Goal: Task Accomplishment & Management: Manage account settings

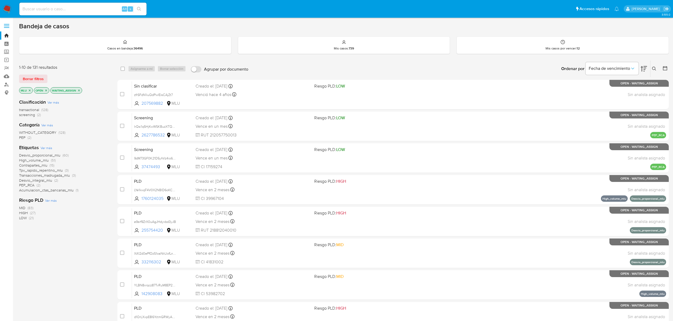
scroll to position [70, 0]
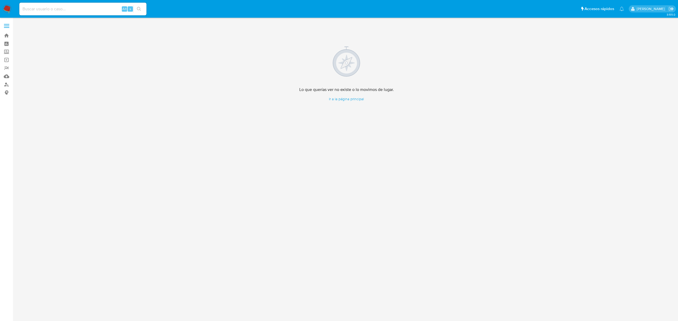
click at [66, 6] on input at bounding box center [82, 9] width 127 height 7
paste input "5sVodfIWZltiQqFKJe5BVptf"
type input "5sVodfIWZltiQqFKJe5BVptf"
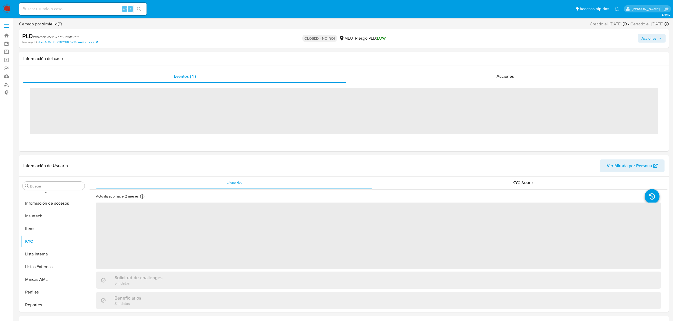
scroll to position [236, 0]
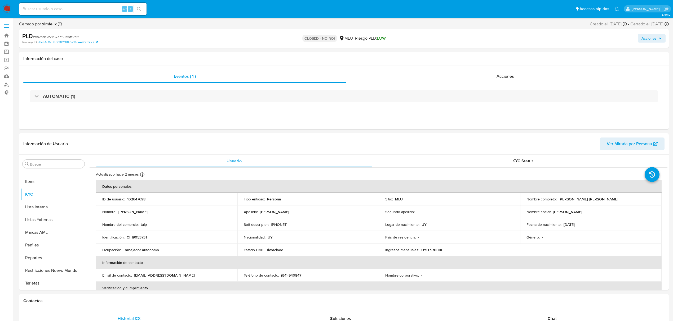
select select "10"
click at [415, 82] on div "Acciones" at bounding box center [505, 76] width 318 height 13
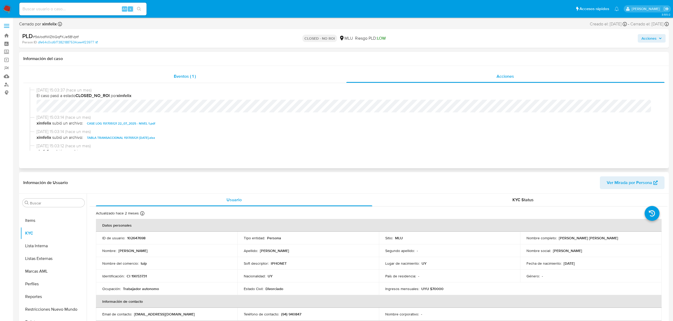
click at [193, 79] on span "Eventos ( 1 )" at bounding box center [185, 76] width 22 height 6
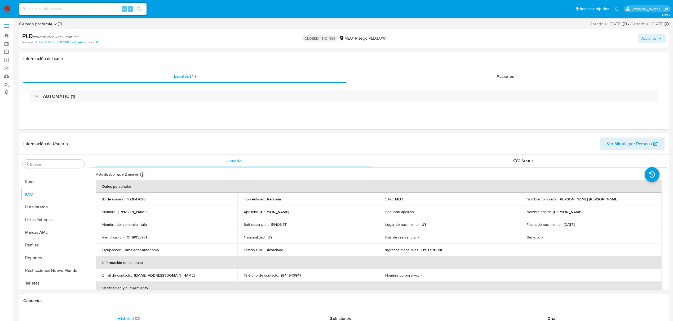
click at [206, 92] on div "AUTOMATIC (1)" at bounding box center [344, 96] width 628 height 12
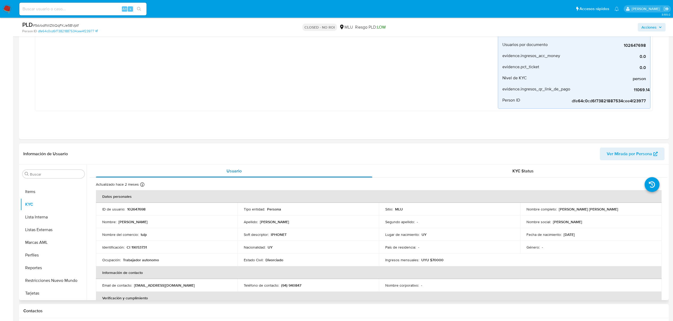
scroll to position [141, 0]
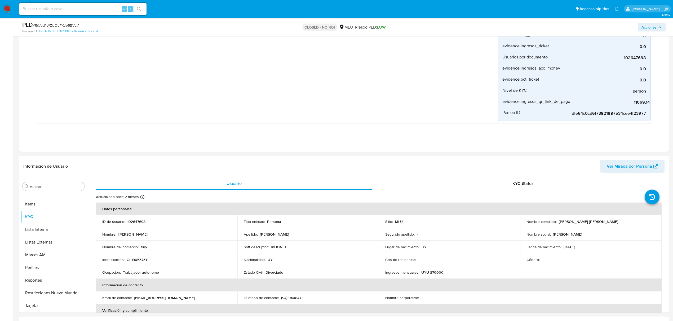
click at [72, 7] on input at bounding box center [82, 9] width 127 height 7
paste input "c6xeDmO2ahh2FIJCkfgO27Gl"
type input "c6xeDmO2ahh2FIJCkfgO27Gl"
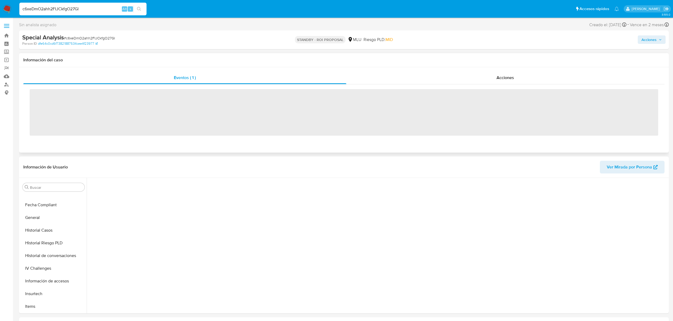
scroll to position [236, 0]
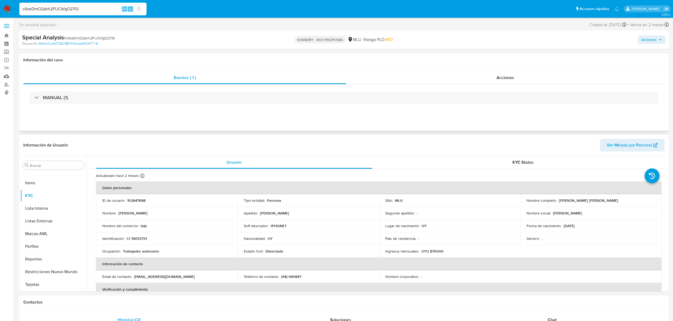
select select "10"
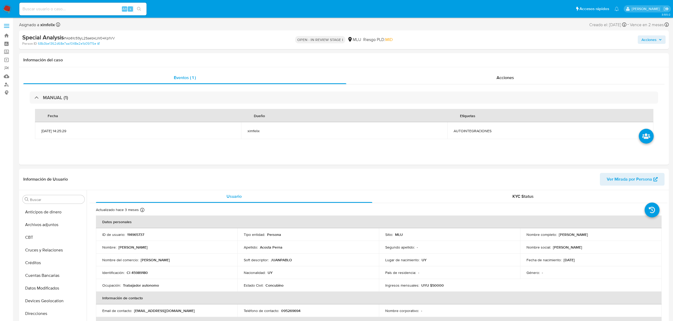
select select "10"
click at [51, 274] on button "Cuentas Bancarias" at bounding box center [51, 276] width 62 height 13
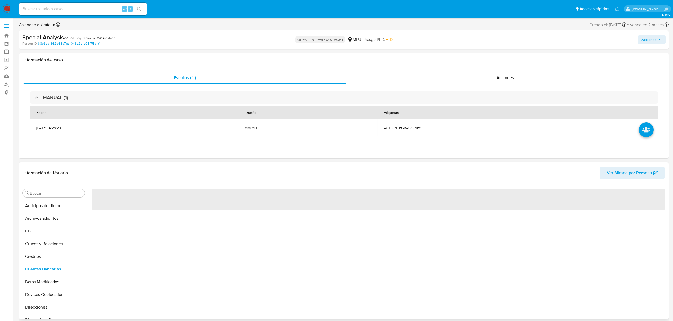
click at [199, 263] on div "‌" at bounding box center [377, 252] width 580 height 136
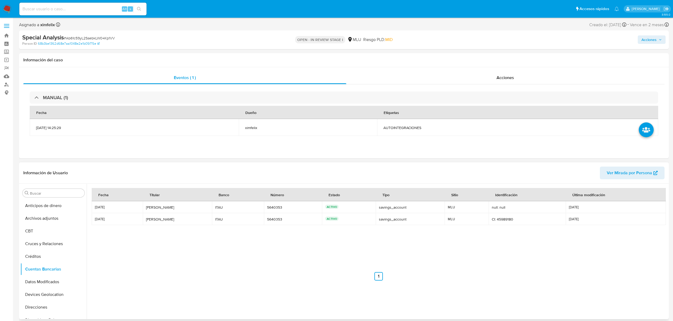
click at [203, 263] on div "Fecha Titular Banco Número Estado Tipo Sitio Identificación Última modificación…" at bounding box center [378, 234] width 573 height 93
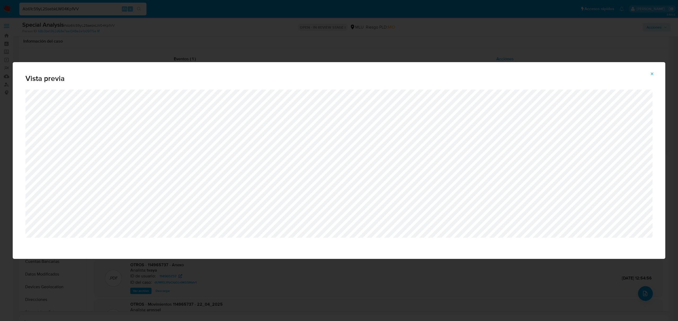
select select "10"
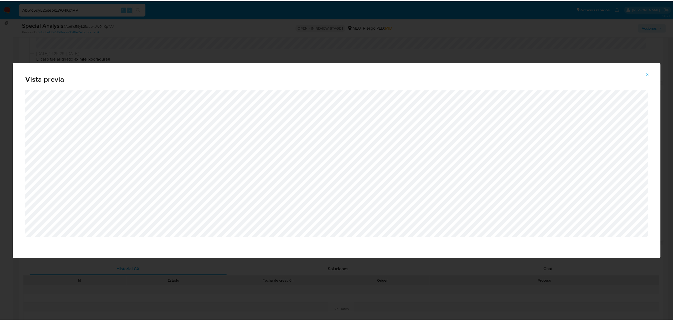
scroll to position [42, 0]
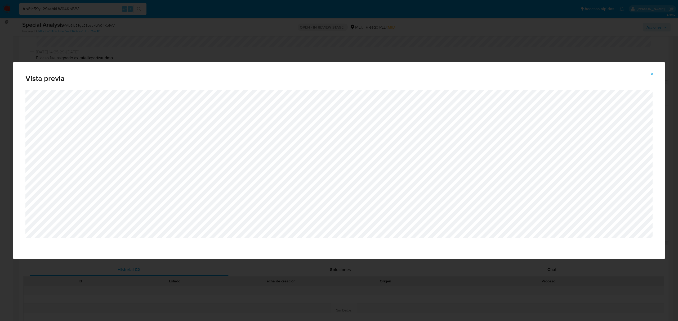
click at [653, 75] on icon "Attachment preview" at bounding box center [652, 74] width 4 height 4
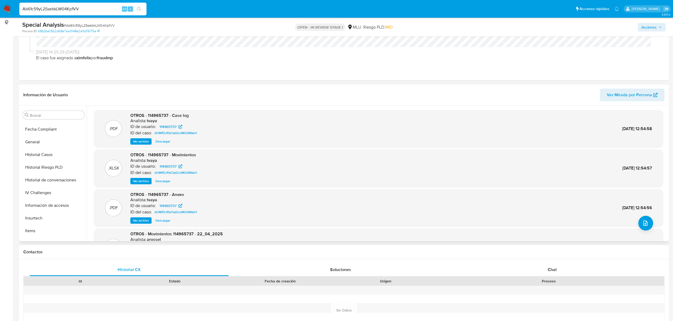
scroll to position [141, 0]
click at [41, 149] on button "Historial Casos" at bounding box center [51, 152] width 62 height 13
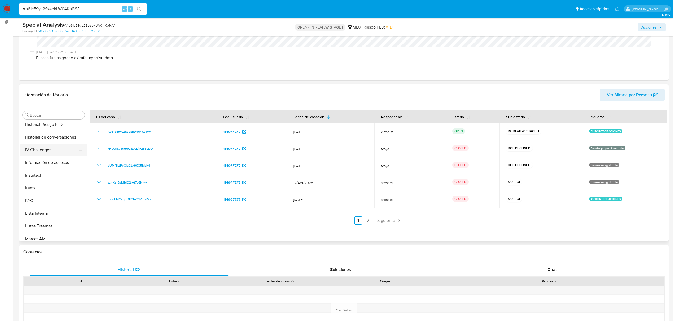
scroll to position [236, 0]
click at [49, 148] on button "KYC" at bounding box center [51, 145] width 62 height 13
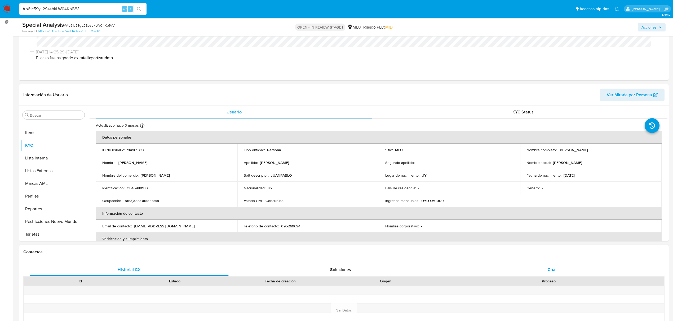
click at [565, 270] on div "Chat" at bounding box center [552, 270] width 199 height 13
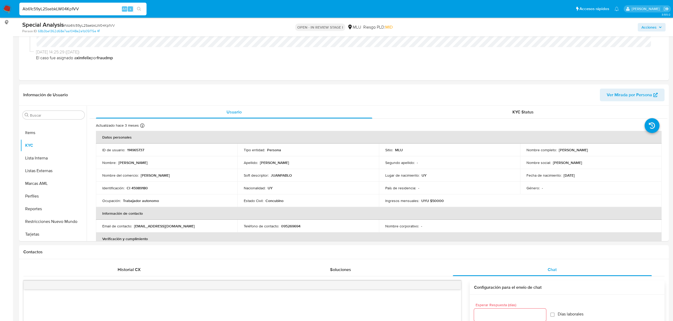
scroll to position [176, 0]
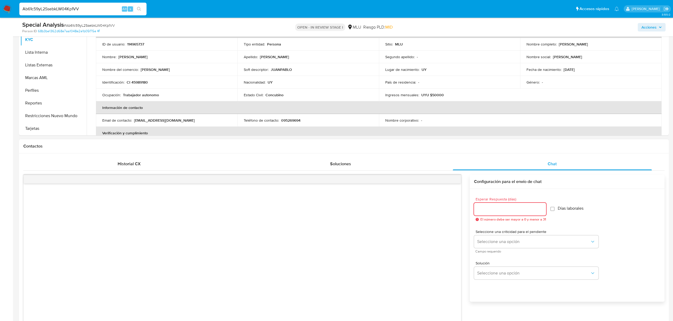
click at [510, 207] on input "Esperar Respuesta (días)" at bounding box center [510, 209] width 72 height 7
type input "3"
click at [512, 238] on button "Seleccione una opción" at bounding box center [536, 242] width 124 height 13
click at [496, 241] on div "LOW" at bounding box center [535, 242] width 116 height 11
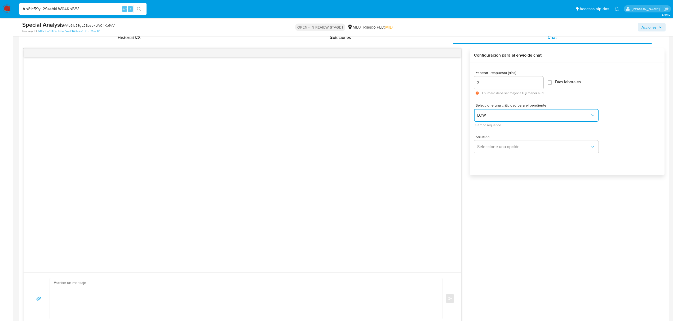
scroll to position [318, 0]
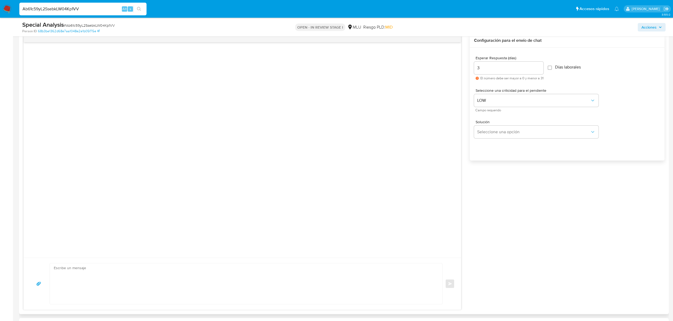
click at [240, 286] on textarea at bounding box center [245, 284] width 382 height 41
paste textarea "Te contactamos ya que necesitamos verificar algunos datos. Por este motivo, sol…"
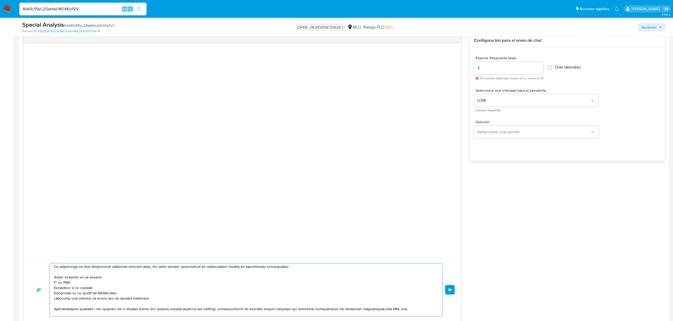
scroll to position [0, 0]
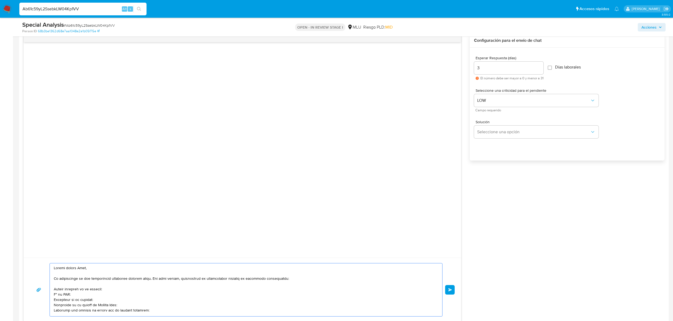
type textarea "Buenas tardes Juan, Te contactamos ya que necesitamos verificar algunos datos. …"
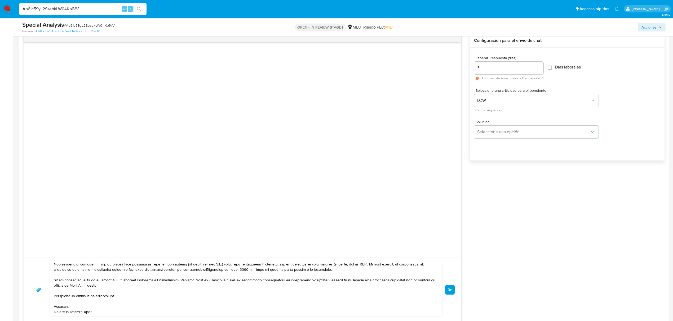
scroll to position [73, 0]
click at [446, 291] on button "Enviar" at bounding box center [450, 290] width 10 height 10
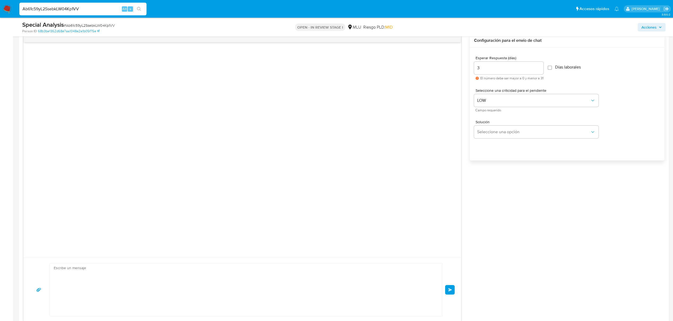
scroll to position [0, 0]
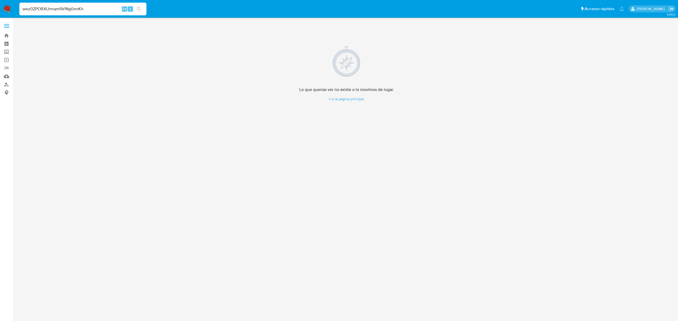
type input "wez0ZPORXUrmam9VINg0mrKh"
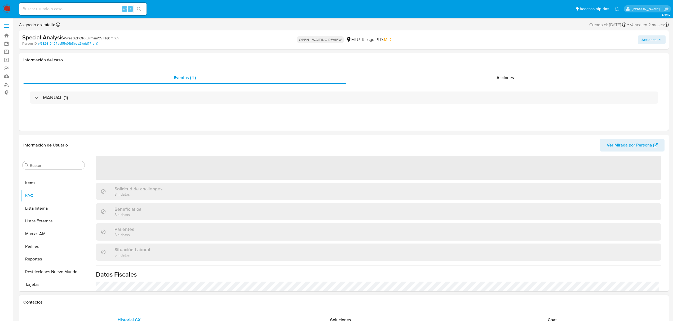
scroll to position [70, 0]
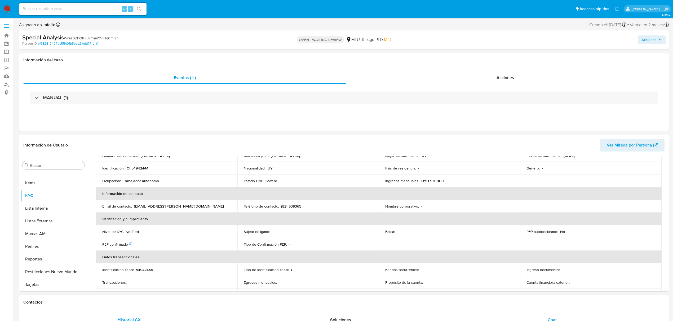
select select "10"
click at [555, 321] on span "Chat" at bounding box center [551, 320] width 9 height 6
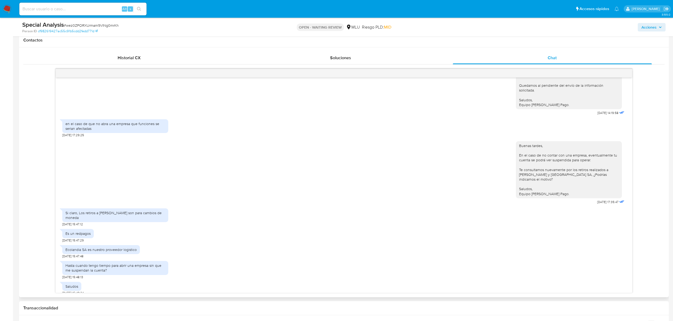
scroll to position [282, 0]
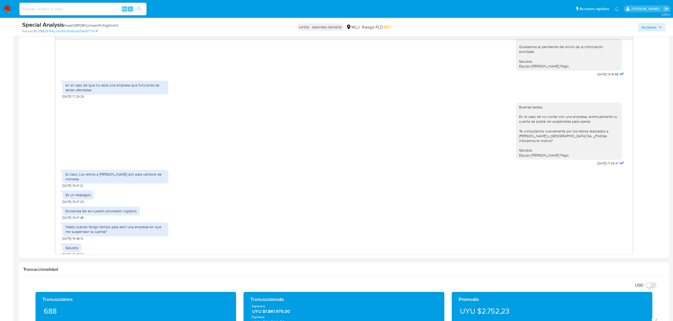
click at [78, 7] on input at bounding box center [82, 9] width 127 height 7
paste input "WLwBHfQT0QVVUsHhndZ7HiCz"
type input "WLwBHfQT0QVVUsHhndZ7HiCz"
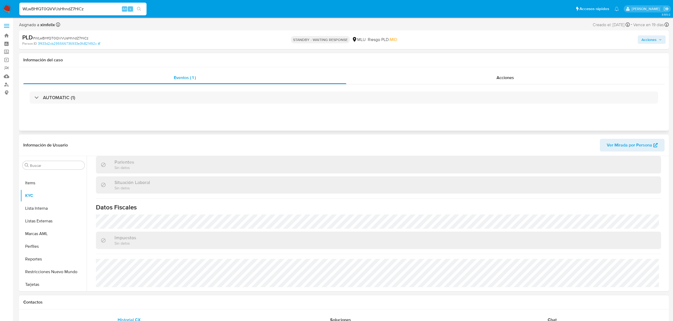
scroll to position [261, 0]
select select "10"
click at [558, 321] on div "Chat" at bounding box center [552, 320] width 199 height 13
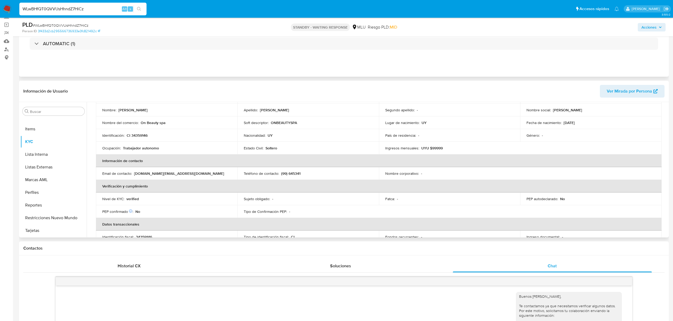
scroll to position [0, 0]
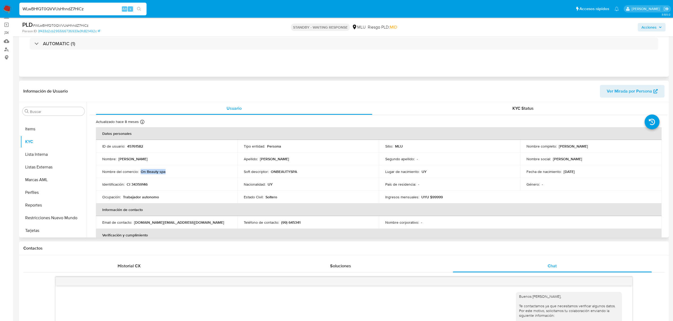
drag, startPoint x: 165, startPoint y: 170, endPoint x: 140, endPoint y: 173, distance: 24.9
click at [140, 173] on div "Nombre del comercio : On Beauty spa" at bounding box center [166, 171] width 129 height 5
copy p "On Beauty spa"
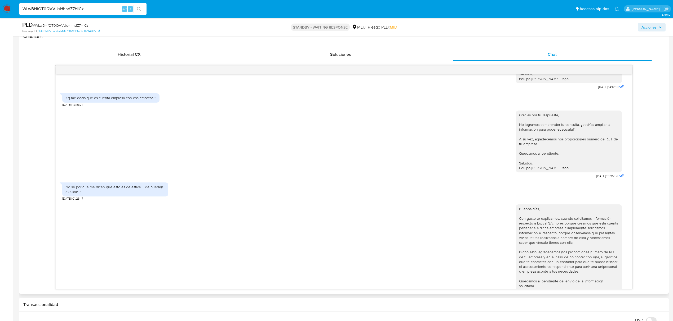
scroll to position [294, 0]
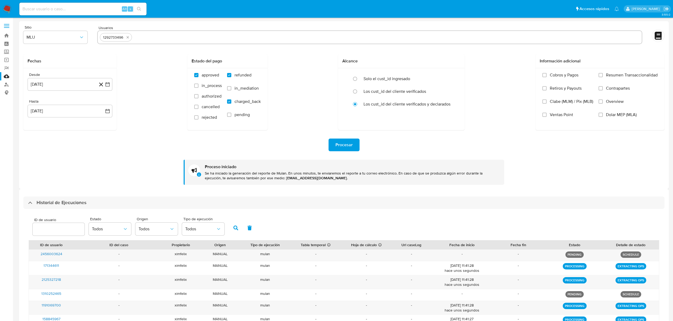
select select "10"
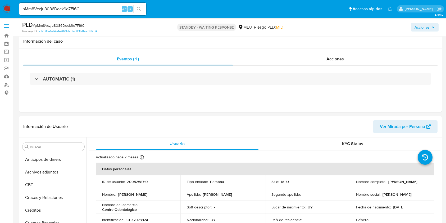
select select "10"
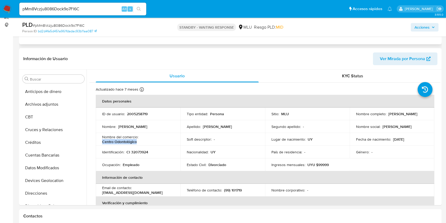
scroll to position [236, 0]
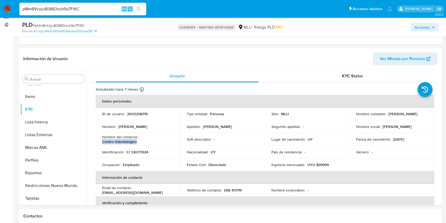
click at [7, 8] on img at bounding box center [7, 9] width 9 height 9
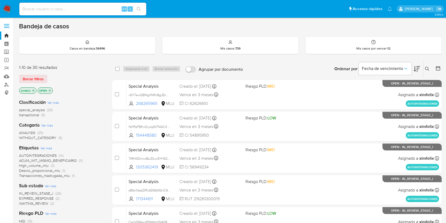
click at [33, 89] on icon "close-filter" at bounding box center [33, 90] width 3 height 3
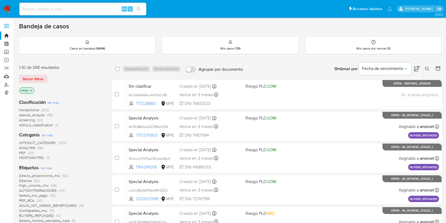
click at [32, 91] on icon "close-filter" at bounding box center [31, 91] width 2 height 2
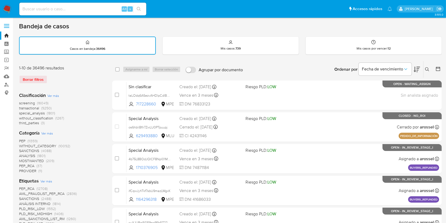
click at [438, 67] on icon at bounding box center [438, 69] width 4 height 4
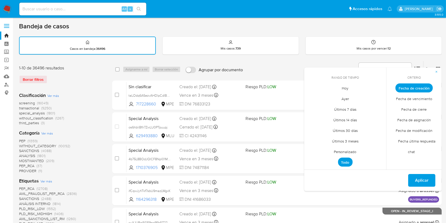
click at [354, 149] on span "Personalizado" at bounding box center [346, 151] width 34 height 11
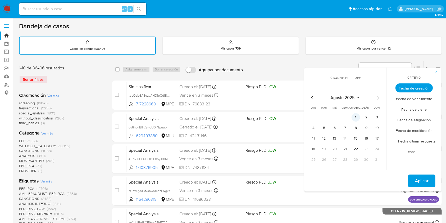
click at [356, 115] on button "1" at bounding box center [356, 117] width 8 height 8
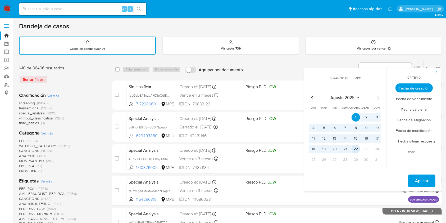
click at [355, 146] on button "22" at bounding box center [356, 149] width 8 height 8
click at [417, 109] on span "Fecha de cierre" at bounding box center [414, 109] width 37 height 11
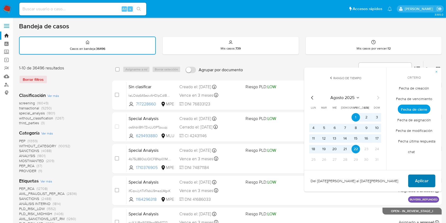
click at [417, 177] on span "Aplicar" at bounding box center [422, 181] width 14 height 12
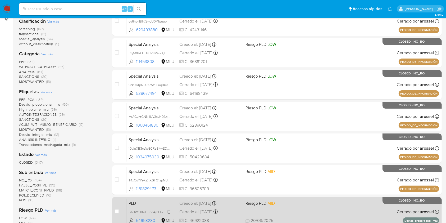
scroll to position [141, 0]
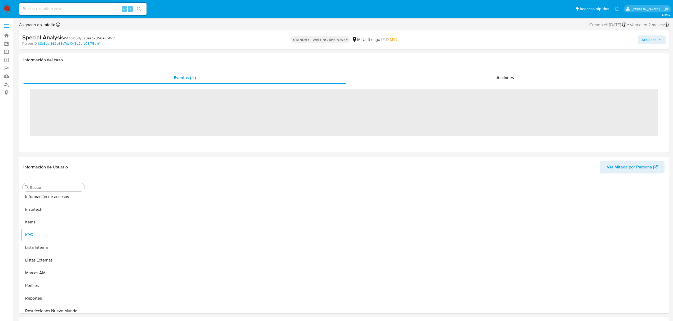
scroll to position [236, 0]
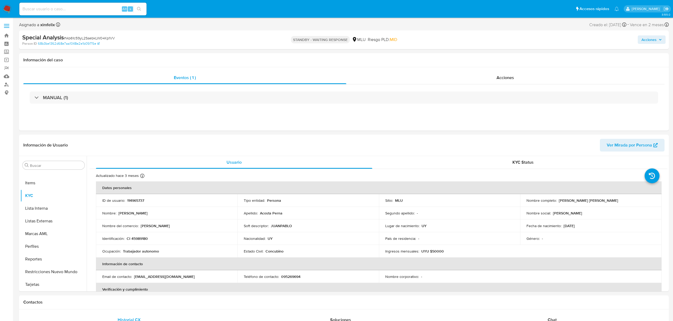
select select "10"
click at [74, 5] on div "Alt s" at bounding box center [82, 9] width 127 height 13
click at [75, 6] on input at bounding box center [82, 9] width 127 height 7
paste input "uirZvTJZu0EWt6albwURUWpG"
type input "uirZvTJZu0EWt6albwURUWpG"
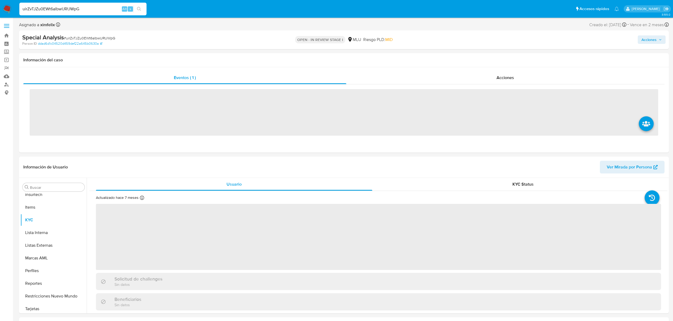
scroll to position [236, 0]
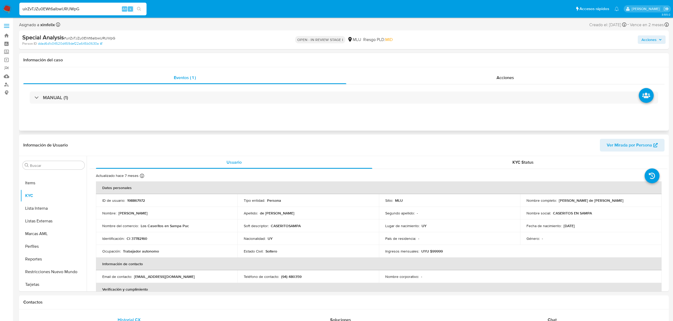
select select "10"
drag, startPoint x: 617, startPoint y: 200, endPoint x: 558, endPoint y: 199, distance: 59.3
click at [558, 199] on div "Nombre completo : Marcela de Lourdes Machado Lopez" at bounding box center [590, 200] width 129 height 5
copy p "[PERSON_NAME] de [PERSON_NAME]"
click at [632, 145] on span "Ver Mirada por Persona" at bounding box center [628, 145] width 45 height 13
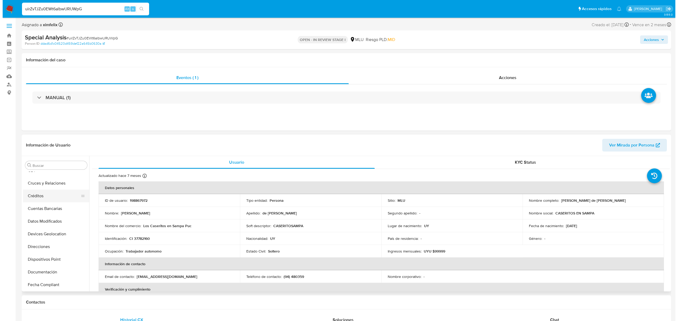
scroll to position [0, 0]
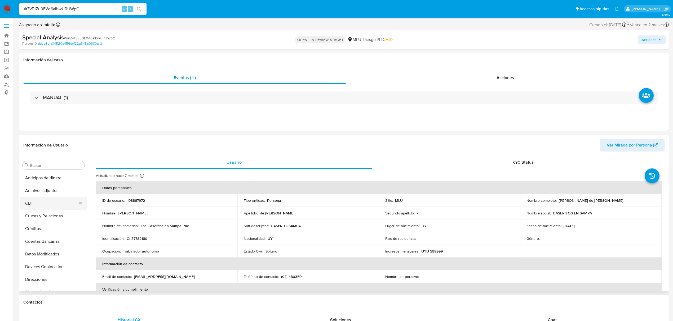
click at [47, 198] on button "CBT" at bounding box center [51, 203] width 62 height 13
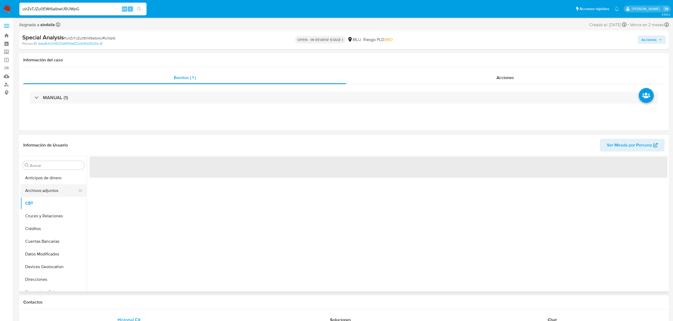
click at [51, 192] on button "Archivos adjuntos" at bounding box center [51, 191] width 62 height 13
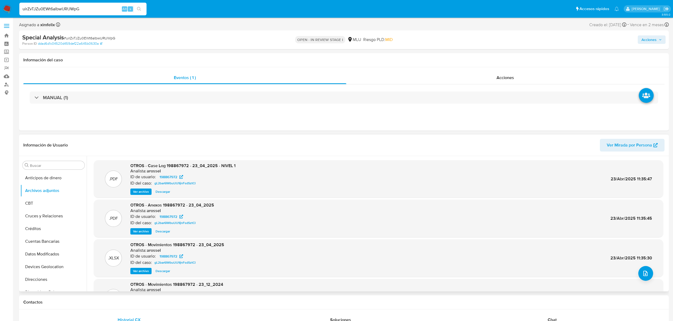
click at [141, 192] on span "Ver archivo" at bounding box center [141, 191] width 16 height 5
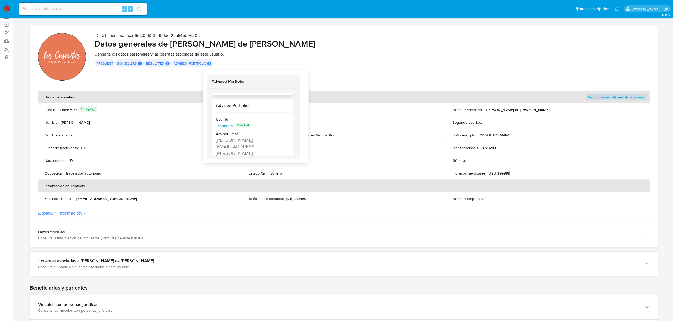
scroll to position [114, 0]
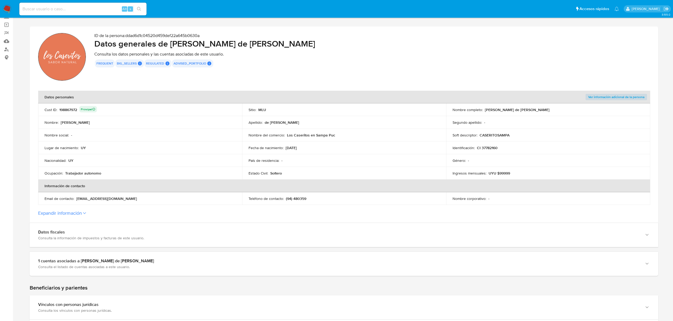
drag, startPoint x: 336, startPoint y: 135, endPoint x: 287, endPoint y: 136, distance: 49.8
click at [287, 136] on div "Nombre del comercio : Los Caseritos en Sampa Puc" at bounding box center [343, 135] width 191 height 5
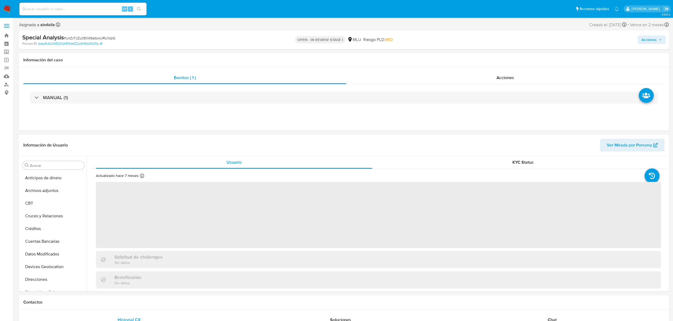
select select "10"
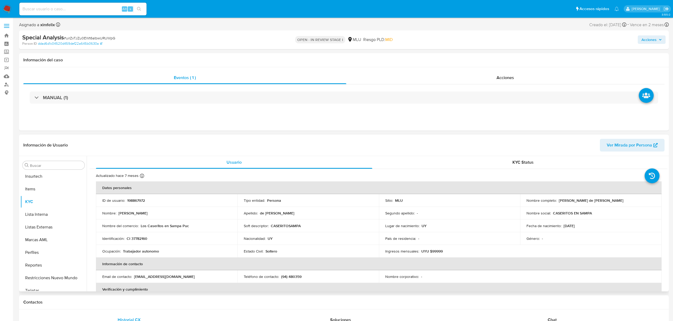
scroll to position [236, 0]
drag, startPoint x: 618, startPoint y: 201, endPoint x: 557, endPoint y: 202, distance: 60.4
click at [557, 202] on div "Nombre completo : Marcela de Lourdes Machado Lopez" at bounding box center [590, 200] width 129 height 5
copy p "Marcela de Lourdes Machado Lopez"
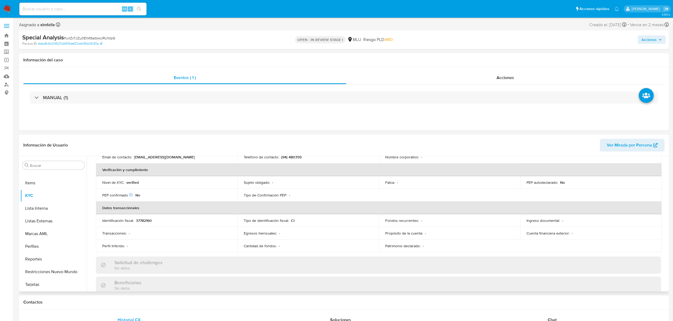
scroll to position [0, 0]
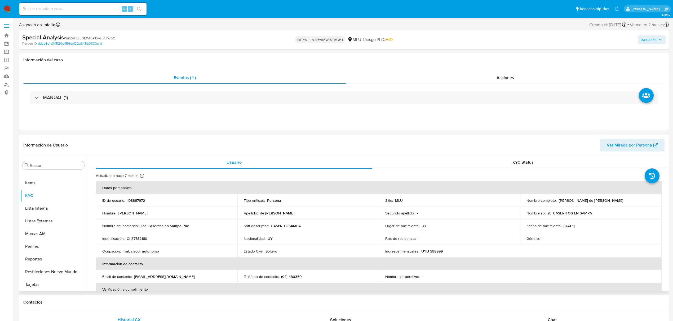
click at [142, 238] on p "CI 37782160" at bounding box center [137, 238] width 21 height 5
copy p "37782160"
click at [139, 199] on p "198867972" at bounding box center [136, 200] width 18 height 5
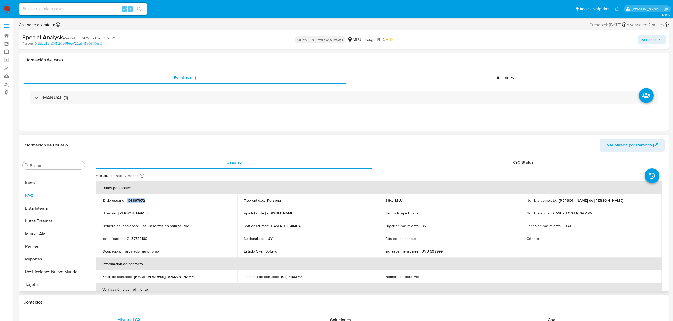
copy p "198867972"
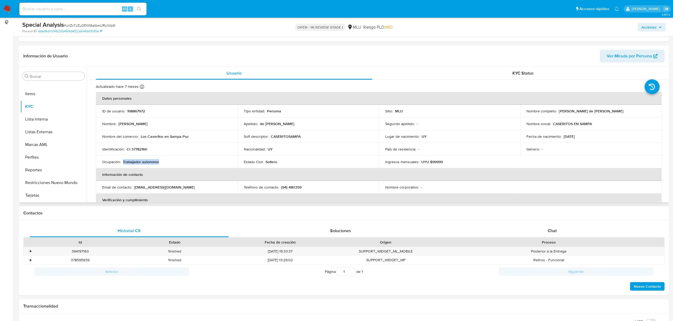
drag, startPoint x: 155, startPoint y: 162, endPoint x: 124, endPoint y: 162, distance: 30.7
click at [123, 163] on div "Ocupación : Trabajador autonomo" at bounding box center [166, 162] width 129 height 5
copy p "Trabajador autonomo"
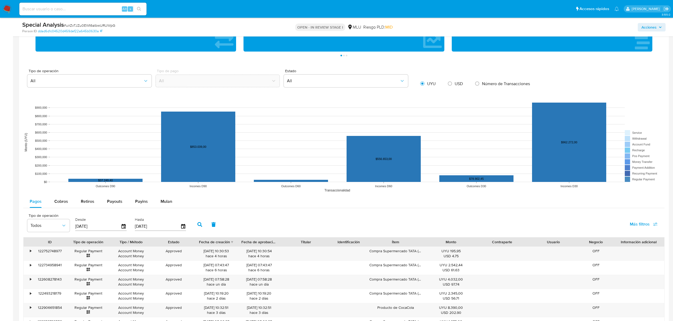
scroll to position [459, 0]
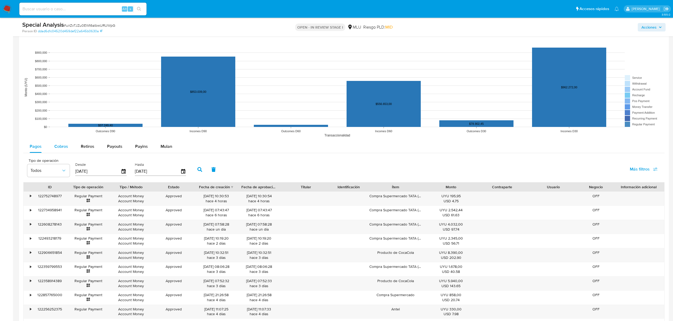
click at [70, 148] on button "Cobros" at bounding box center [61, 146] width 26 height 13
select select "10"
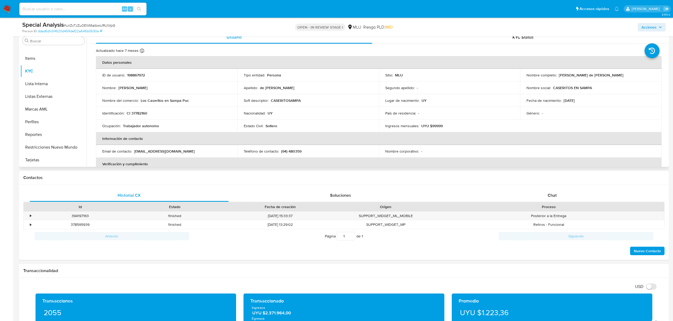
scroll to position [0, 0]
drag, startPoint x: 45, startPoint y: 129, endPoint x: 46, endPoint y: 125, distance: 4.0
click at [45, 129] on button "Reportes" at bounding box center [53, 134] width 66 height 13
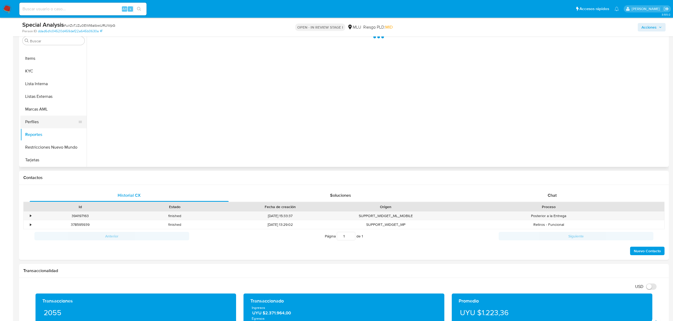
click at [47, 123] on button "Perfiles" at bounding box center [51, 122] width 62 height 13
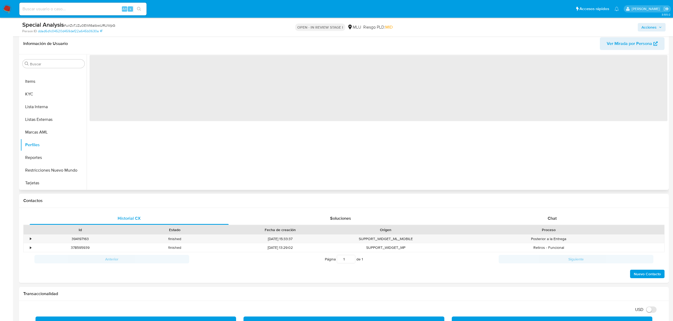
scroll to position [70, 0]
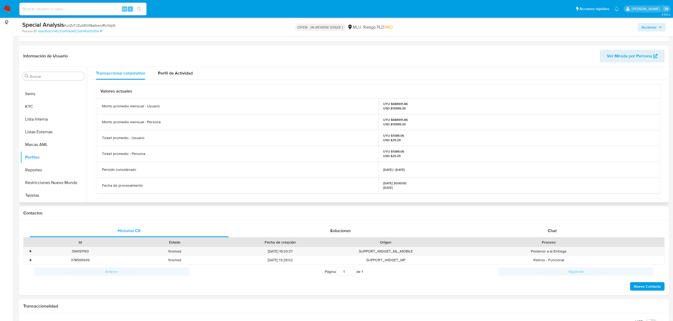
click at [399, 121] on p "UYU $688941.86 USD $15999.39" at bounding box center [395, 122] width 25 height 8
copy p "688941.86"
click at [90, 11] on input at bounding box center [82, 9] width 127 height 7
paste input "wtA4VJF5ozcFXcFm9rAeMPKZ"
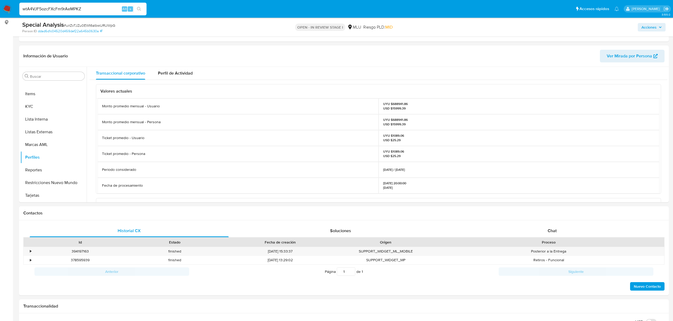
type input "wtA4VJF5ozcFXcFm9rAeMPKZ"
drag, startPoint x: 140, startPoint y: 8, endPoint x: 125, endPoint y: 6, distance: 15.1
click at [139, 10] on icon "search-icon" at bounding box center [139, 9] width 4 height 4
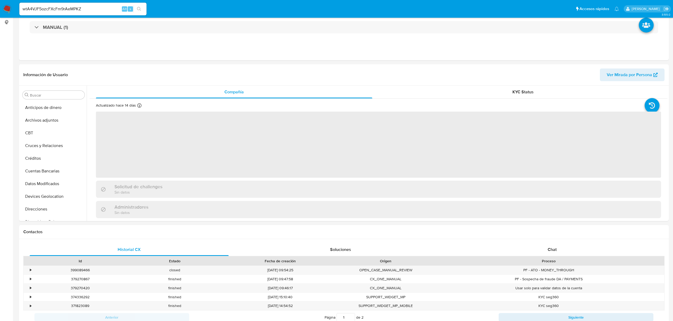
select select "10"
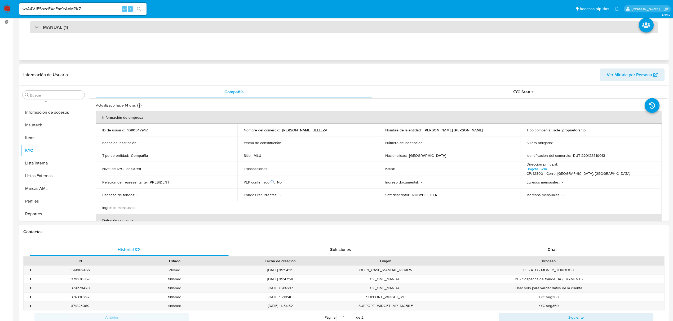
scroll to position [236, 0]
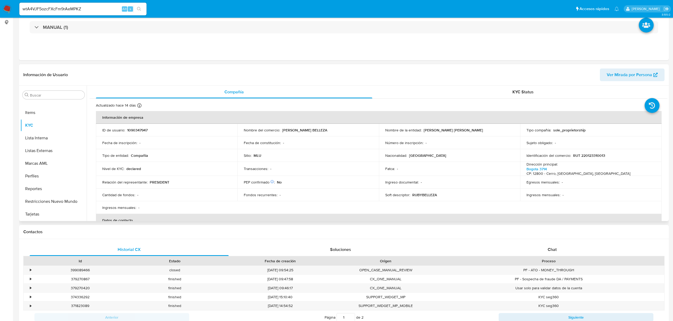
drag, startPoint x: 485, startPoint y: 132, endPoint x: 439, endPoint y: 133, distance: 46.1
click at [434, 133] on td "Nombre de la entidad : GONZALEZ SANTOS AARON AGUSTIN" at bounding box center [449, 130] width 141 height 13
click at [491, 130] on div "Nombre de la entidad : GONZALEZ SANTOS AARON AGUSTIN" at bounding box center [449, 130] width 129 height 5
drag, startPoint x: 473, startPoint y: 133, endPoint x: 424, endPoint y: 130, distance: 49.9
click at [423, 130] on p "GONZALEZ SANTOS AARON AGUSTIN" at bounding box center [452, 130] width 59 height 5
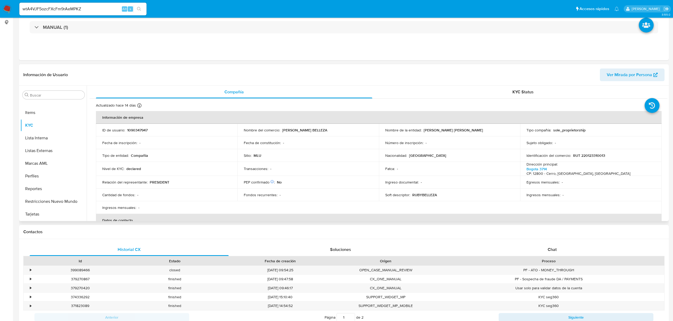
copy p "ONZALEZ SANTOS AARON AGUSTIN"
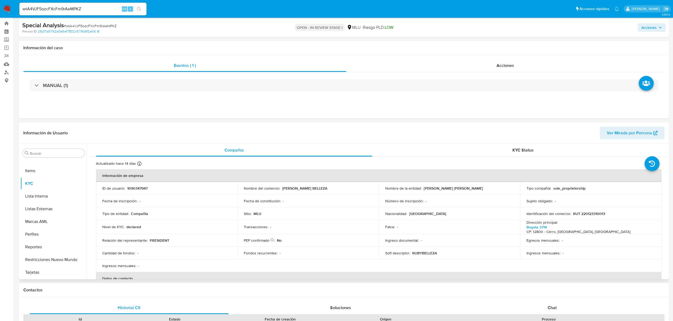
scroll to position [0, 0]
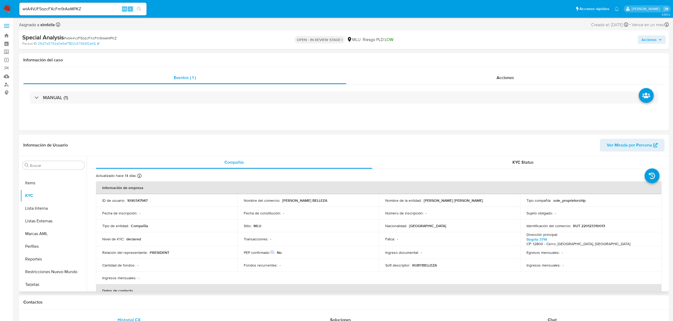
drag, startPoint x: 439, startPoint y: 204, endPoint x: 430, endPoint y: 205, distance: 8.7
click at [437, 204] on td "Nombre de la entidad : GONZALEZ SANTOS AARON AGUSTIN" at bounding box center [449, 200] width 141 height 13
drag, startPoint x: 421, startPoint y: 203, endPoint x: 436, endPoint y: 204, distance: 15.1
click at [436, 204] on td "Nombre de la entidad : GONZALEZ SANTOS AARON AGUSTIN" at bounding box center [449, 200] width 141 height 13
click at [421, 202] on div "Nombre de la entidad : GONZALEZ SANTOS AARON AGUSTIN" at bounding box center [449, 200] width 129 height 5
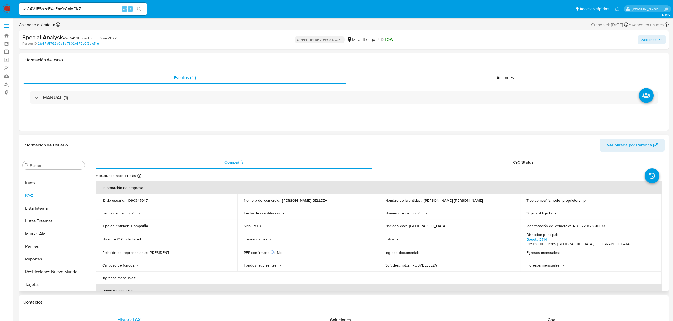
drag, startPoint x: 430, startPoint y: 202, endPoint x: 487, endPoint y: 201, distance: 57.2
click at [487, 201] on div "Nombre de la entidad : GONZALEZ SANTOS AARON AGUSTIN" at bounding box center [449, 200] width 129 height 5
copy p "GONZALEZ SANTOS AARON AGUSTIN"
click at [451, 202] on p "GONZALEZ SANTOS AARON AGUSTIN" at bounding box center [452, 200] width 59 height 5
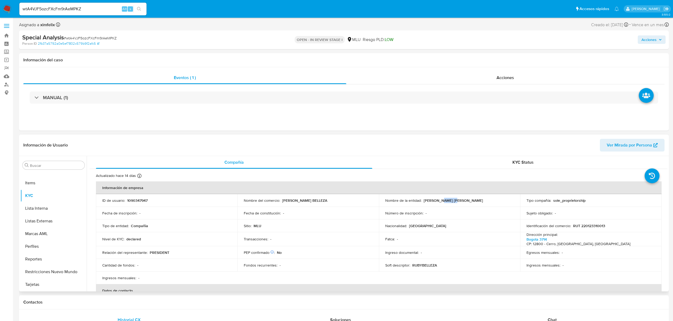
drag, startPoint x: 488, startPoint y: 202, endPoint x: 422, endPoint y: 201, distance: 65.9
click at [422, 201] on div "Nombre de la entidad : GONZALEZ SANTOS AARON AGUSTIN" at bounding box center [449, 200] width 129 height 5
copy p "GONZALEZ SANTOS AARON AGUSTIN"
click at [590, 227] on p "RUT 220123310013" at bounding box center [589, 226] width 32 height 5
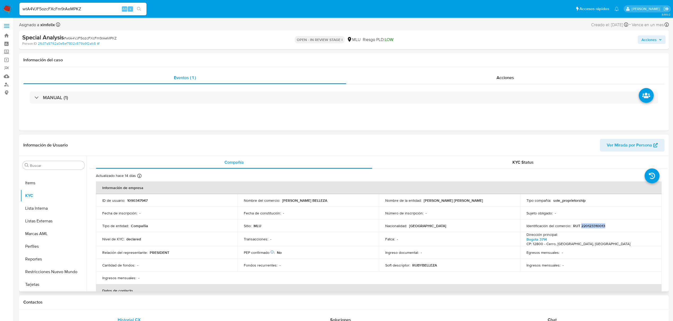
copy p "220123310013"
click at [67, 10] on input "wtA4VJF5ozcFXcFm9rAeMPKZ" at bounding box center [82, 9] width 127 height 7
click at [140, 6] on button "search-icon" at bounding box center [138, 8] width 11 height 7
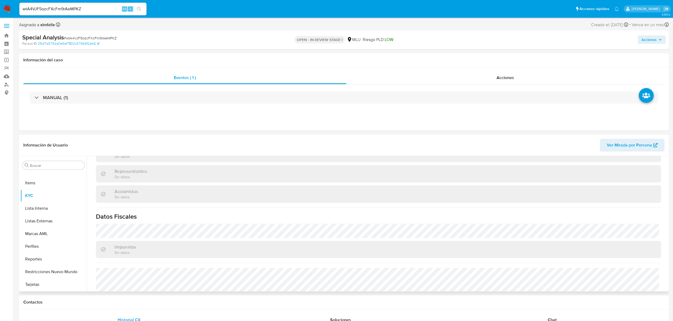
scroll to position [297, 0]
click at [631, 149] on span "Ver Mirada por Persona" at bounding box center [628, 145] width 45 height 13
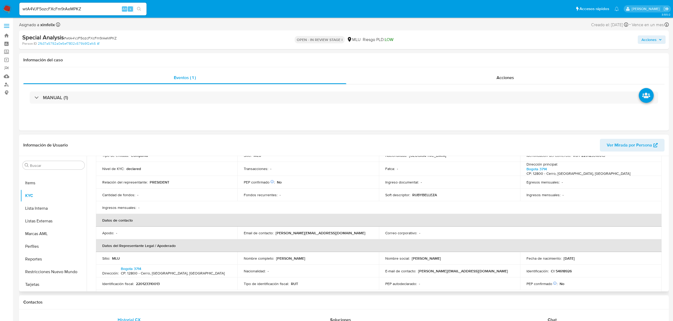
scroll to position [0, 0]
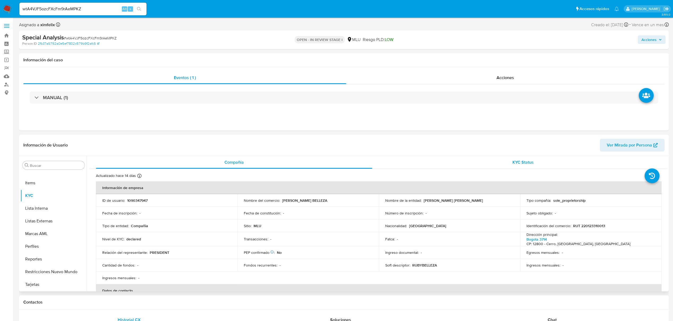
click at [486, 163] on div "KYC Status" at bounding box center [523, 162] width 276 height 13
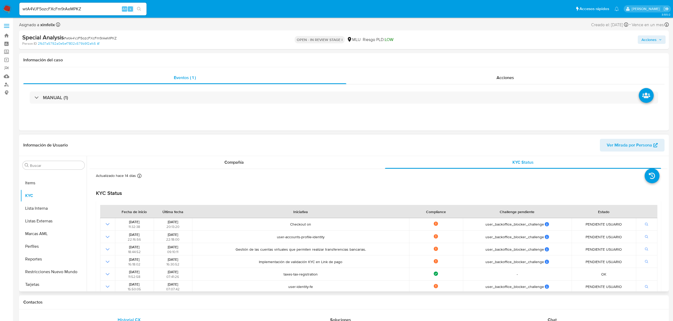
click at [244, 169] on div "Actualizado hace 14 días Creado: 15/03/2022 15:19:50 Actualizado: 08/08/2025 07…" at bounding box center [379, 322] width 578 height 307
click at [251, 159] on div "Compañía" at bounding box center [234, 162] width 276 height 13
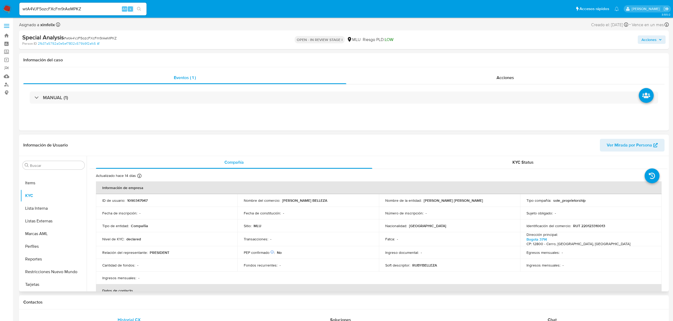
click at [202, 229] on td "Tipo de entidad : Compañia" at bounding box center [166, 226] width 141 height 13
click at [585, 227] on p "RUT 220123310013" at bounding box center [589, 226] width 32 height 5
copy p "220123310013"
click at [57, 12] on input "wtA4VJF5ozcFXcFm9rAeMPKZ" at bounding box center [82, 9] width 127 height 7
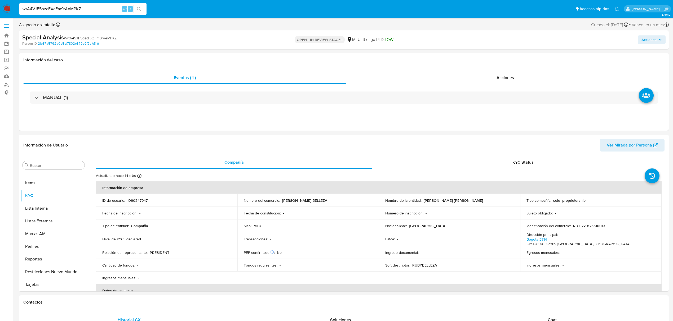
click at [57, 12] on input "wtA4VJF5ozcFXcFm9rAeMPKZ" at bounding box center [82, 9] width 127 height 7
paste input "LYe1kwpT4V0X2NBlD6oKCAmU"
type input "LYe1kwpT4V0X2NBlD6oKCAmU"
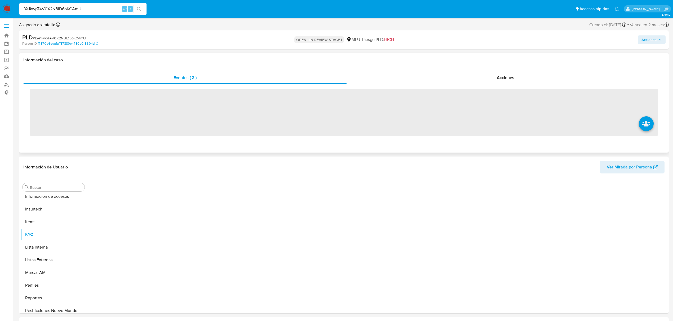
scroll to position [236, 0]
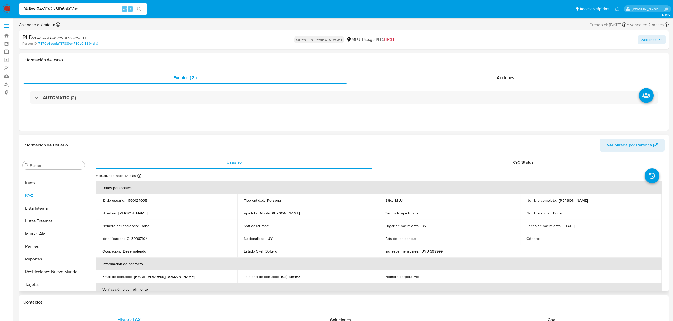
select select "10"
click at [138, 202] on p "1760124035" at bounding box center [137, 200] width 20 height 5
click at [67, 12] on input "LYe1kwpT4V0X2NBlD6oKCAmU" at bounding box center [82, 9] width 127 height 7
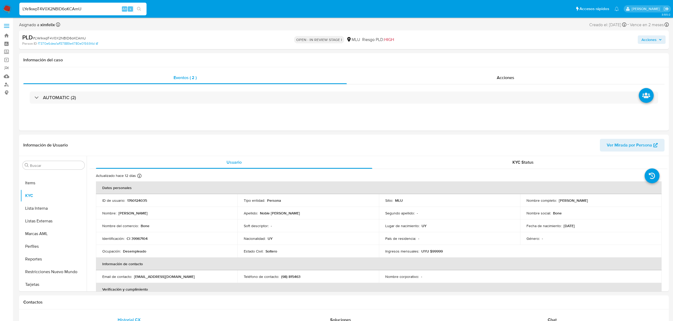
paste input "e9srf9ZrX0uAgJHdyxbd3yJB"
type input "e9srf9ZrX0uAgJHdyxbd3yJB"
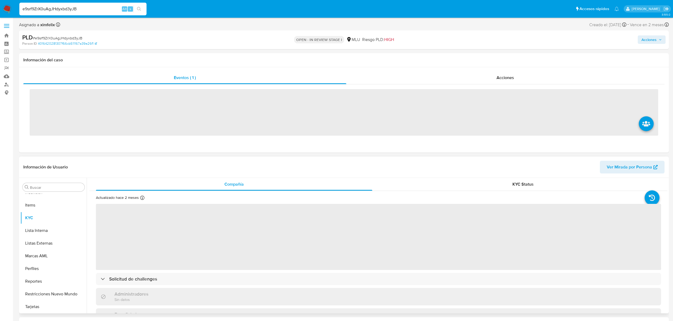
scroll to position [236, 0]
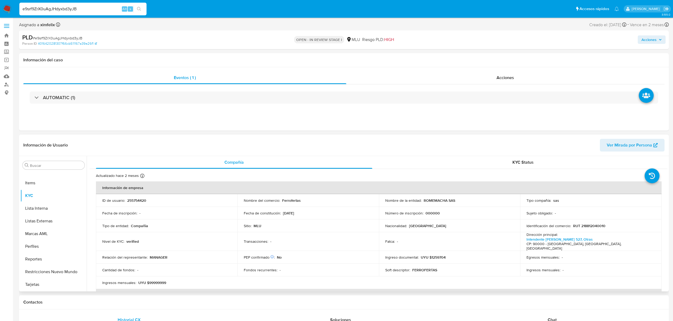
select select "10"
click at [139, 203] on p "255754420" at bounding box center [136, 200] width 19 height 5
click at [73, 11] on input "e9srf9ZrX0uAgJHdyxbd3yJB" at bounding box center [82, 9] width 127 height 7
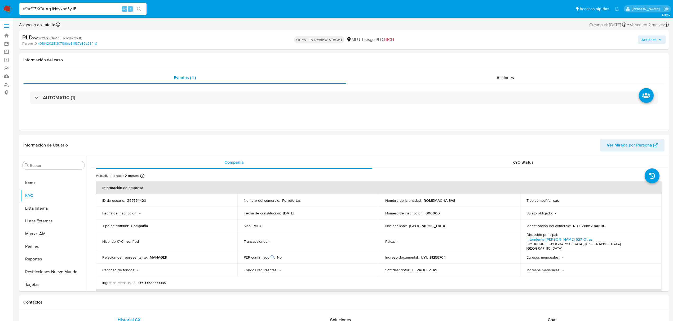
paste input "d1OrLXxpE8I6YctmGRWyA4lO"
type input "d1OrLXxpE8I6YctmGRWyA4lO"
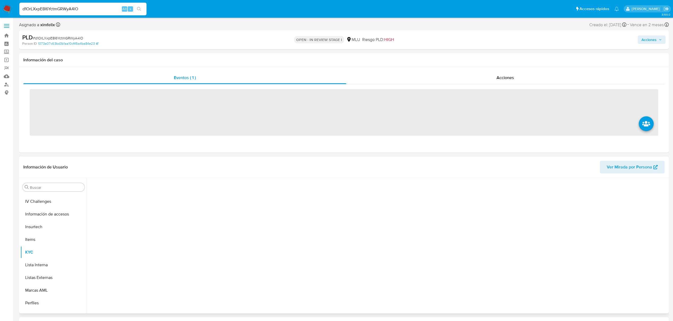
scroll to position [236, 0]
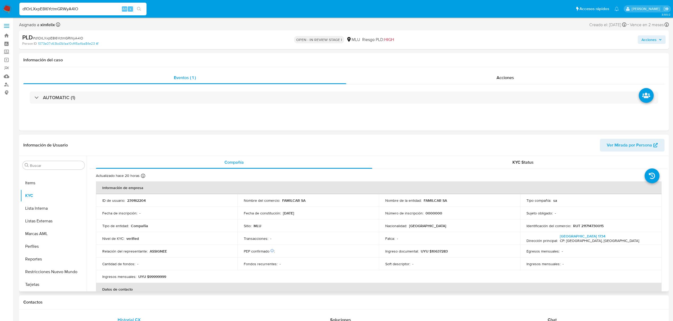
select select "10"
click at [136, 202] on p "239162204" at bounding box center [136, 200] width 19 height 5
click at [139, 200] on p "239162204" at bounding box center [136, 200] width 19 height 5
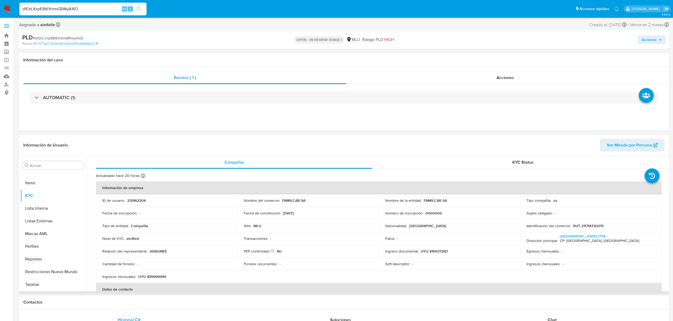
click at [154, 242] on td "Nivel de KYC : verified" at bounding box center [166, 239] width 141 height 13
click at [135, 200] on p "239162204" at bounding box center [136, 200] width 19 height 5
click at [68, 13] on div "d1OrLXxpE8I6YctmGRWyA4lO Alt s" at bounding box center [82, 9] width 127 height 13
click at [69, 10] on input "d1OrLXxpE8I6YctmGRWyA4lO" at bounding box center [82, 9] width 127 height 7
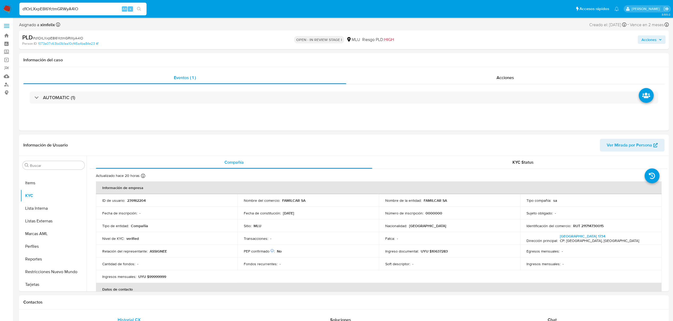
paste input "0Msk3S9lXZ10F67I6jsjGaQ"
type input "d0Msk3S9lXZ10F67I6jsjGaQ"
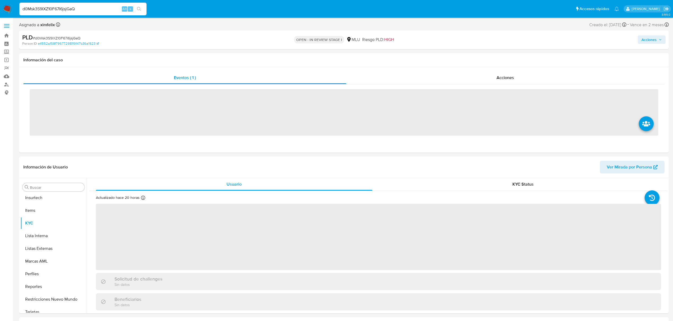
scroll to position [236, 0]
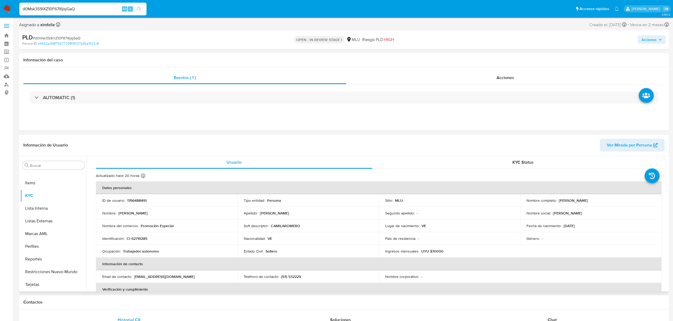
select select "10"
click at [139, 202] on p "1766488491" at bounding box center [136, 200] width 19 height 5
click at [64, 10] on input "d0Msk3S9lXZ10F67I6jsjGaQ" at bounding box center [82, 9] width 127 height 7
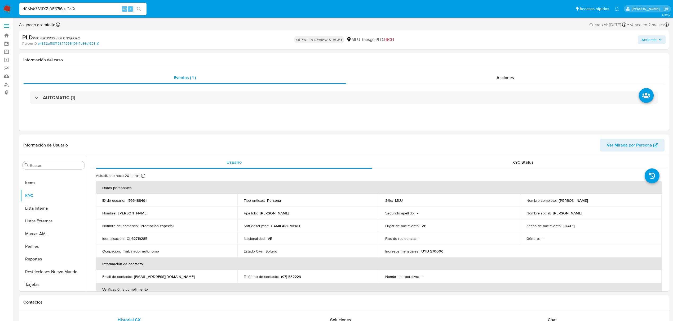
paste input "YLBN8xrqcz87TvRuM8EP2R3"
type input "YLBN8xrqcz87TvRuM8EP2R3Q"
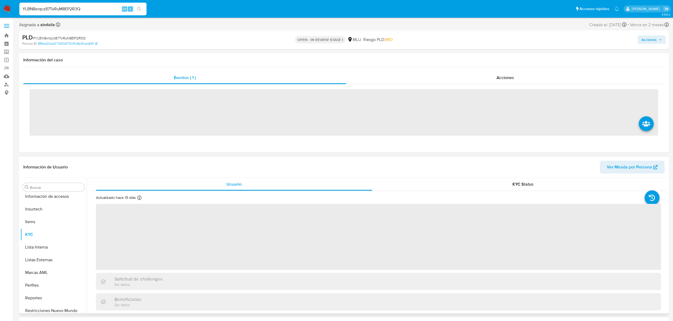
scroll to position [236, 0]
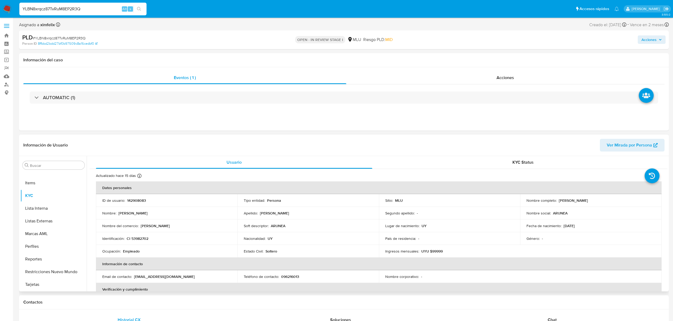
select select "10"
click at [133, 200] on p "142908083" at bounding box center [136, 200] width 19 height 5
click at [52, 8] on input "YLBN8xrqcz87TvRuM8EP2R3Q" at bounding box center [82, 9] width 127 height 7
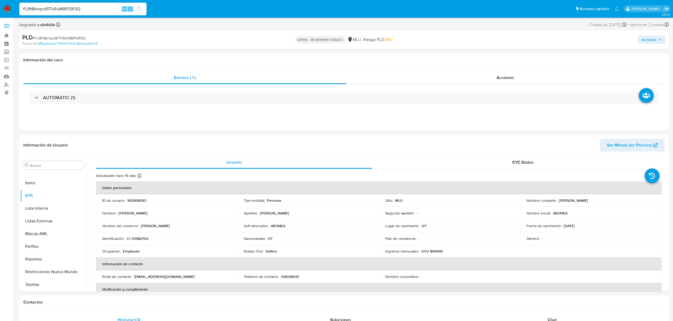
paste input "KJknyluXCImzJpzx0w1UPbHe"
type input "KJknyluXCImzJpzx0w1UPbHe"
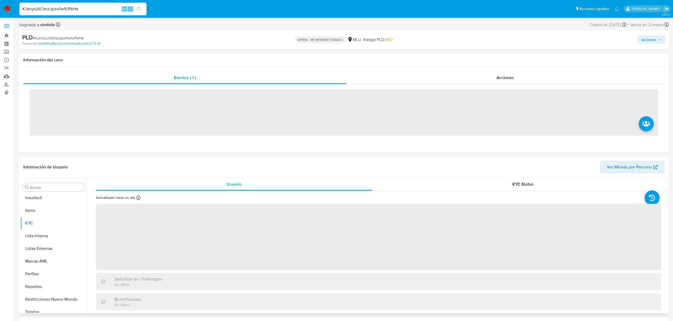
scroll to position [236, 0]
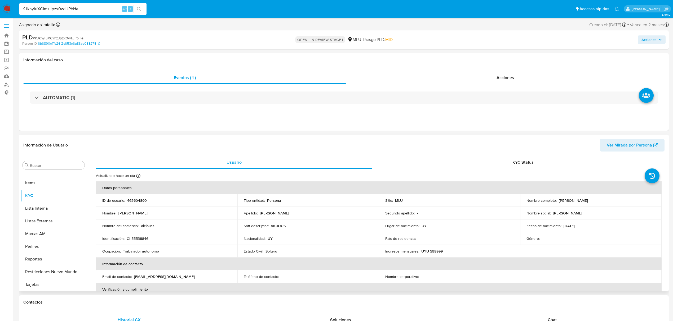
click at [146, 200] on p "463604890" at bounding box center [137, 200] width 20 height 5
select select "10"
click at [146, 200] on p "463604890" at bounding box center [137, 200] width 20 height 5
click at [139, 198] on p "463604890" at bounding box center [137, 200] width 20 height 5
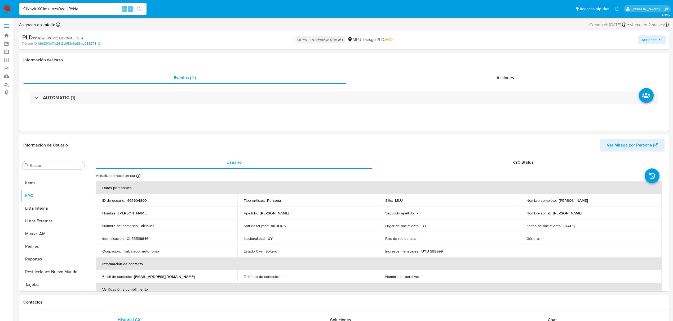
click at [60, 8] on input "KJknyluXCImzJpzx0w1UPbHe" at bounding box center [82, 9] width 127 height 7
paste input "VfELjHCf1KwwAPDi9oS8Nldx"
type input "VfELjHCf1KwwAPDi9oS8Nldx"
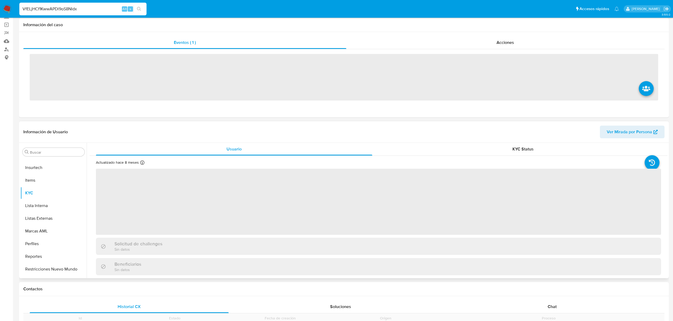
scroll to position [236, 0]
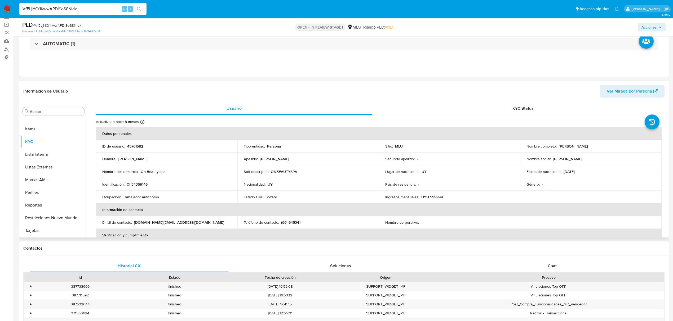
select select "10"
click at [136, 146] on p "45761582" at bounding box center [135, 146] width 16 height 5
click at [55, 3] on div "VfELjHCf1KwwAPDi9oS8Nldx Alt s" at bounding box center [82, 9] width 127 height 13
click at [55, 9] on input "VfELjHCf1KwwAPDi9oS8Nldx" at bounding box center [82, 9] width 127 height 7
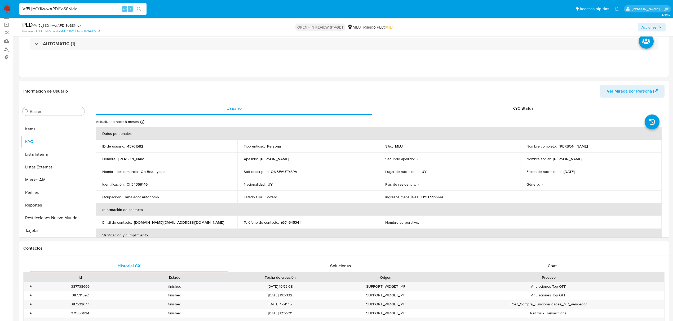
click at [55, 9] on input "VfELjHCf1KwwAPDi9oS8Nldx" at bounding box center [82, 9] width 127 height 7
paste input "fR7Yw8Sf0rTnUIvz397S28cB"
type input "fR7Yw8Sf0rTnUIvz397S28cB"
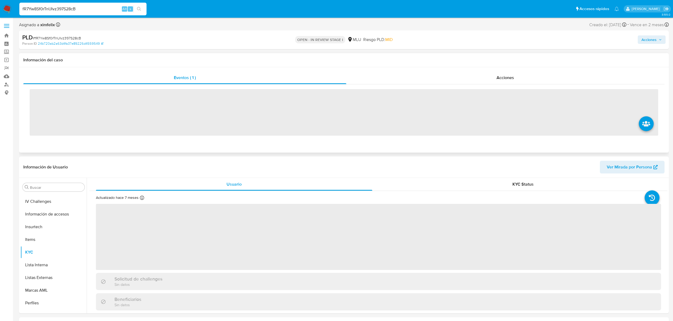
scroll to position [236, 0]
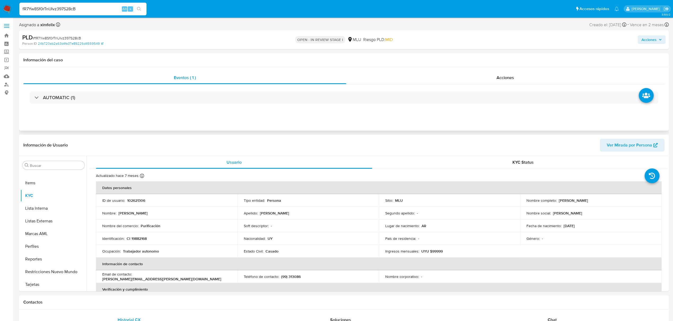
select select "10"
click at [139, 202] on p "102621306" at bounding box center [136, 200] width 18 height 5
click at [67, 10] on input "fR7Yw8Sf0rTnUIvz397S28cB" at bounding box center [82, 9] width 127 height 7
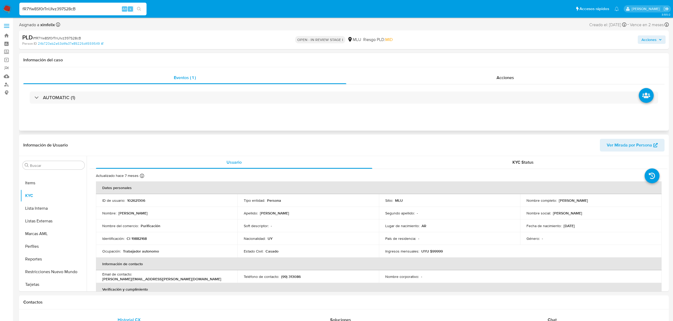
paste input "SIRDrVDnzK5UW3TUyQODUEVm"
type input "SIRDrVDnzK5UW3TUyQODUEVm"
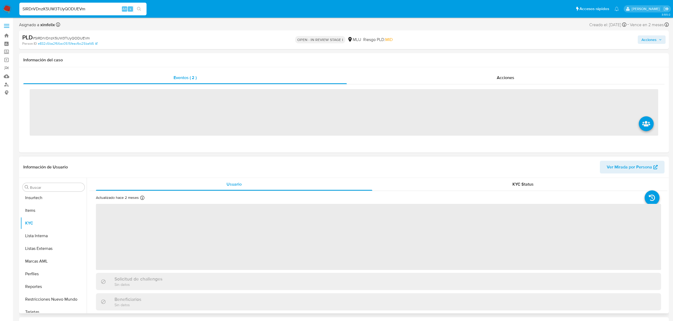
scroll to position [236, 0]
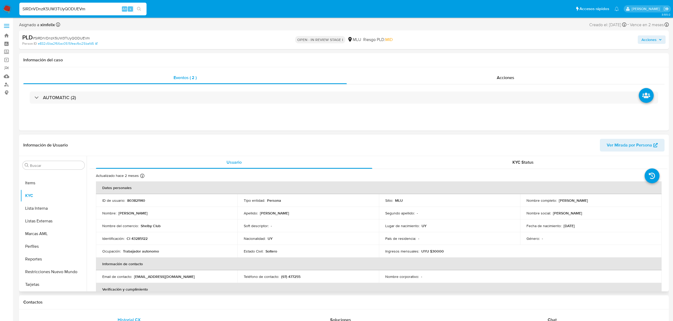
select select "10"
click at [136, 203] on p "803821140" at bounding box center [136, 200] width 18 height 5
click at [70, 7] on input "SIRDrVDnzK5UW3TUyQODUEVm" at bounding box center [82, 9] width 127 height 7
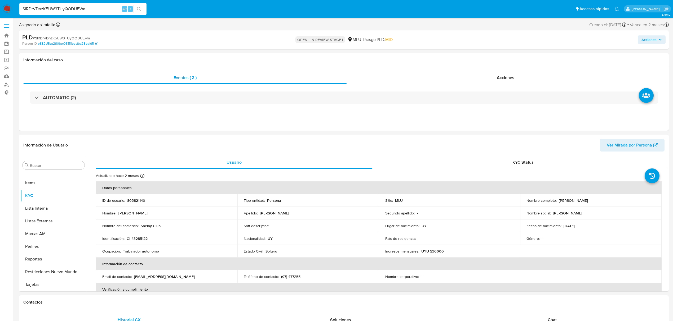
paste input "ak6f6DeQAKWPSnJUCebtT7CT"
type input "ak6f6DeQAKWPSnJUCebtT7CT"
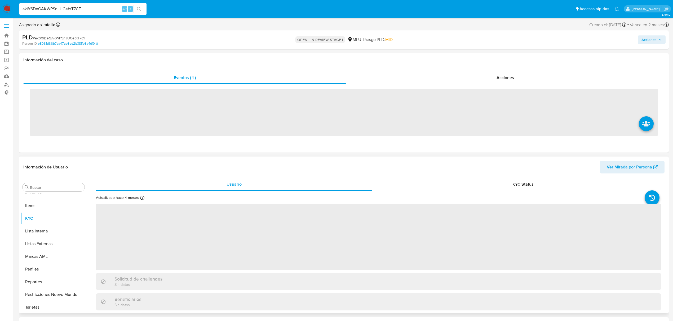
scroll to position [236, 0]
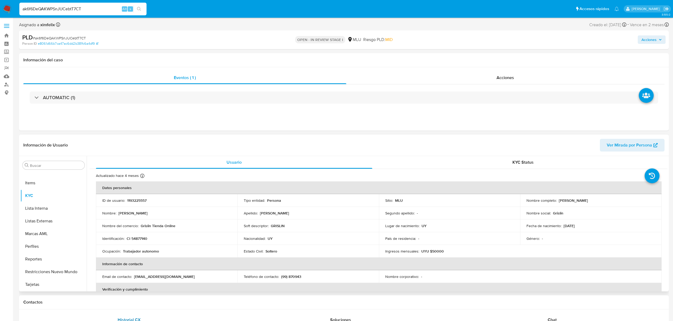
select select "10"
click at [145, 203] on p "1193225557" at bounding box center [136, 200] width 19 height 5
click at [51, 6] on input "ak6f6DeQAKWPSnJUCebtT7CT" at bounding box center [82, 9] width 127 height 7
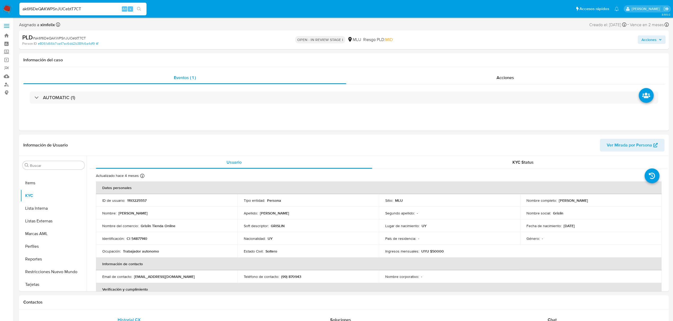
paste input "s8GnNpaZtRidG59j4GkiC9JC"
type input "s8GnNpaZtRidG59j4GkiC9JC"
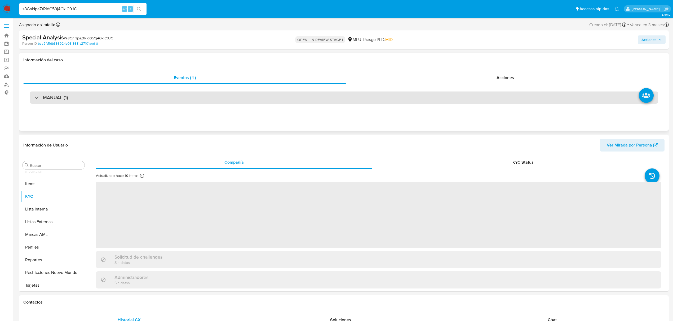
scroll to position [236, 0]
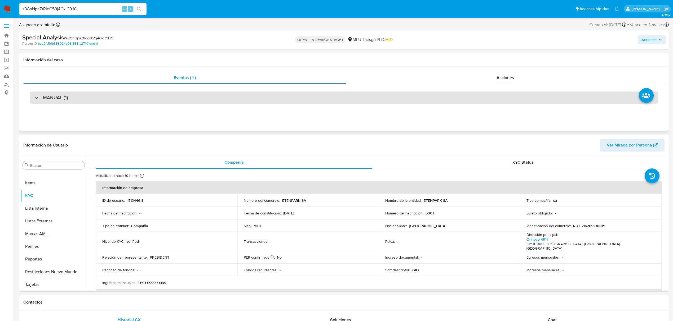
select select "10"
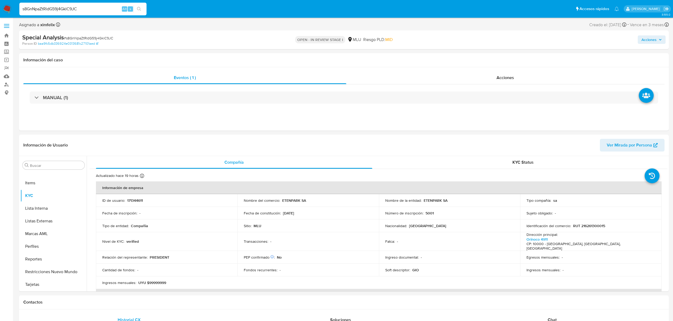
click at [57, 8] on input "s8GnNpaZtRidG59j4GkiC9JC" at bounding box center [82, 9] width 127 height 7
paste input "LYe1kwpT4V0X2NBlD6oKCAmU"
type input "LYe1kwpT4V0X2NBlD6oKCAmU"
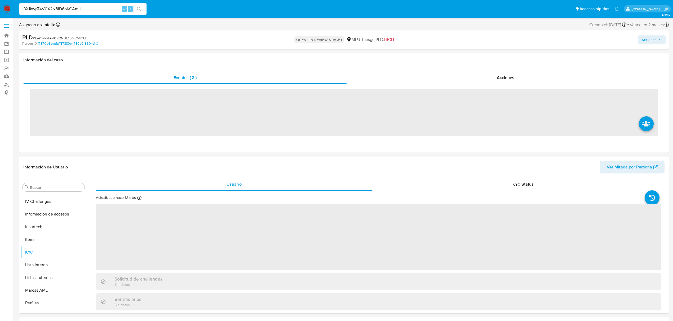
scroll to position [236, 0]
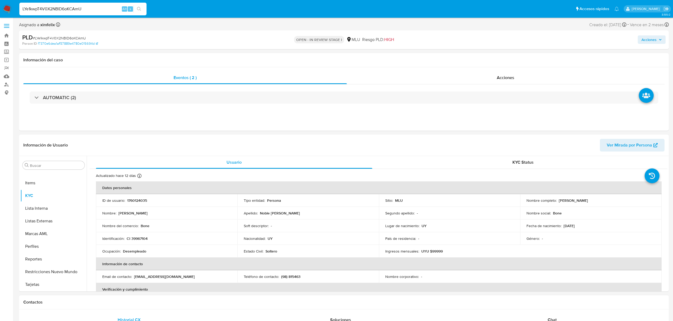
select select "10"
click at [76, 7] on input "LYe1kwpT4V0X2NBlD6oKCAmU" at bounding box center [82, 9] width 127 height 7
paste input "OsWmgSXkiwG0A5b9j0vYDIyz"
type input "OsWmgSXkiwG0A5b9j0vYDIyz"
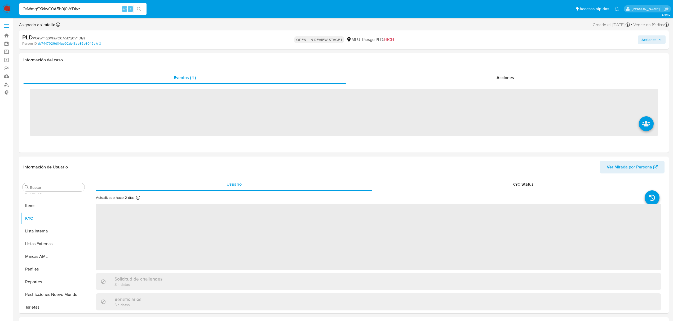
scroll to position [236, 0]
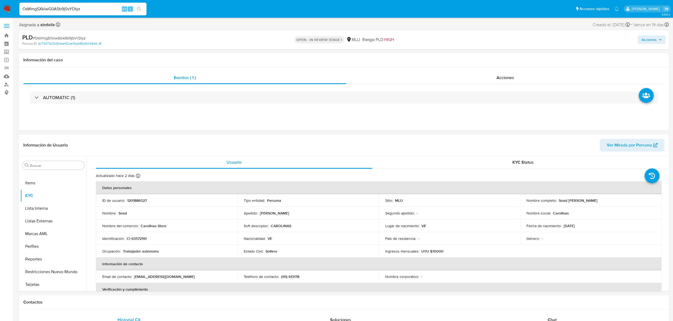
select select "10"
drag, startPoint x: 603, startPoint y: 203, endPoint x: 558, endPoint y: 202, distance: 45.0
click at [558, 202] on div "Nombre completo : Soad Angelica Ramirez" at bounding box center [590, 200] width 129 height 5
click at [158, 90] on div "AUTOMATIC (1)" at bounding box center [343, 97] width 641 height 26
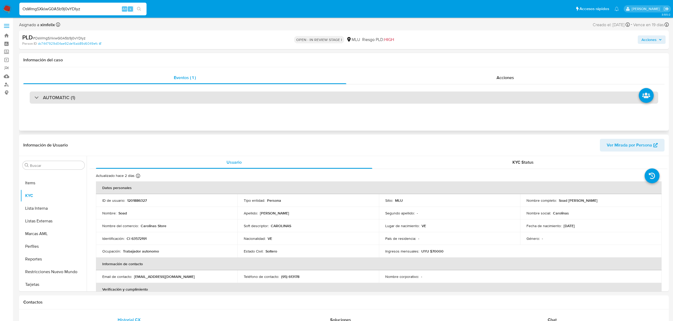
click at [153, 95] on div "AUTOMATIC (1)" at bounding box center [344, 98] width 628 height 12
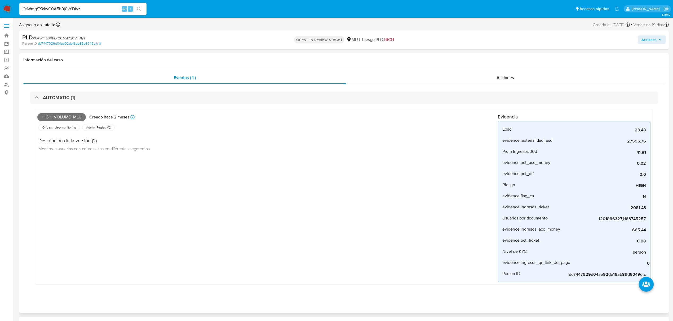
click at [69, 115] on span "High_volume_mlu" at bounding box center [61, 117] width 48 height 8
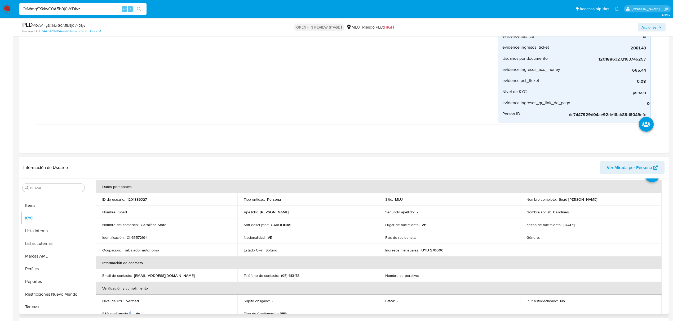
scroll to position [35, 0]
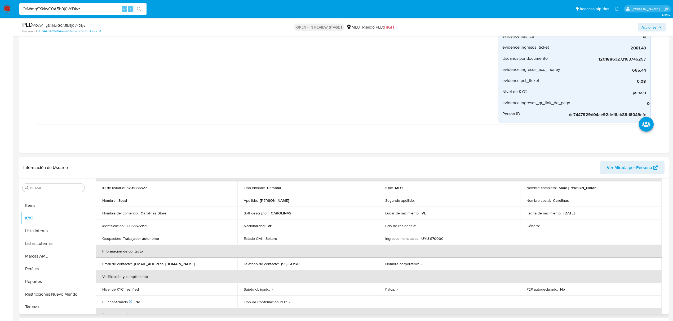
drag, startPoint x: 596, startPoint y: 188, endPoint x: 556, endPoint y: 189, distance: 39.5
click at [556, 189] on div "Nombre completo : Soad Angelica Ramirez" at bounding box center [590, 188] width 129 height 5
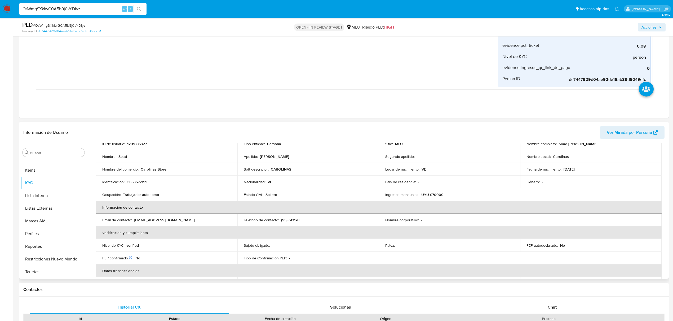
scroll to position [0, 0]
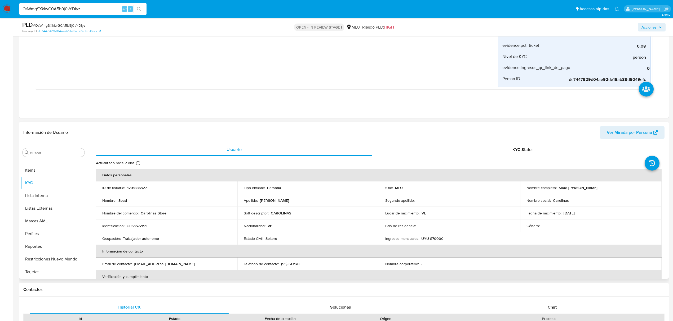
click at [137, 227] on p "CI 63572191" at bounding box center [137, 226] width 20 height 5
click at [46, 200] on button "Historial Casos" at bounding box center [51, 200] width 62 height 13
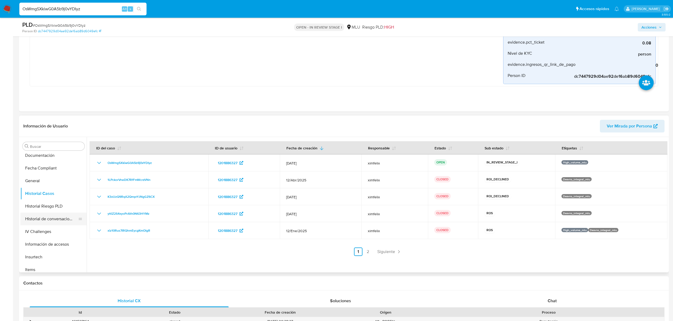
scroll to position [0, 0]
click at [42, 169] on button "Archivos adjuntos" at bounding box center [51, 172] width 62 height 13
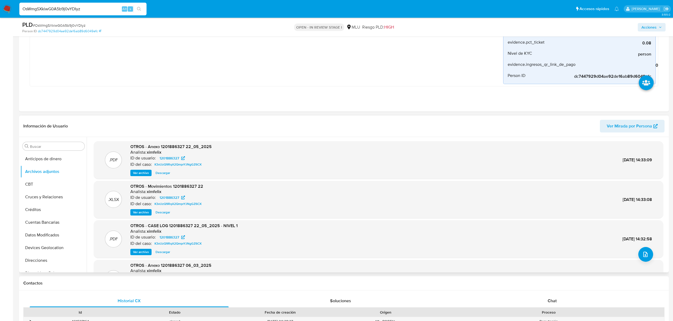
click at [142, 254] on span "Ver archivo" at bounding box center [141, 252] width 16 height 5
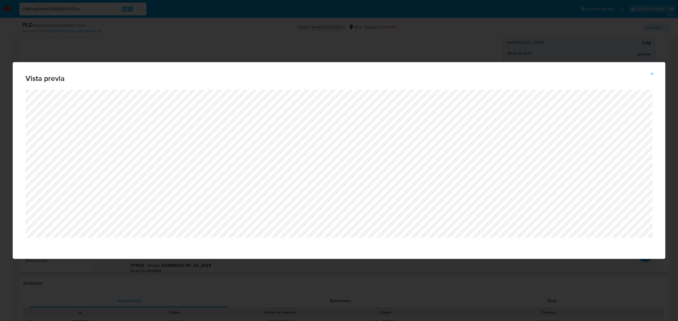
click at [652, 70] on span "Attachment preview" at bounding box center [652, 73] width 4 height 7
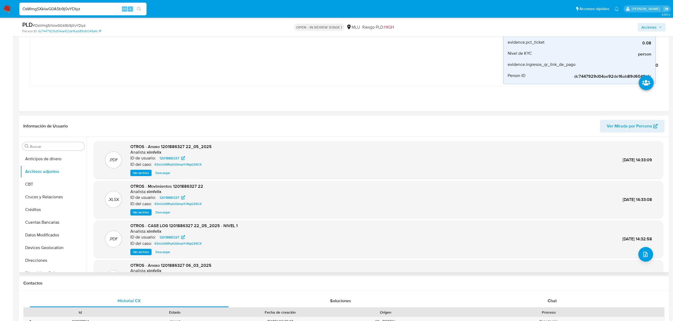
click at [69, 7] on input "OsWmgSXkiwG0A5b9j0vYDIyz" at bounding box center [82, 9] width 127 height 7
paste input "ak6f6DeQAKWPSnJUCebtT7CT"
type input "ak6f6DeQAKWPSnJUCebtT7CT"
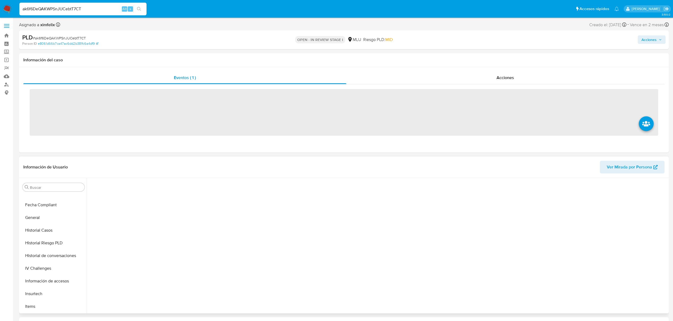
scroll to position [236, 0]
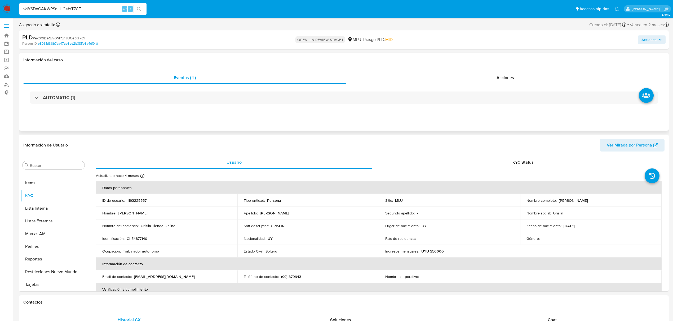
select select "10"
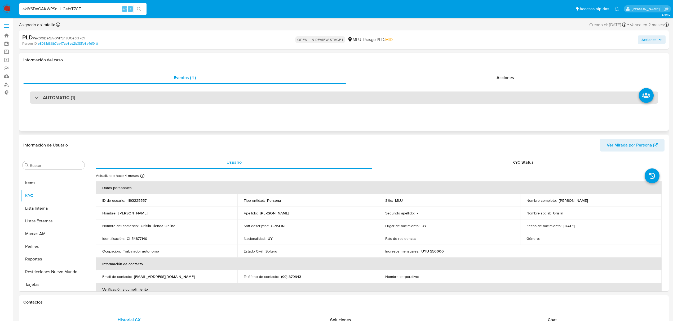
click at [264, 100] on div "AUTOMATIC (1)" at bounding box center [344, 98] width 628 height 12
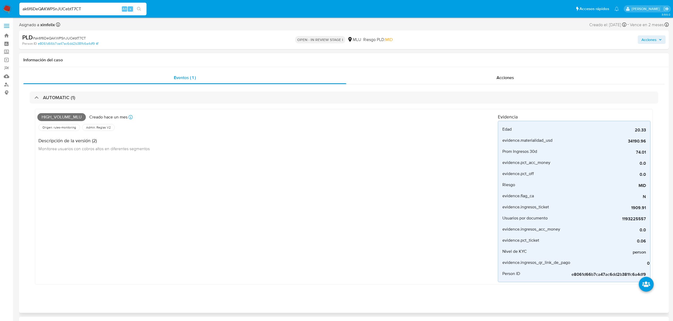
click at [67, 119] on span "High_volume_mlu" at bounding box center [61, 117] width 48 height 8
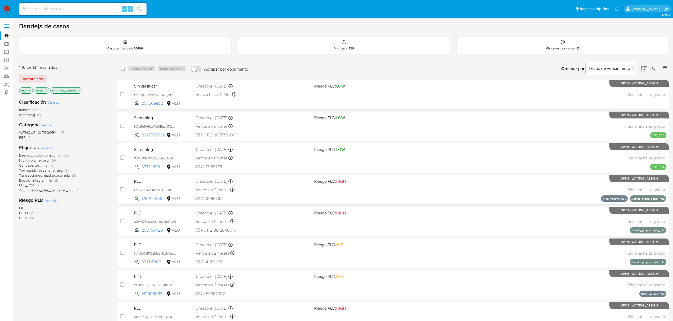
click at [643, 72] on icon at bounding box center [643, 69] width 6 height 6
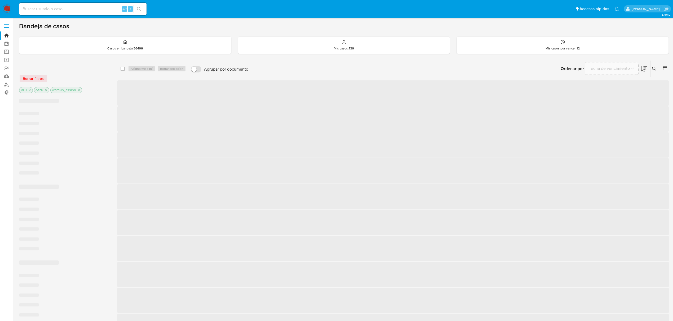
click at [643, 72] on icon at bounding box center [643, 69] width 6 height 6
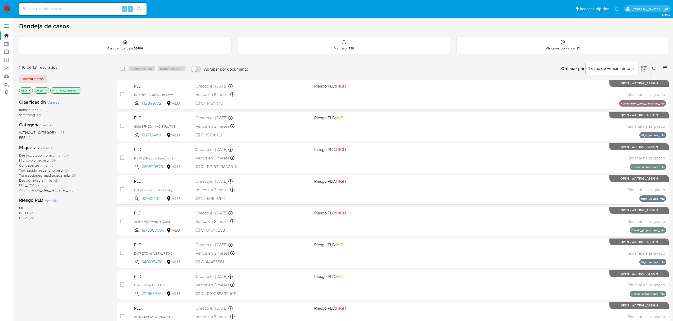
click at [643, 72] on icon at bounding box center [643, 69] width 6 height 6
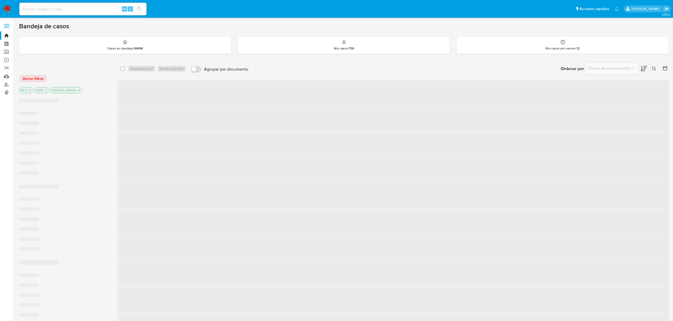
click at [643, 72] on icon at bounding box center [643, 69] width 6 height 6
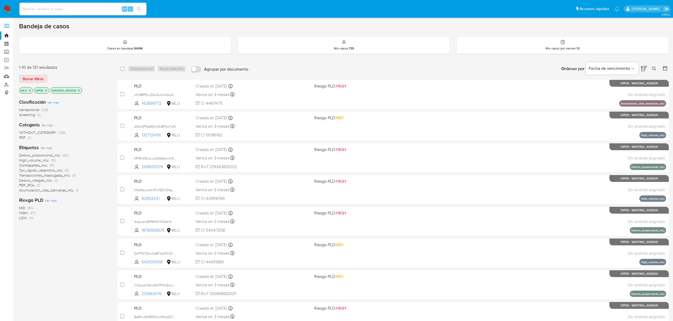
click at [26, 206] on span "MID (83)" at bounding box center [26, 208] width 14 height 5
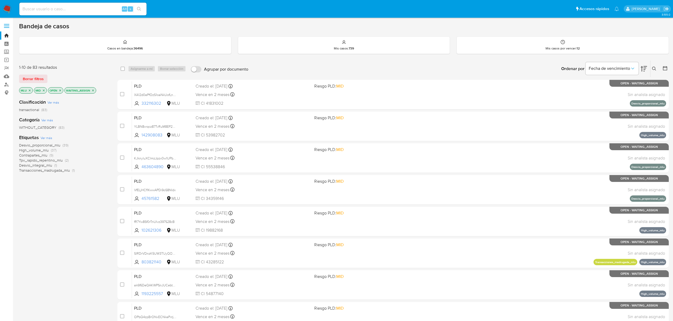
click at [44, 90] on icon "close-filter" at bounding box center [43, 90] width 3 height 3
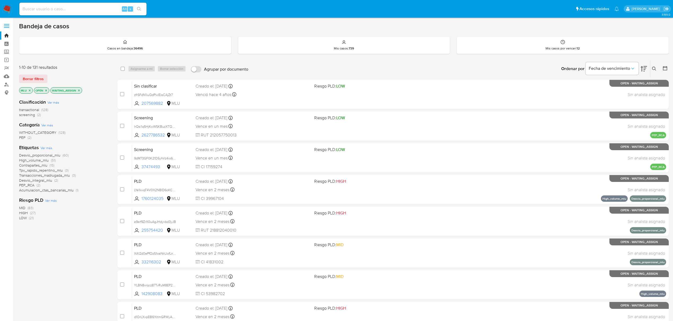
click at [25, 211] on span "HIGH" at bounding box center [23, 213] width 9 height 5
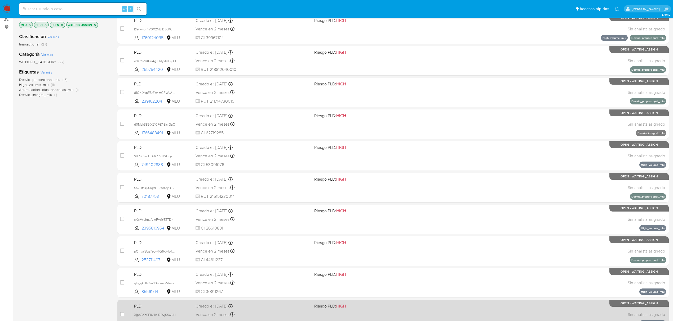
scroll to position [96, 0]
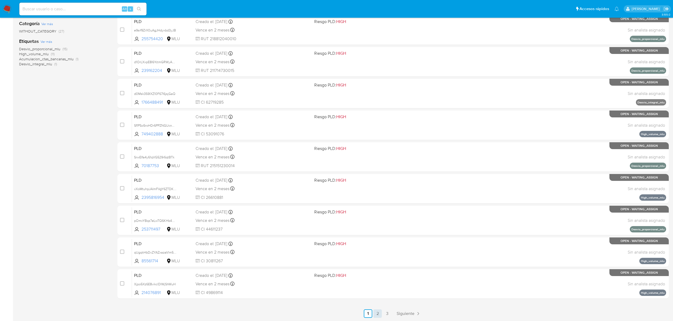
click at [375, 311] on link "2" at bounding box center [377, 314] width 8 height 8
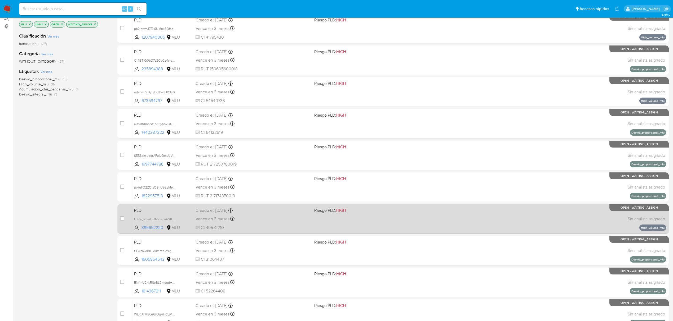
scroll to position [96, 0]
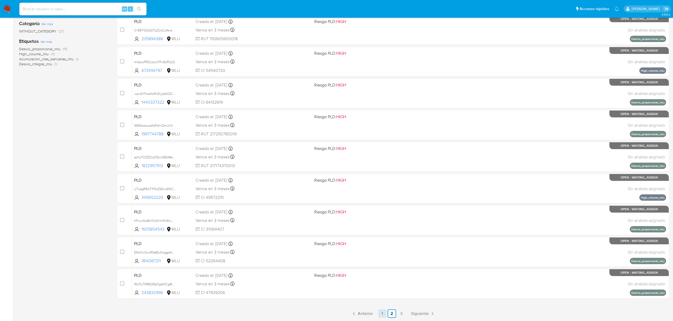
click at [379, 314] on link "1" at bounding box center [382, 314] width 8 height 8
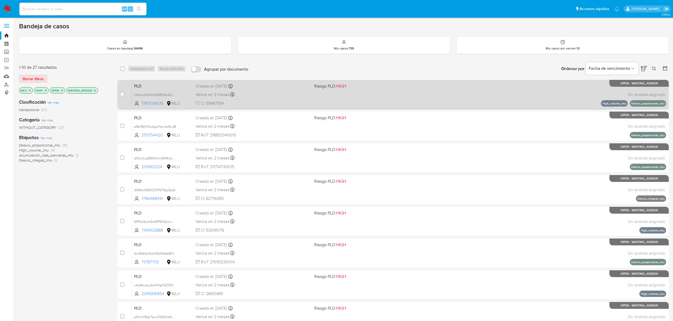
drag, startPoint x: 121, startPoint y: 93, endPoint x: 119, endPoint y: 104, distance: 10.8
click at [121, 93] on input "checkbox" at bounding box center [122, 94] width 4 height 4
checkbox input "true"
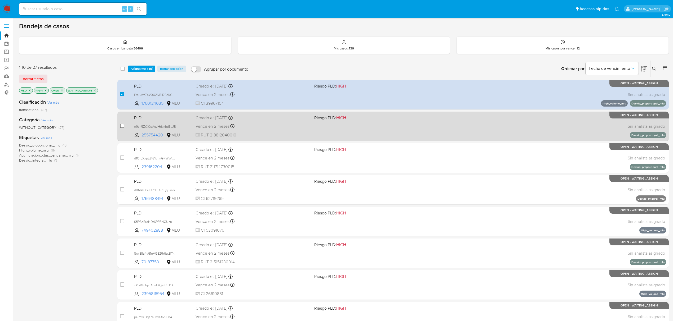
click at [121, 126] on input "checkbox" at bounding box center [122, 126] width 4 height 4
checkbox input "true"
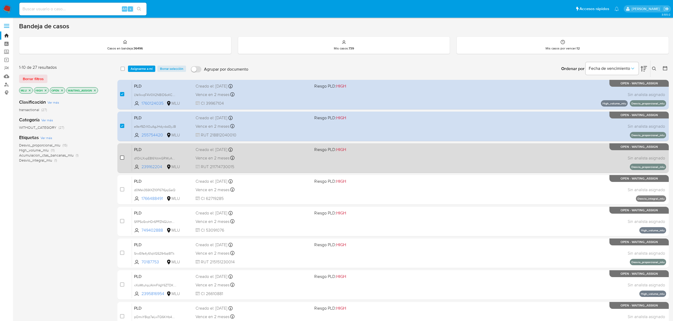
click at [123, 157] on input "checkbox" at bounding box center [122, 158] width 4 height 4
checkbox input "true"
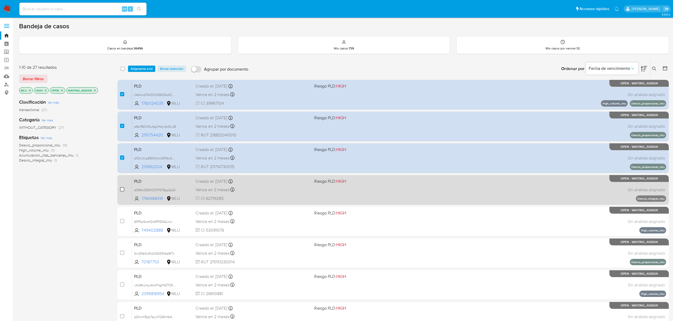
click at [121, 189] on input "checkbox" at bounding box center [122, 189] width 4 height 4
checkbox input "true"
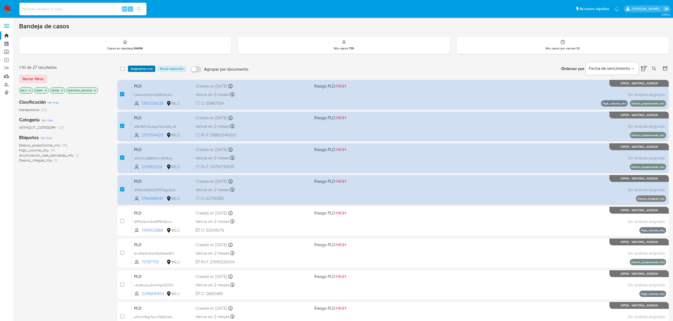
click at [144, 69] on span "Asignarme a mí" at bounding box center [142, 68] width 22 height 5
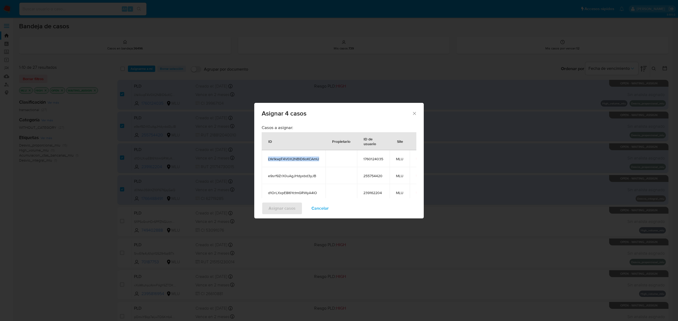
drag, startPoint x: 320, startPoint y: 159, endPoint x: 265, endPoint y: 161, distance: 54.8
click at [265, 161] on td "LYe1kwpT4V0X2NBlD6oKCAmU" at bounding box center [294, 158] width 64 height 17
copy span "LYe1kwpT4V0X2NBlD6oKCAmU"
drag, startPoint x: 318, startPoint y: 174, endPoint x: 266, endPoint y: 177, distance: 51.7
click at [266, 177] on td "e9srf9ZrX0uAgJHdyxbd3yJB" at bounding box center [294, 175] width 64 height 17
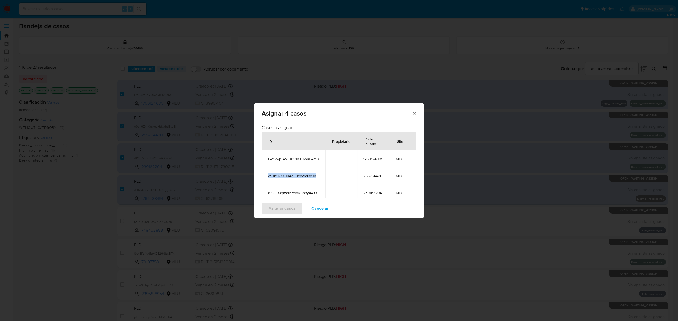
copy span "e9srf9ZrX0uAgJHdyxbd3yJB"
drag, startPoint x: 318, startPoint y: 192, endPoint x: 268, endPoint y: 193, distance: 50.3
click at [268, 193] on span "d1OrLXxpE8I6YctmGRWyA4lO" at bounding box center [293, 193] width 51 height 5
copy span "d1OrLXxpE8I6YctmGRWyA4lO"
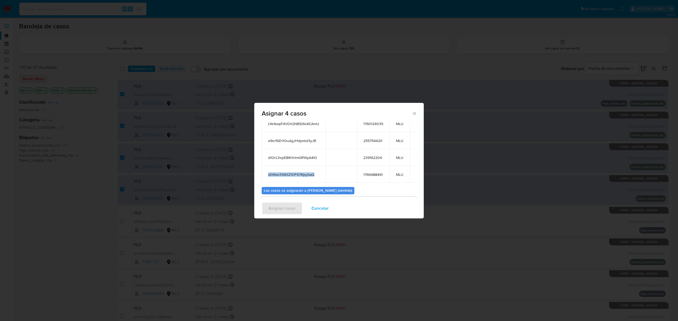
drag, startPoint x: 318, startPoint y: 176, endPoint x: 266, endPoint y: 181, distance: 52.1
click at [266, 180] on td "d0Msk3S9lXZ10F67I6jsjGaQ" at bounding box center [294, 174] width 64 height 17
copy span "d0Msk3S9lXZ10F67I6jsjGaQ"
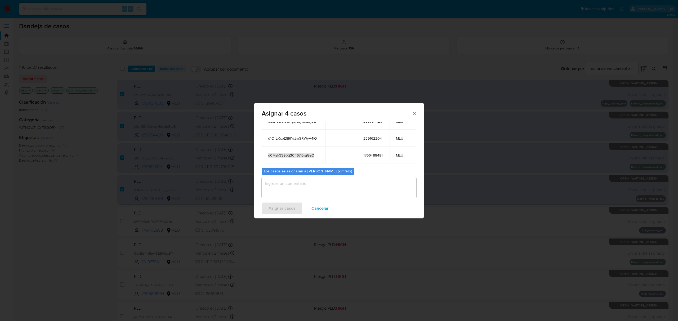
scroll to position [65, 0]
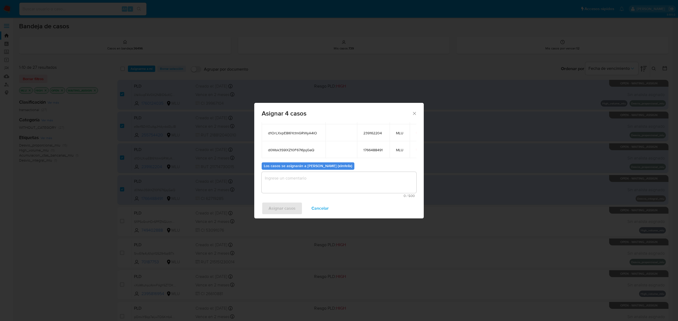
click at [297, 178] on textarea "assign-modal" at bounding box center [339, 182] width 155 height 21
click at [280, 208] on span "Asignar casos" at bounding box center [282, 209] width 27 height 12
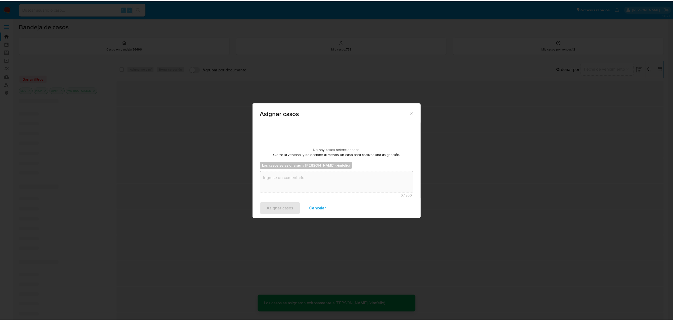
scroll to position [32, 0]
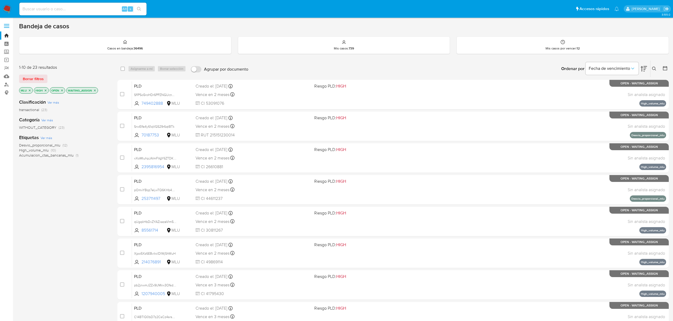
click at [45, 90] on icon "close-filter" at bounding box center [45, 90] width 3 height 3
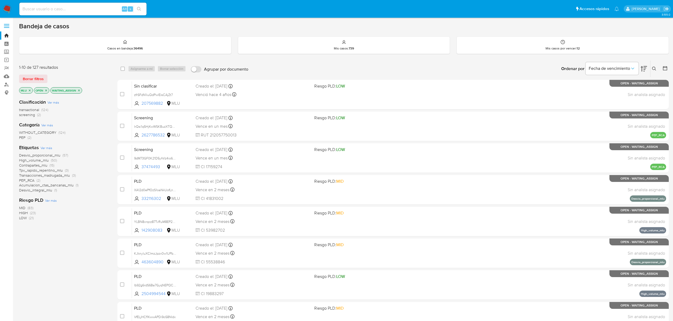
click at [24, 207] on span "MID" at bounding box center [22, 207] width 6 height 5
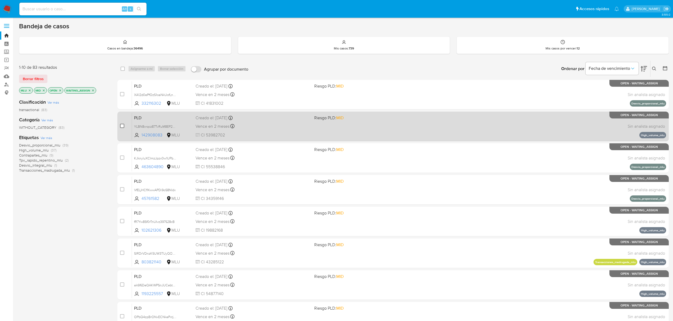
click at [121, 125] on input "checkbox" at bounding box center [122, 126] width 4 height 4
checkbox input "true"
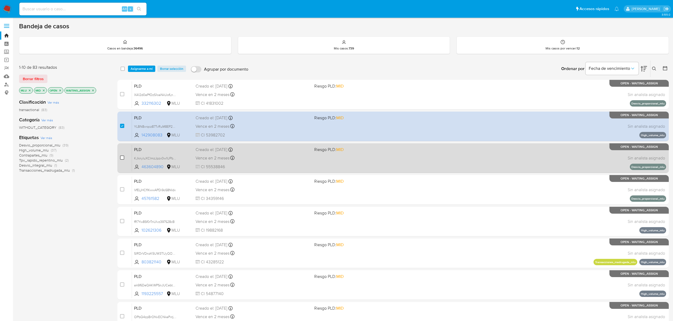
click at [121, 157] on input "checkbox" at bounding box center [122, 158] width 4 height 4
checkbox input "true"
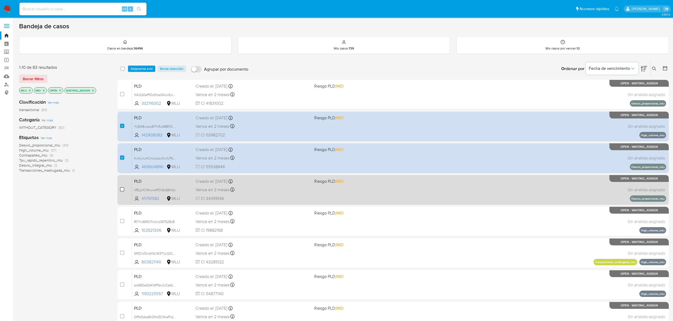
click at [121, 188] on input "checkbox" at bounding box center [122, 189] width 4 height 4
checkbox input "true"
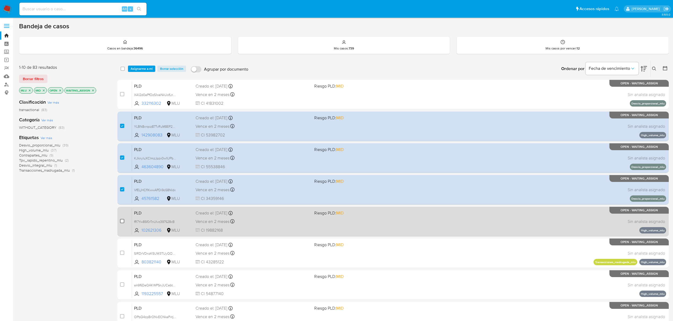
click at [121, 220] on input "checkbox" at bounding box center [122, 221] width 4 height 4
checkbox input "true"
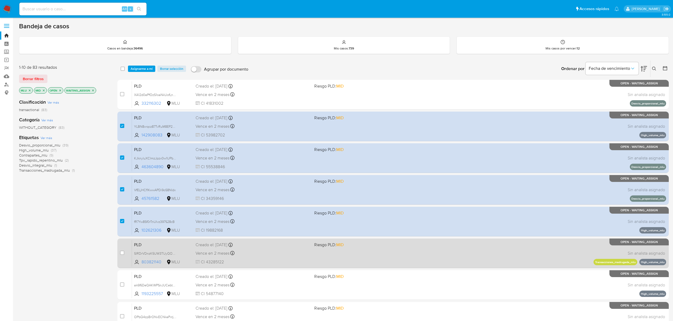
click at [121, 256] on div "case-item-checkbox" at bounding box center [122, 254] width 4 height 6
drag, startPoint x: 121, startPoint y: 249, endPoint x: 123, endPoint y: 253, distance: 4.3
click at [122, 252] on div "case-item-checkbox No es posible asignar el caso" at bounding box center [126, 253] width 12 height 27
click at [123, 253] on input "checkbox" at bounding box center [122, 253] width 4 height 4
checkbox input "true"
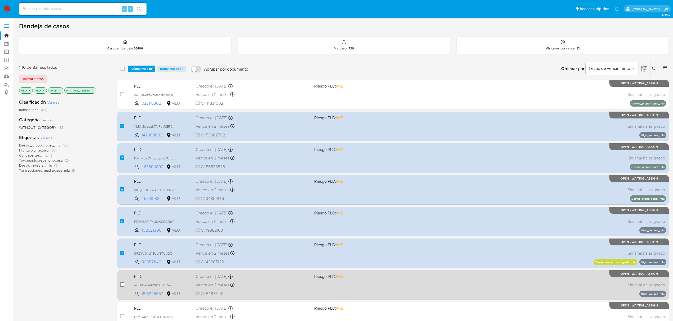
click at [122, 284] on input "checkbox" at bounding box center [122, 285] width 4 height 4
checkbox input "true"
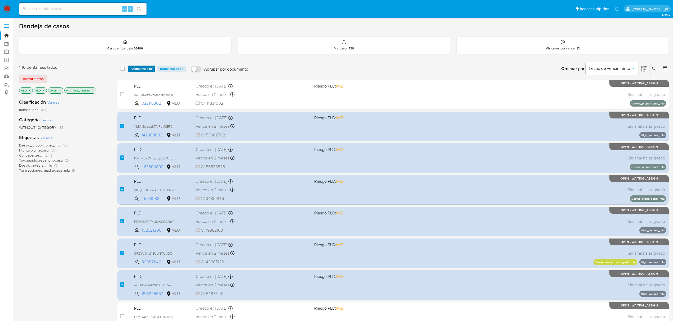
click at [145, 68] on span "Asignarme a mí" at bounding box center [142, 68] width 22 height 5
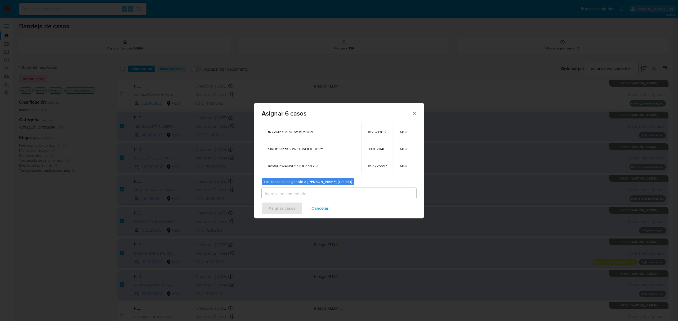
scroll to position [99, 0]
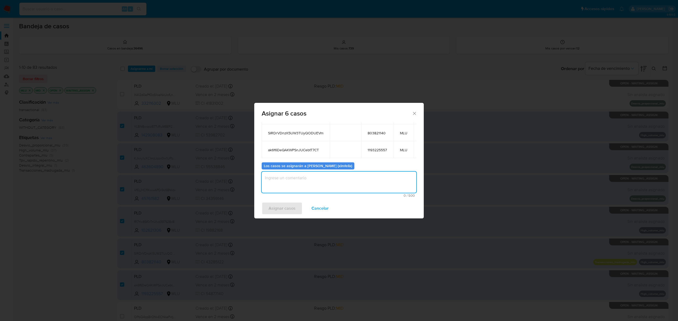
click at [328, 180] on textarea "assign-modal" at bounding box center [339, 182] width 155 height 21
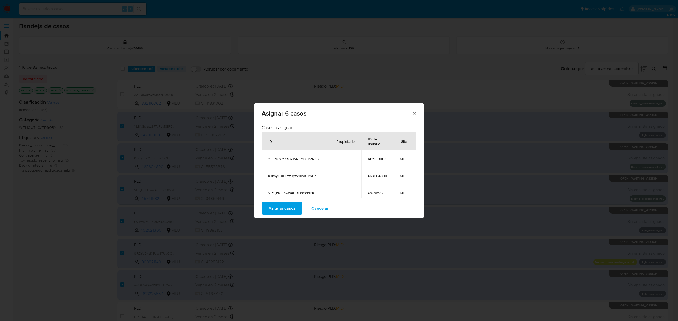
click at [294, 157] on span "YLBN8xrqcz87TvRuM8EP2R3Q" at bounding box center [295, 159] width 55 height 5
copy span "YLBN8xrqcz87TvRuM8EP2R3Q"
click at [278, 174] on span "KJknyluXCImzJpzx0w1UPbHe" at bounding box center [295, 176] width 55 height 5
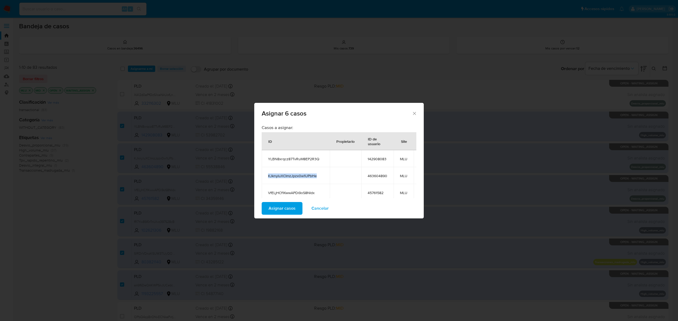
copy span "KJknyluXCImzJpzx0w1UPbHe"
click at [295, 184] on td "VfELjHCf1KwwAPDi9oS8Nldx" at bounding box center [296, 192] width 68 height 17
click at [292, 191] on span "VfELjHCf1KwwAPDi9oS8Nldx" at bounding box center [295, 193] width 55 height 5
copy span "VfELjHCf1KwwAPDi9oS8Nldx"
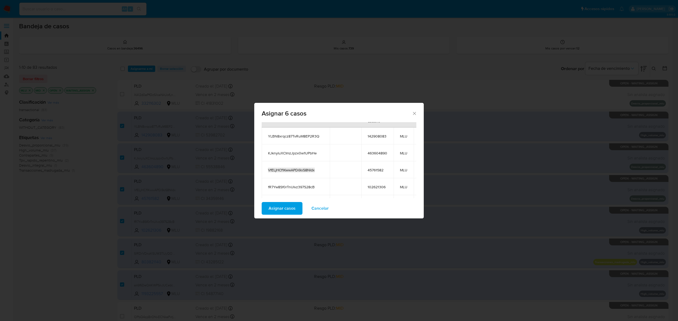
scroll to position [35, 0]
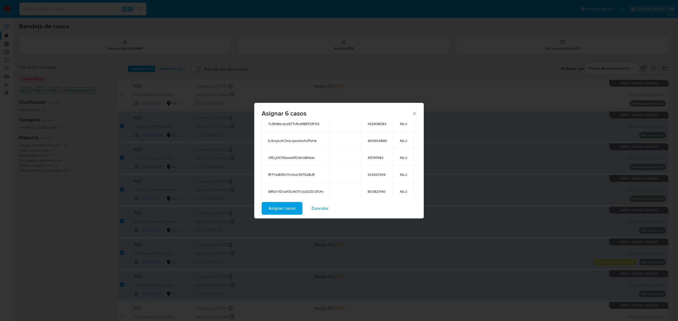
click at [293, 172] on span "fR7Yw8Sf0rTnUIvz397S28cB" at bounding box center [295, 174] width 55 height 5
copy span "fR7Yw8Sf0rTnUIvz397S28cB"
click at [276, 189] on span "SIRDrVDnzK5UW3TUyQODUEVm" at bounding box center [295, 191] width 55 height 5
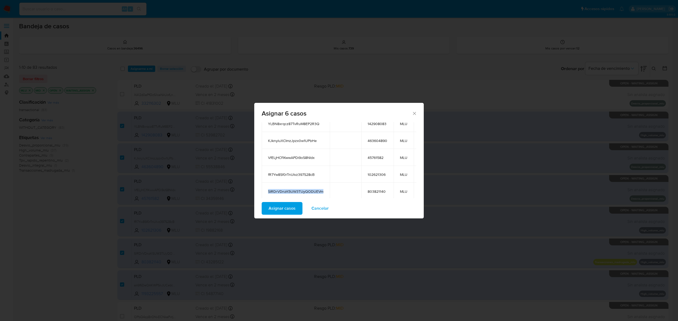
copy span "SIRDrVDnzK5UW3TUyQODUEVm"
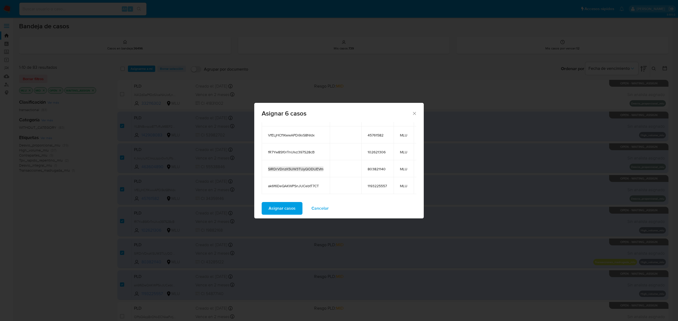
scroll to position [70, 0]
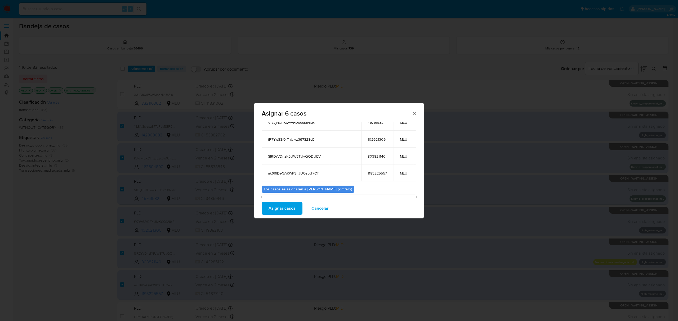
click at [302, 171] on span "ak6f6DeQAKWPSnJUCebtT7CT" at bounding box center [295, 173] width 55 height 5
copy span "ak6f6DeQAKWPSnJUCebtT7CT"
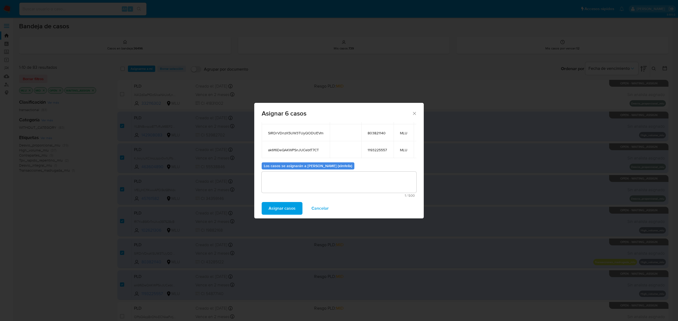
click at [310, 177] on textarea "assign-modal" at bounding box center [339, 182] width 155 height 21
click at [284, 211] on span "Asignar casos" at bounding box center [282, 209] width 27 height 12
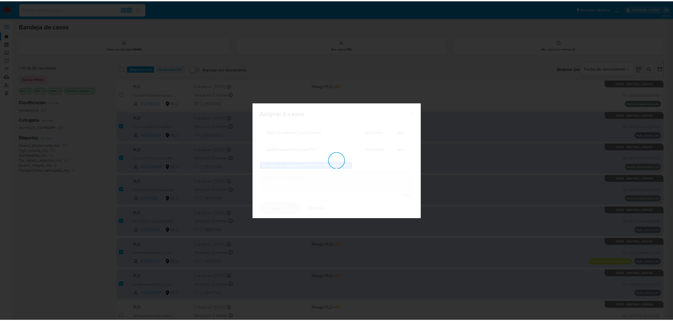
scroll to position [32, 0]
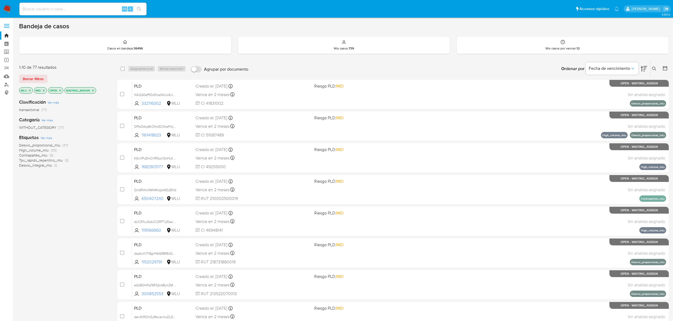
click at [8, 5] on img at bounding box center [7, 9] width 9 height 9
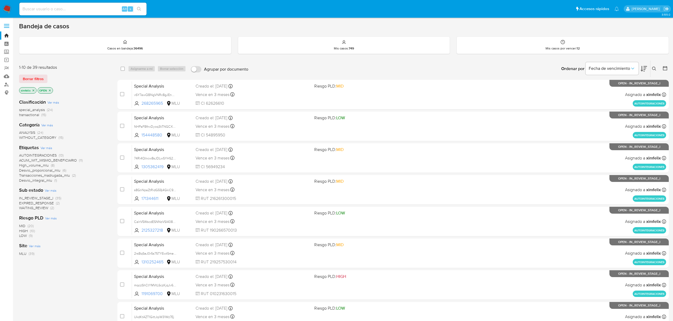
click at [646, 71] on icon at bounding box center [643, 69] width 6 height 6
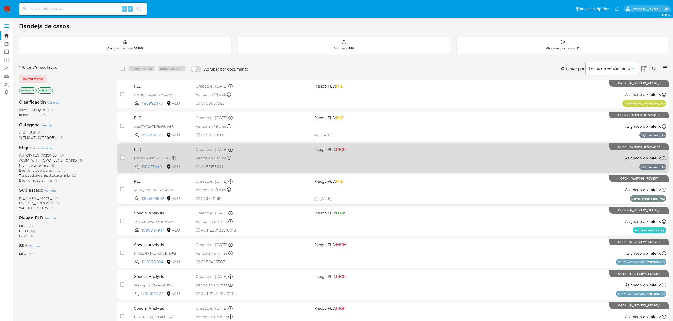
click at [174, 159] on span "IdWs5X7az6KVXR2mTdFpajJL" at bounding box center [155, 158] width 43 height 6
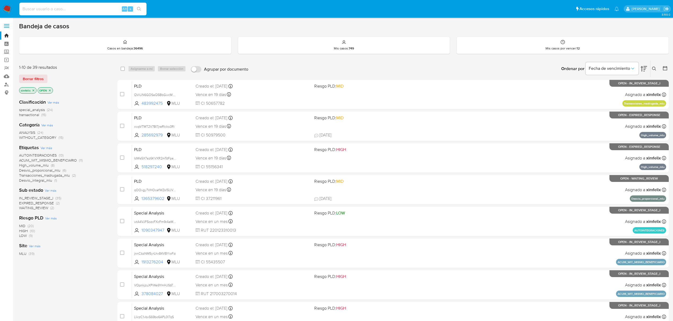
click at [96, 10] on input at bounding box center [82, 9] width 127 height 7
paste input "OsWmgSXkiwG0A5b9j0vYDIyz"
type input "OsWmgSXkiwG0A5b9j0vYDIyz"
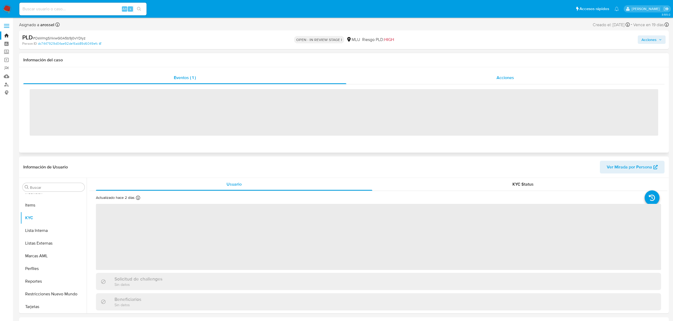
scroll to position [236, 0]
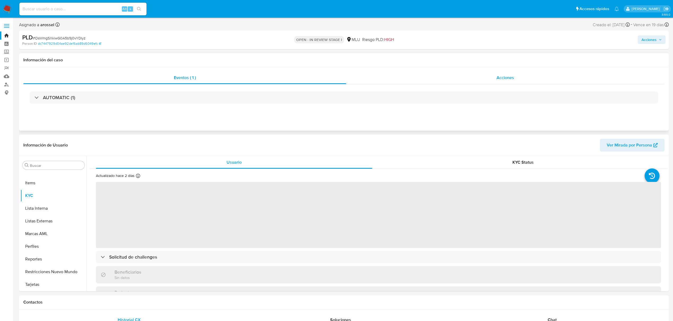
click at [431, 74] on div "Acciones" at bounding box center [505, 78] width 318 height 13
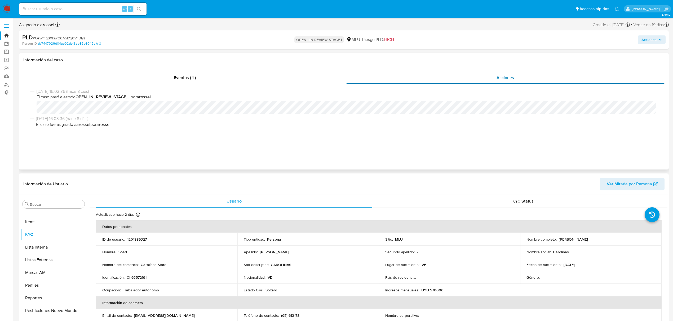
select select "10"
click at [10, 7] on img at bounding box center [7, 9] width 9 height 9
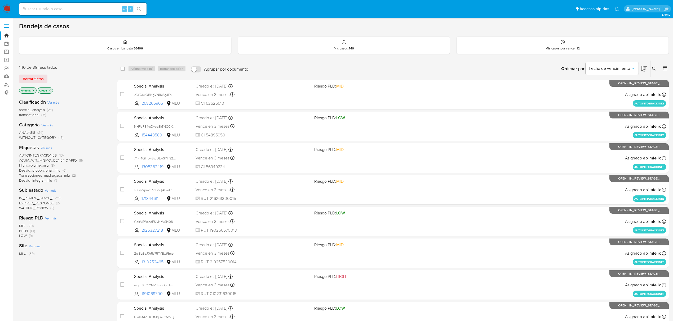
click at [32, 90] on icon "close-filter" at bounding box center [33, 90] width 3 height 3
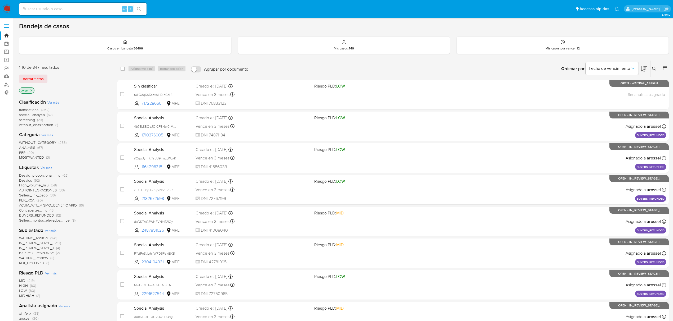
click at [655, 69] on icon at bounding box center [654, 69] width 4 height 4
click at [599, 85] on div at bounding box center [610, 89] width 90 height 13
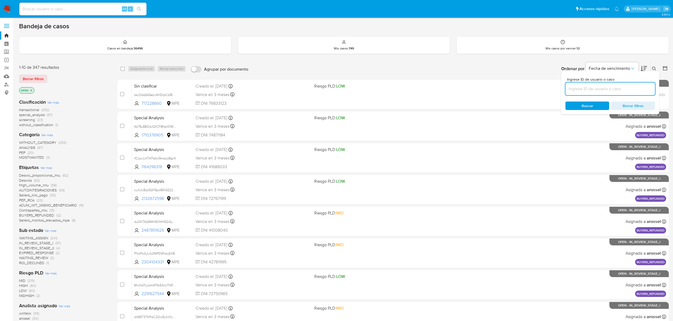
click at [598, 87] on input at bounding box center [610, 89] width 90 height 7
paste input "OsWmgSXkiwG0A5b9j0vYDIyz"
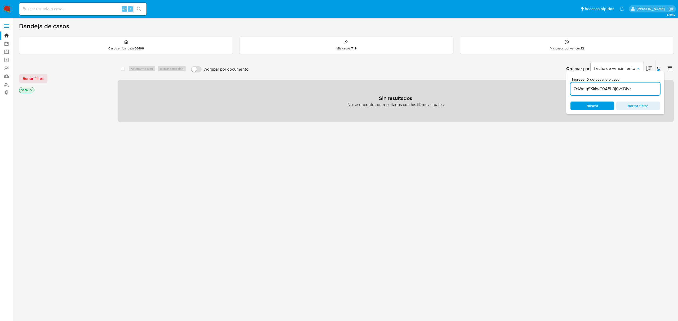
click at [592, 91] on input "OsWmgSXkiwG0A5b9j0vYDIyz" at bounding box center [615, 89] width 90 height 7
click at [574, 89] on input "OsWmgSXkiwG0A5b9j0vYDIyz" at bounding box center [615, 89] width 90 height 7
click at [633, 87] on input "OsWmgSXkiwG0A5b9j0vYDIyz" at bounding box center [615, 89] width 90 height 7
type input "OsWmgSXkiwG0A5b9j0vYDIyz"
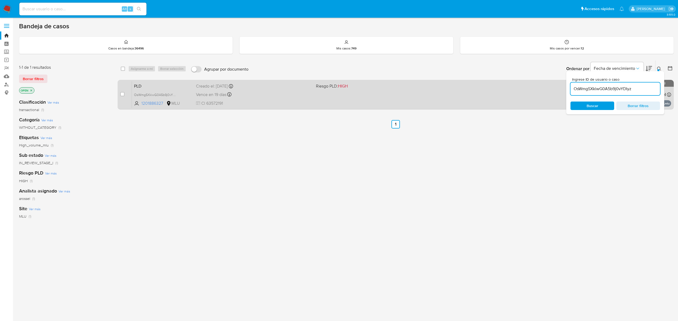
click at [123, 96] on input "checkbox" at bounding box center [122, 94] width 4 height 4
checkbox input "true"
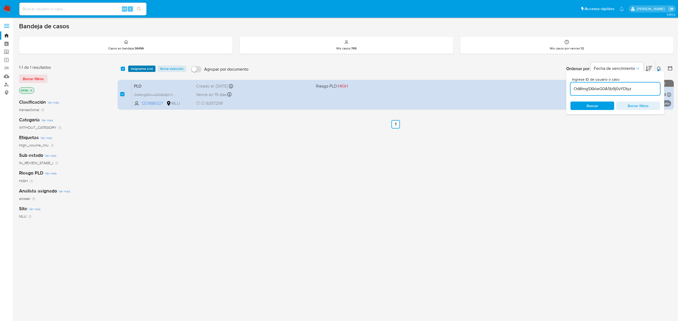
click at [139, 69] on span "Asignarme a mí" at bounding box center [142, 68] width 22 height 5
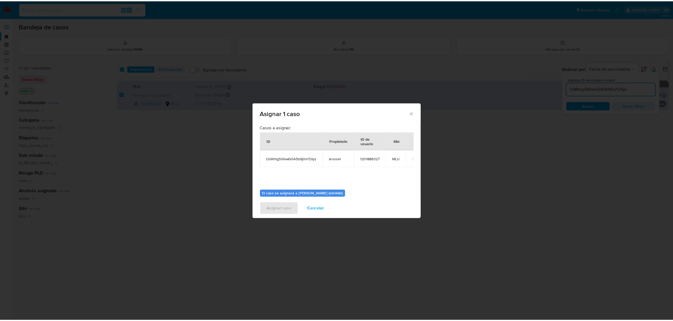
scroll to position [27, 0]
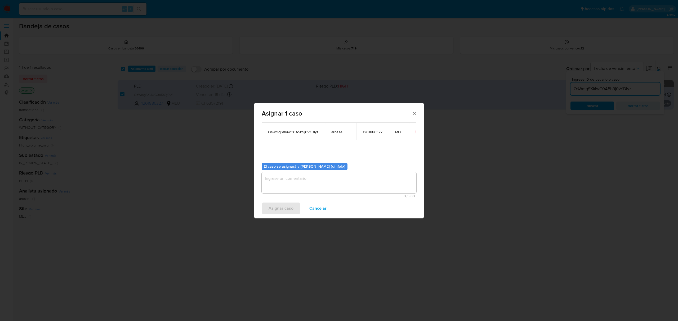
click at [293, 182] on textarea "assign-modal" at bounding box center [339, 182] width 155 height 21
click at [293, 128] on td "OsWmgSXkiwG0A5b9j0vYDIyz" at bounding box center [293, 131] width 63 height 17
click at [294, 132] on span "OsWmgSXkiwG0A5b9j0vYDIyz" at bounding box center [293, 132] width 51 height 5
copy span "OsWmgSXkiwG0A5b9j0vYDIyz"
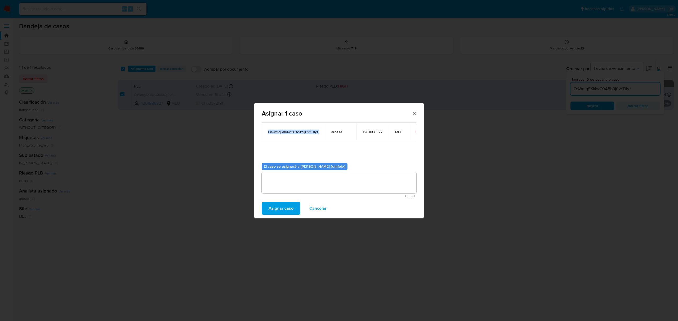
click at [277, 210] on span "Asignar caso" at bounding box center [281, 209] width 25 height 12
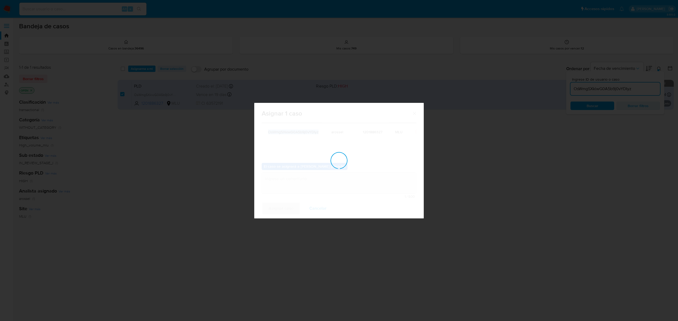
checkbox input "false"
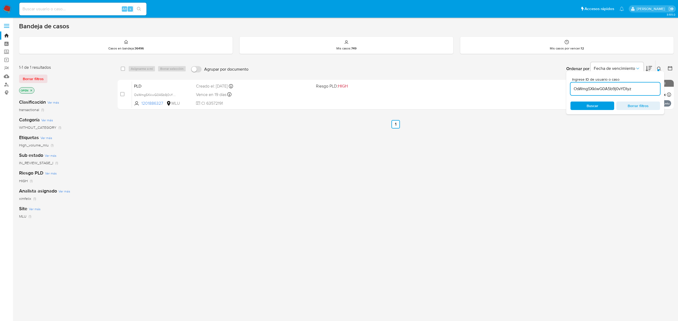
drag, startPoint x: 74, startPoint y: 13, endPoint x: 76, endPoint y: 8, distance: 5.3
click at [74, 12] on div "Alt s" at bounding box center [82, 9] width 127 height 13
click at [76, 8] on input at bounding box center [82, 9] width 127 height 7
paste input "OsWmgSXkiwG0A5b9j0vYDIyz"
type input "OsWmgSXkiwG0A5b9j0vYDIyz"
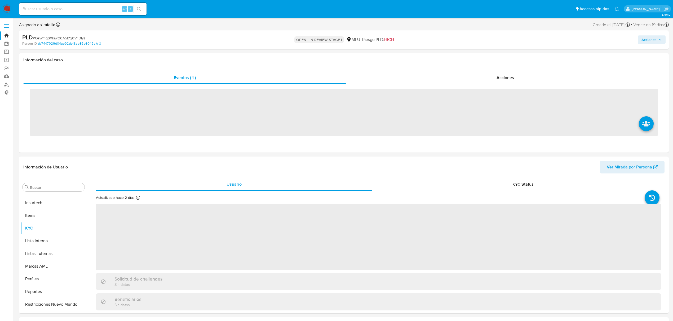
scroll to position [236, 0]
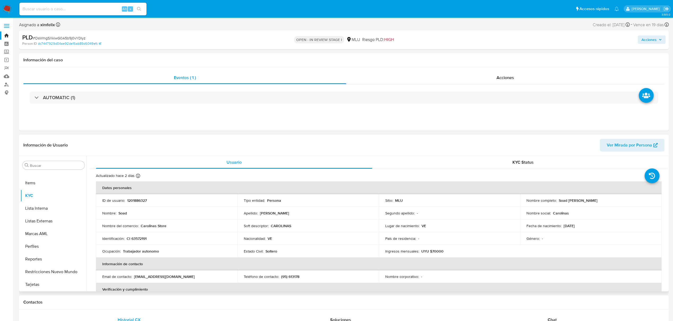
select select "10"
click at [142, 202] on p "1201886327" at bounding box center [137, 200] width 20 height 5
copy p "1201886327"
click at [142, 238] on p "CI 63572191" at bounding box center [137, 238] width 20 height 5
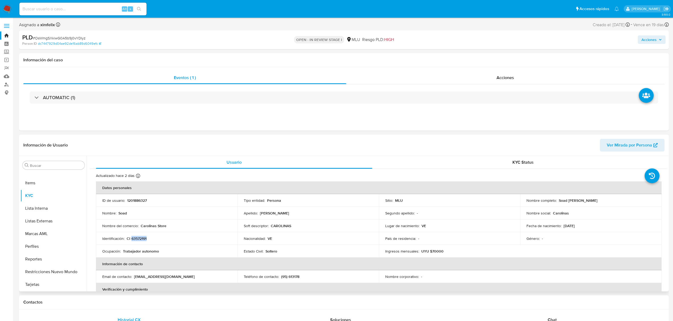
click at [142, 238] on p "CI 63572191" at bounding box center [137, 238] width 20 height 5
copy p "63572191"
click at [132, 265] on th "Información de contacto" at bounding box center [378, 264] width 565 height 13
click at [142, 240] on p "CI 63572191" at bounding box center [137, 238] width 20 height 5
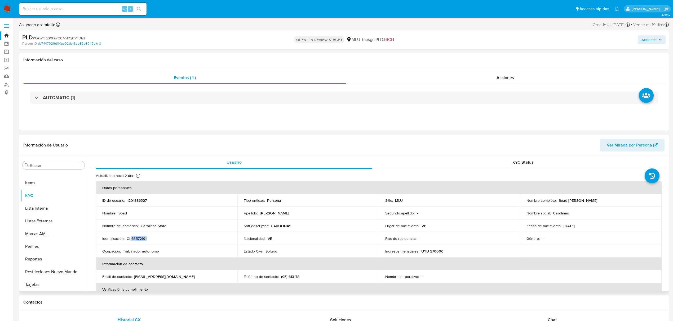
copy p "63572191"
click at [8, 11] on img at bounding box center [7, 9] width 9 height 9
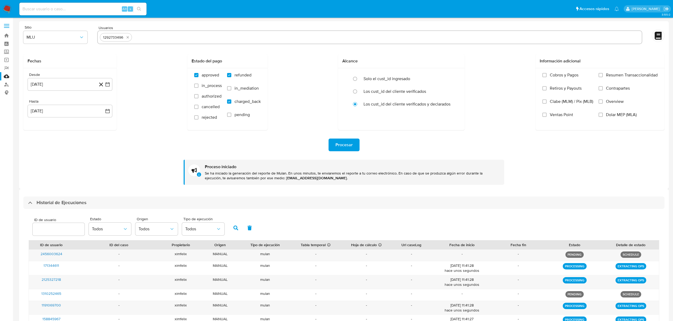
select select "10"
click at [127, 38] on icon "quitar 1292733496" at bounding box center [127, 37] width 2 height 2
click at [127, 38] on input "text" at bounding box center [369, 37] width 539 height 8
paste input "1201886327"
type input "1201886327"
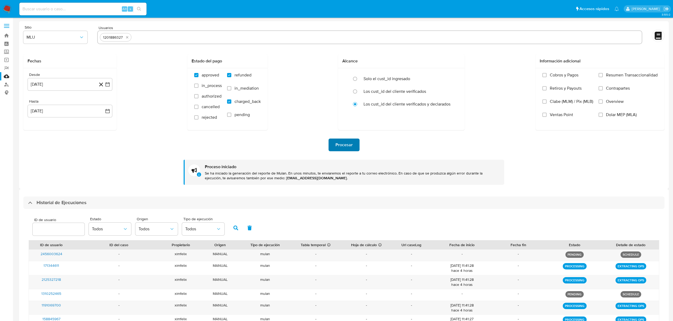
click at [331, 146] on button "Procesar" at bounding box center [343, 145] width 31 height 13
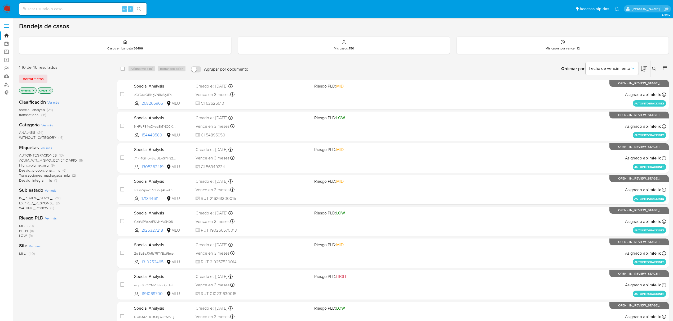
click at [39, 208] on span "WAITING_REVIEW" at bounding box center [33, 207] width 29 height 5
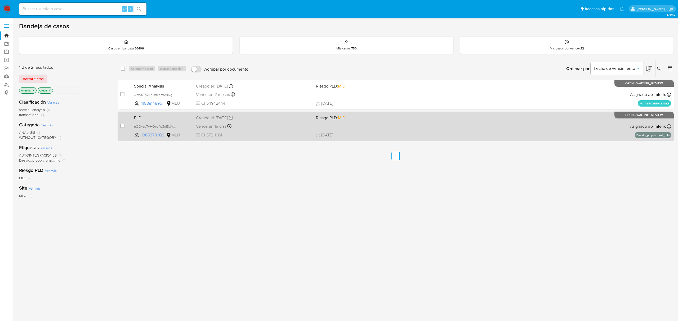
click at [278, 128] on div "Vence en 19 días Vence el [DATE] 06:34:30" at bounding box center [253, 126] width 115 height 7
click at [125, 130] on div "case-item-checkbox No es posible asignar el caso" at bounding box center [126, 126] width 12 height 27
click at [123, 126] on input "checkbox" at bounding box center [122, 126] width 4 height 4
checkbox input "true"
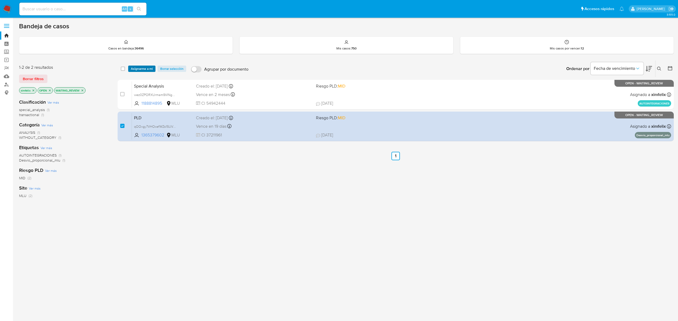
click at [147, 68] on span "Asignarme a mí" at bounding box center [142, 68] width 22 height 5
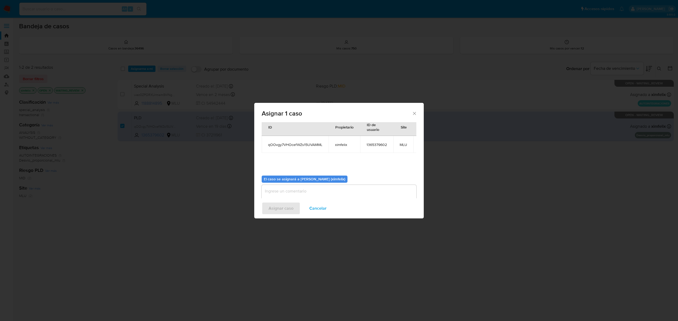
scroll to position [32, 0]
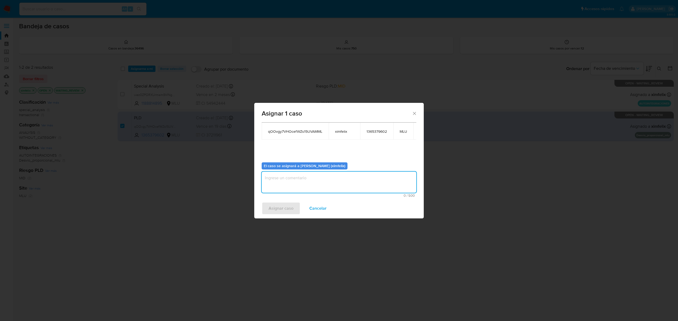
click at [325, 176] on textarea "assign-modal" at bounding box center [339, 182] width 155 height 21
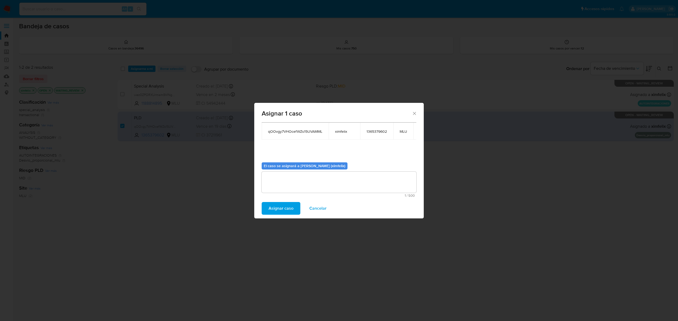
click at [286, 208] on span "Asignar caso" at bounding box center [281, 209] width 25 height 12
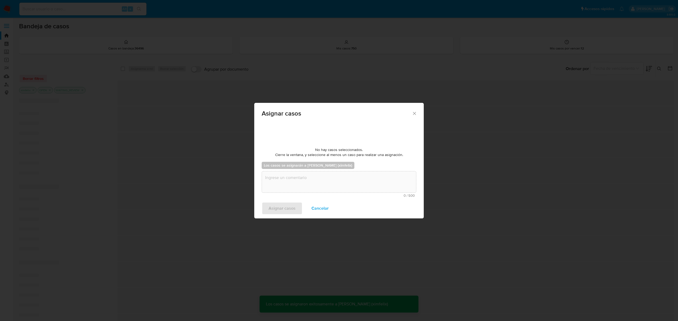
scroll to position [32, 0]
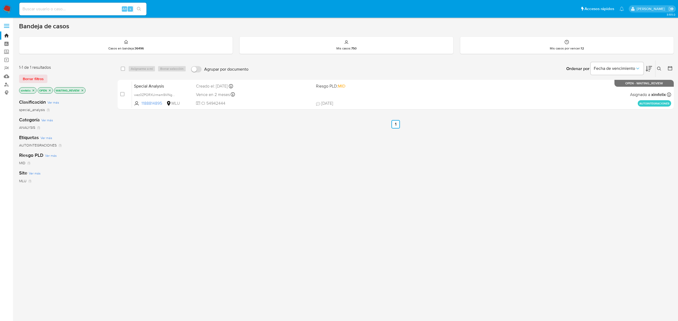
click at [83, 91] on icon "close-filter" at bounding box center [82, 90] width 3 height 3
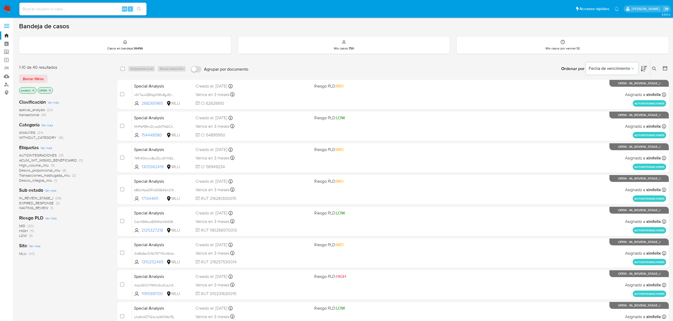
click at [55, 204] on span "EXPIRED_RESPONSE (3)" at bounding box center [39, 203] width 41 height 5
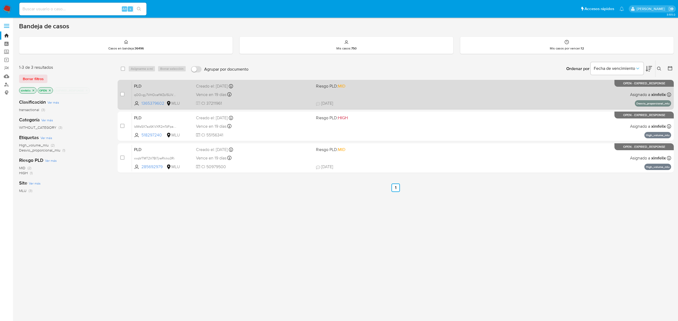
click at [246, 104] on span "CI 37211961" at bounding box center [253, 104] width 115 height 6
click at [125, 97] on div "case-item-checkbox No es posible asignar el caso" at bounding box center [126, 94] width 12 height 27
click at [121, 96] on input "checkbox" at bounding box center [122, 94] width 4 height 4
checkbox input "true"
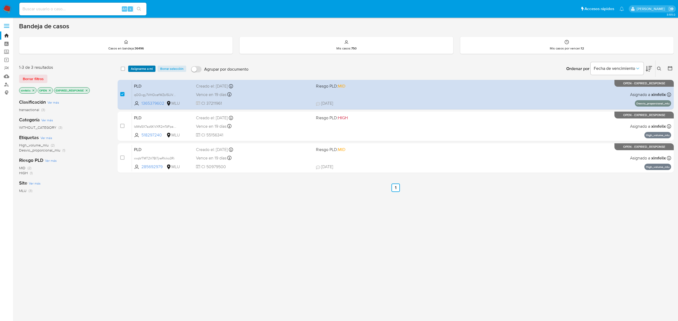
click at [148, 68] on span "Asignarme a mí" at bounding box center [142, 68] width 22 height 5
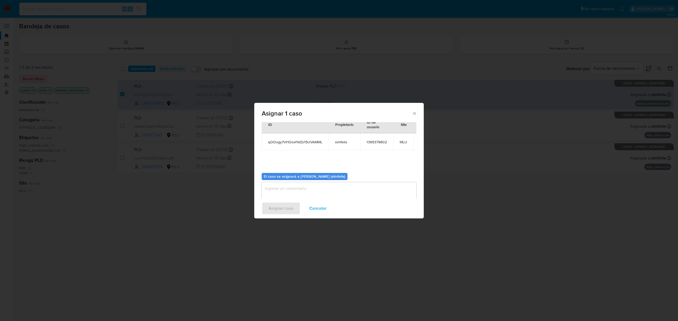
scroll to position [32, 0]
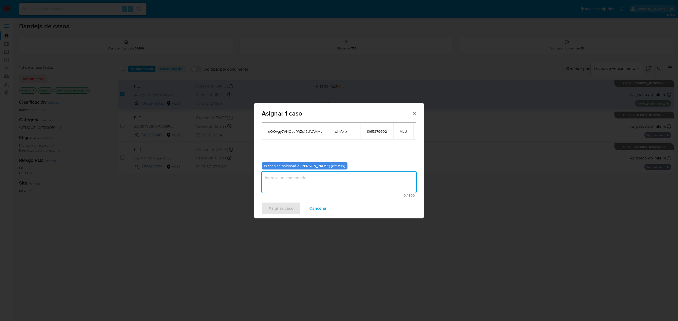
click at [302, 180] on textarea "assign-modal" at bounding box center [339, 182] width 155 height 21
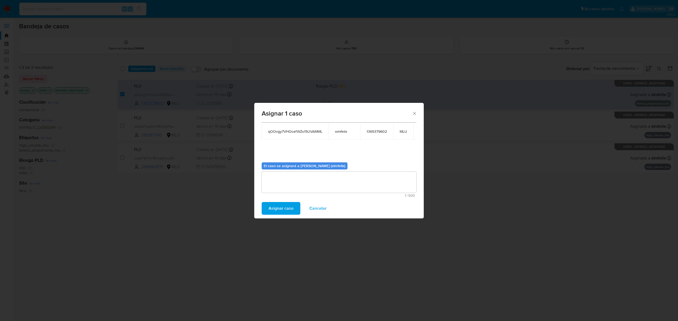
click at [275, 212] on span "Asignar caso" at bounding box center [281, 209] width 25 height 12
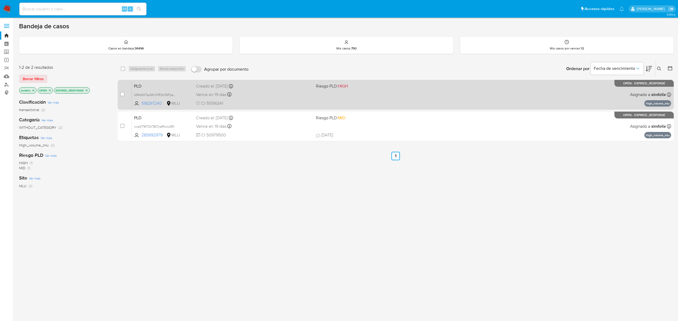
click at [272, 98] on div "PLD IdWs5X7az6KVXR2mTdFpajJL 518297240 MLU Riesgo PLD: HIGH Creado el: [DATE] C…" at bounding box center [401, 94] width 539 height 27
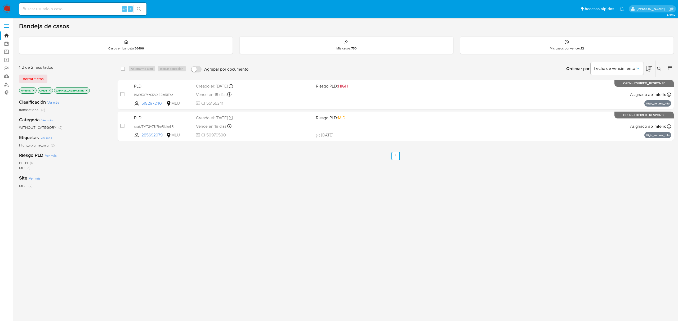
click at [88, 91] on icon "close-filter" at bounding box center [86, 90] width 3 height 3
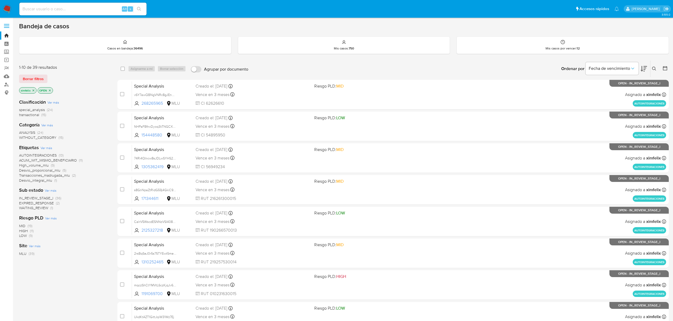
click at [48, 208] on span "WAITING_REVIEW" at bounding box center [33, 207] width 29 height 5
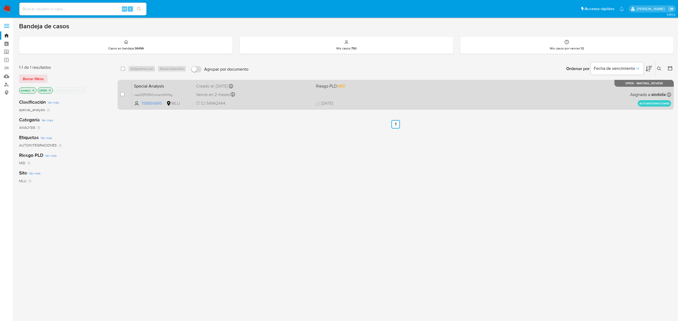
click at [278, 91] on div "Vence en 2 meses Vence el [DATE] 14:25:23" at bounding box center [253, 94] width 115 height 7
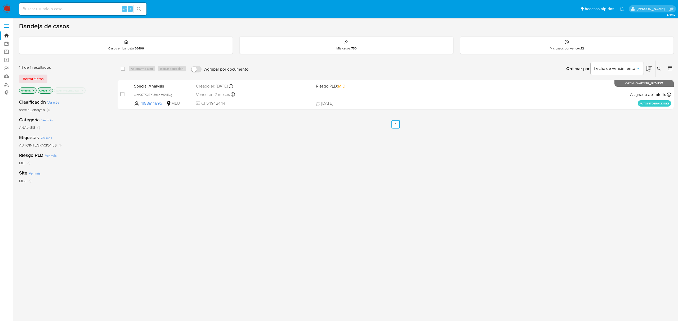
drag, startPoint x: 122, startPoint y: 95, endPoint x: 134, endPoint y: 70, distance: 27.2
click at [122, 95] on input "checkbox" at bounding box center [122, 94] width 4 height 4
checkbox input "true"
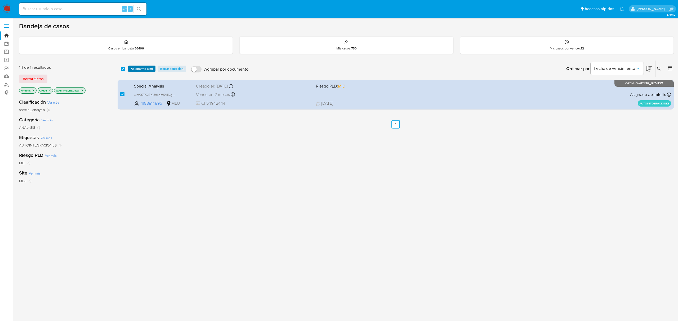
click at [140, 66] on span "Asignarme a mí" at bounding box center [142, 68] width 22 height 5
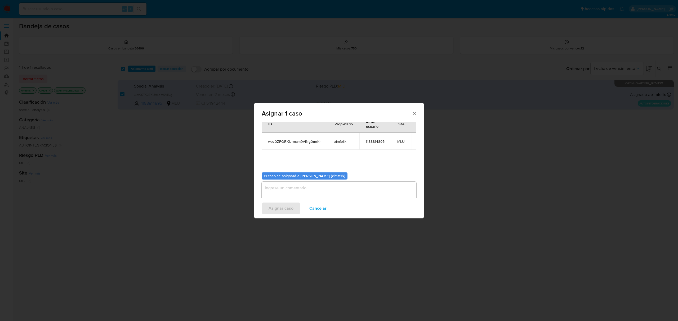
scroll to position [27, 0]
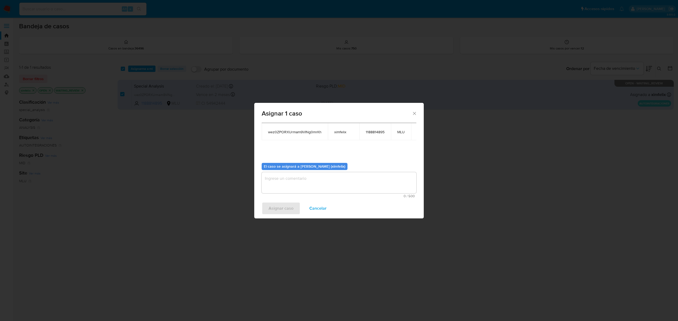
click at [332, 189] on textarea "assign-modal" at bounding box center [339, 182] width 155 height 21
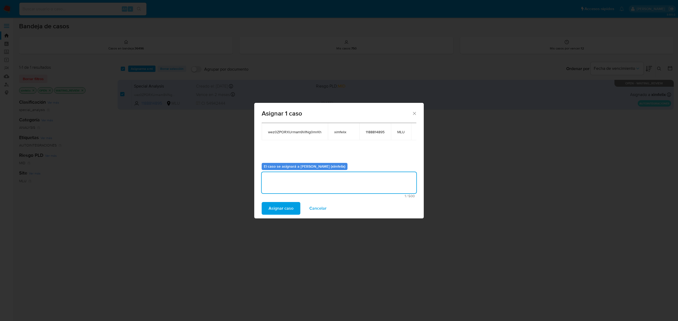
click at [285, 210] on span "Asignar caso" at bounding box center [281, 209] width 25 height 12
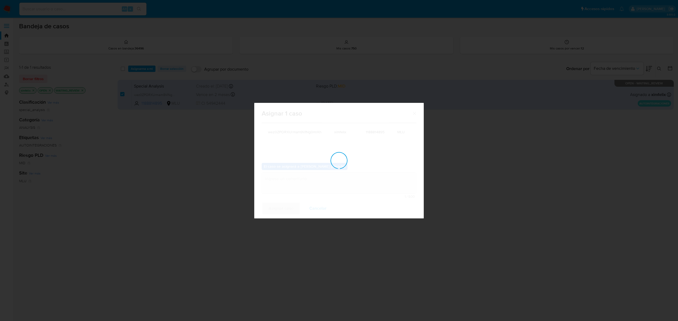
checkbox input "false"
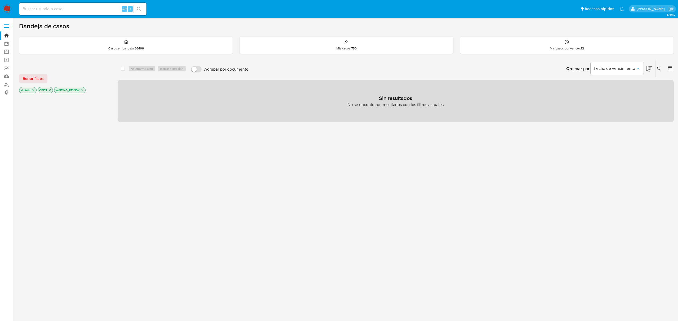
click at [11, 6] on img at bounding box center [7, 9] width 9 height 9
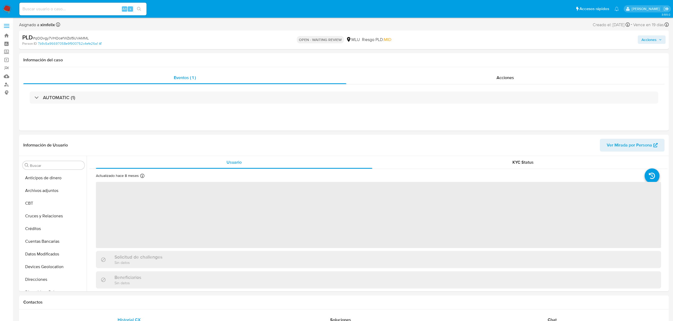
select select "10"
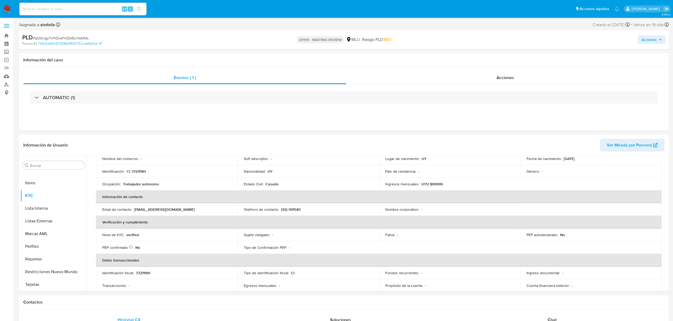
scroll to position [70, 0]
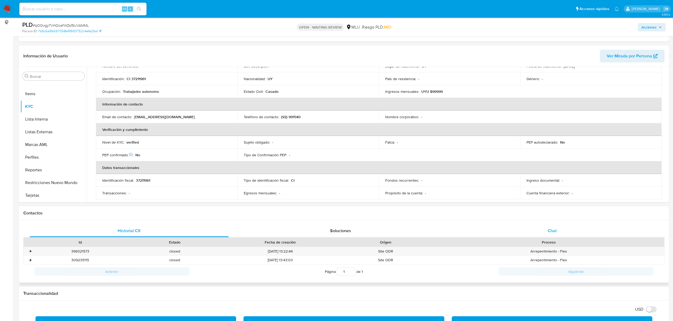
click at [552, 227] on div "Chat" at bounding box center [552, 231] width 199 height 13
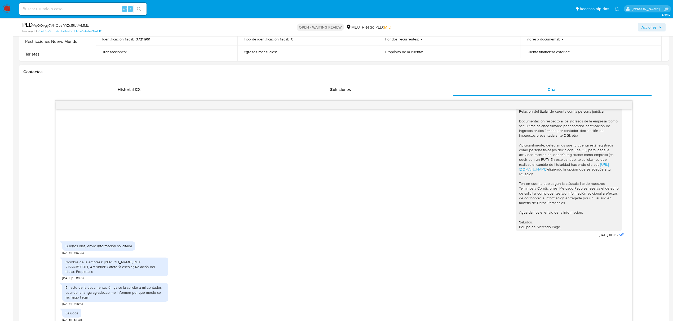
scroll to position [247, 0]
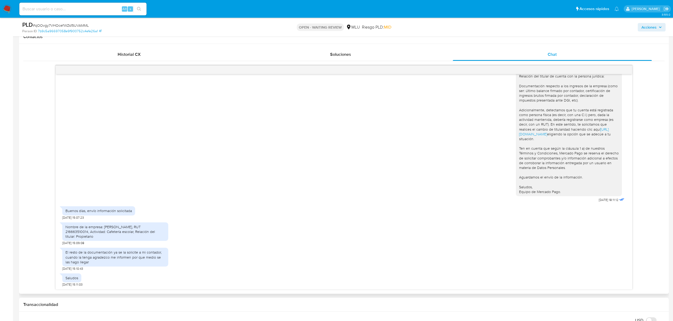
drag, startPoint x: 66, startPoint y: 232, endPoint x: 159, endPoint y: 239, distance: 94.0
click at [159, 239] on div "Nombre de la empresa: [PERSON_NAME], RUT 216663510014, Actividad: Cafetería esc…" at bounding box center [115, 232] width 100 height 15
copy div "Nombre de la empresa: [PERSON_NAME], RUT 216663510014, Actividad: Cafetería esc…"
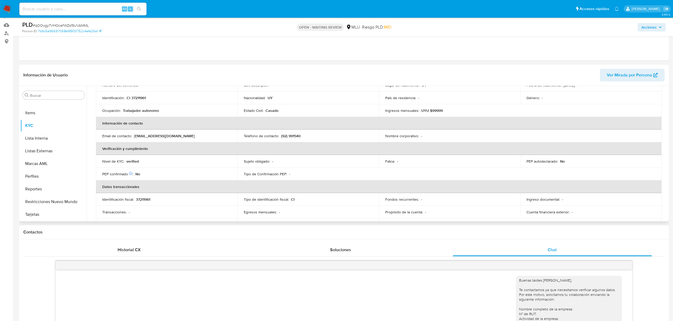
scroll to position [0, 0]
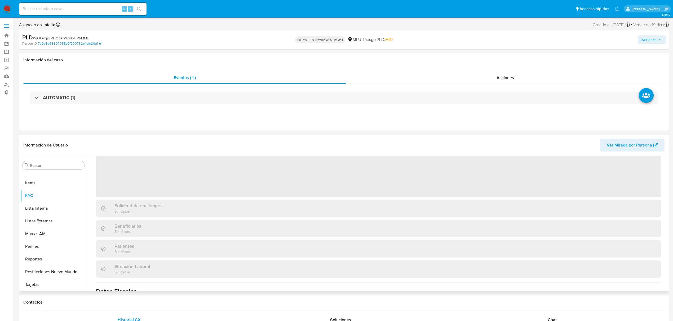
scroll to position [231, 0]
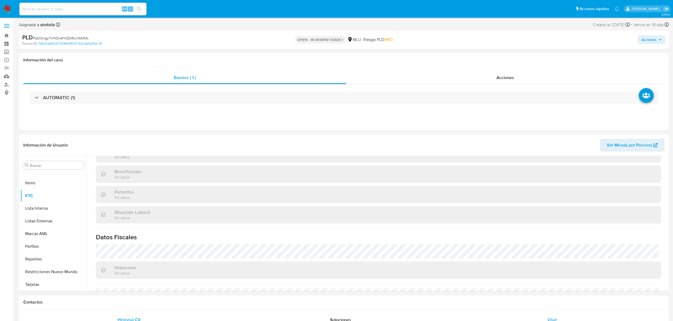
select select "10"
click at [559, 316] on div "Chat" at bounding box center [552, 320] width 199 height 13
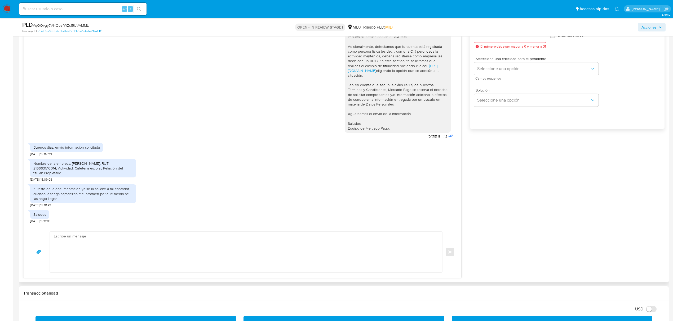
scroll to position [318, 0]
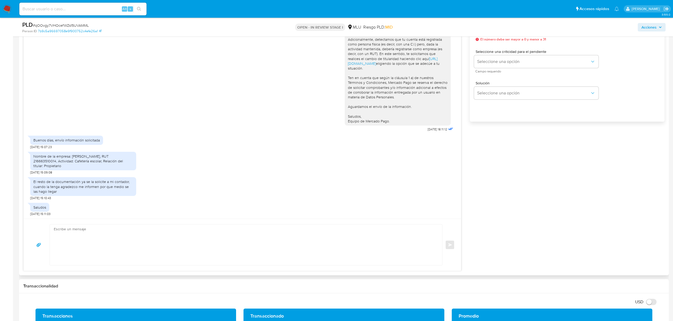
click at [273, 242] on textarea at bounding box center [245, 245] width 382 height 41
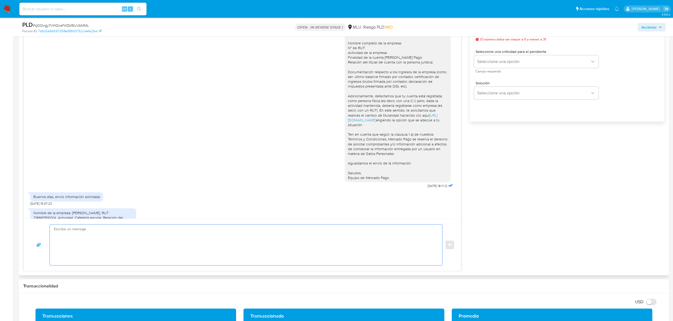
scroll to position [247, 0]
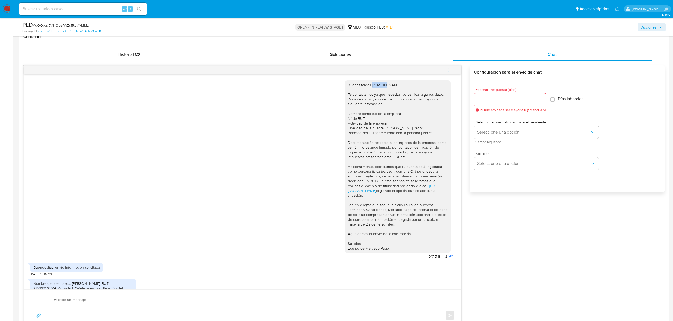
drag, startPoint x: 367, startPoint y: 87, endPoint x: 378, endPoint y: 85, distance: 11.4
click at [378, 85] on div "Buenas tardes [PERSON_NAME], Te contactamos ya que necesitamos verificar alguno…" at bounding box center [398, 167] width 100 height 169
copy div "[PERSON_NAME]"
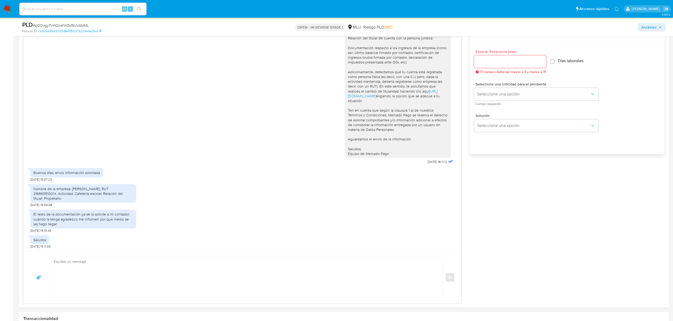
scroll to position [353, 0]
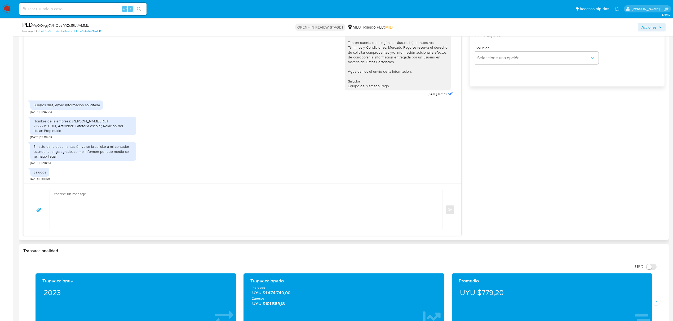
click at [202, 212] on textarea at bounding box center [245, 210] width 382 height 41
paste textarea "[PERSON_NAME]"
click at [111, 127] on div "Nombre de la empresa: [PERSON_NAME], RUT 216663510014, Actividad: Cafetería esc…" at bounding box center [83, 126] width 100 height 15
copy div "216663510014"
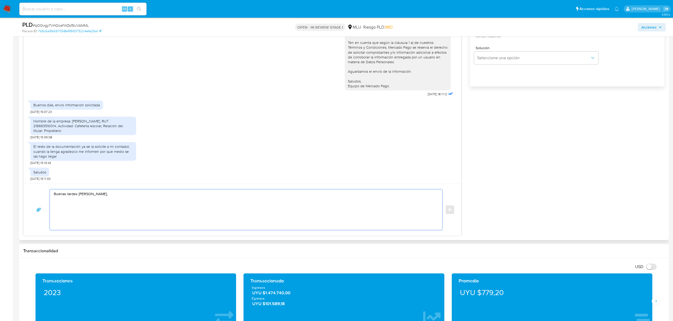
click at [127, 194] on textarea "Buenas tardes [PERSON_NAME]," at bounding box center [245, 210] width 382 height 41
click at [156, 217] on textarea "Buenas tardes [PERSON_NAME], Muchas gracias por la información proporcionada. C…" at bounding box center [245, 210] width 382 height 41
click at [239, 217] on textarea "Buenas tardes [PERSON_NAME], Muchas gracias por la información proporcionada. C…" at bounding box center [245, 210] width 382 height 41
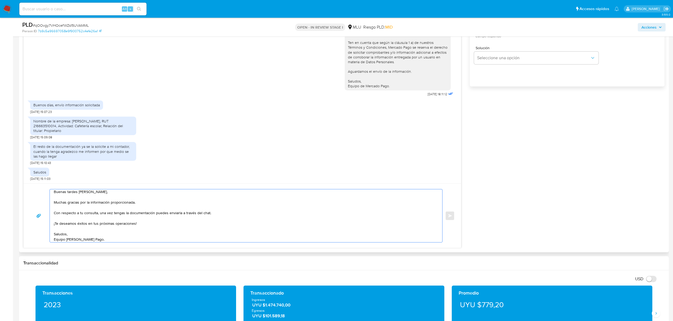
scroll to position [0, 0]
click at [208, 216] on textarea "Buenas tardes [PERSON_NAME], Muchas gracias por la información proporcionada. C…" at bounding box center [245, 216] width 382 height 53
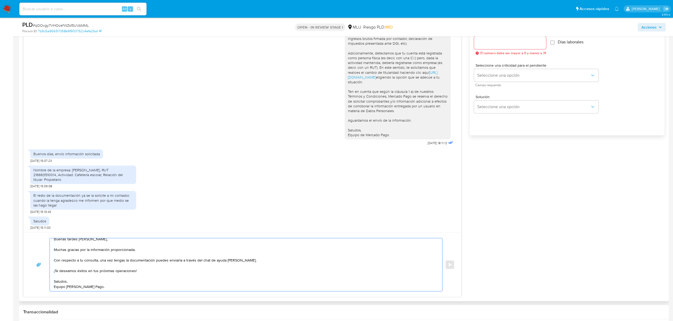
scroll to position [212, 0]
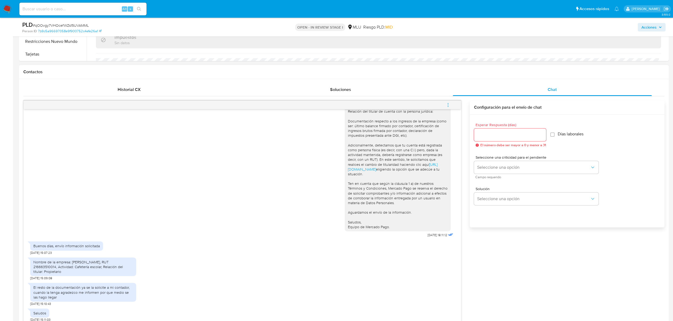
type textarea "Buenas tardes [PERSON_NAME], Muchas gracias por la información proporcionada. C…"
click at [512, 137] on input "Esperar Respuesta (días)" at bounding box center [510, 135] width 72 height 7
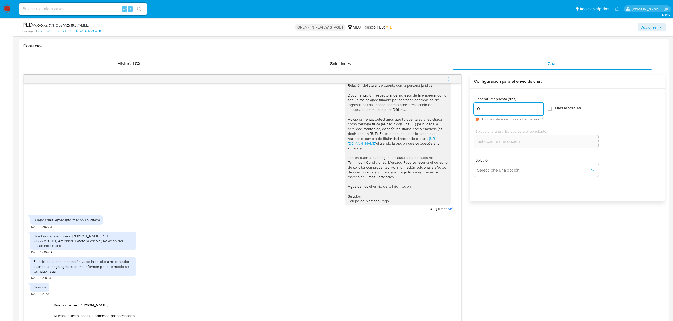
scroll to position [318, 0]
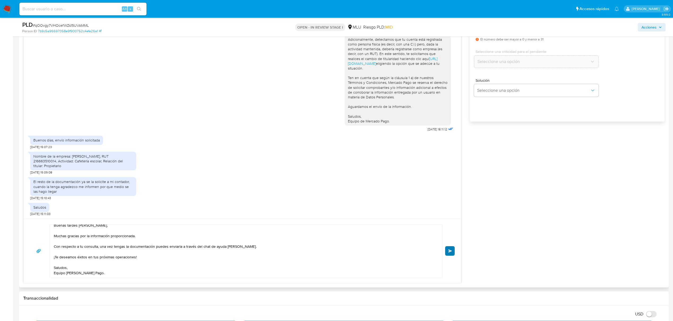
type input "0"
click at [445, 253] on button "Enviar" at bounding box center [450, 252] width 10 height 10
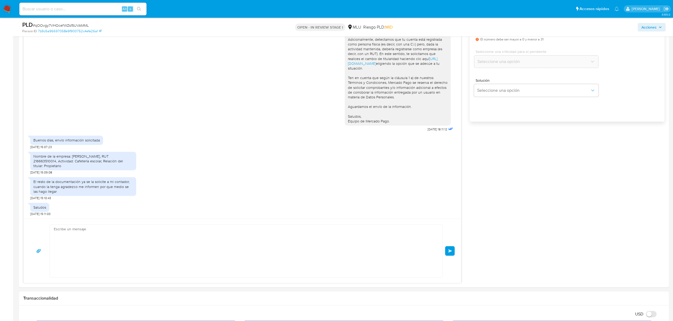
scroll to position [0, 0]
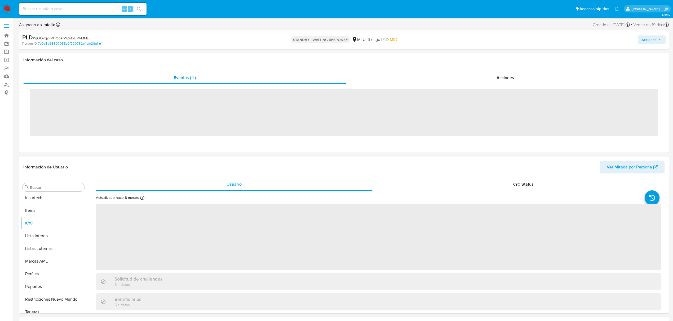
scroll to position [236, 0]
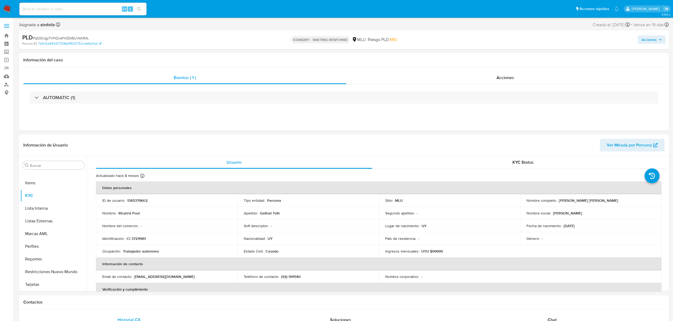
select select "10"
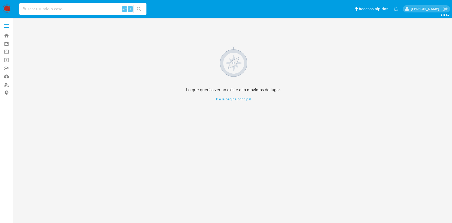
click at [88, 6] on input at bounding box center [82, 9] width 127 height 7
paste input "qOOvgy7VHOcefWZs15UVAMML"
type input "qOOvgy7VHOcefWZs15UVAMML"
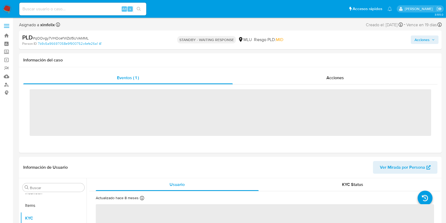
scroll to position [236, 0]
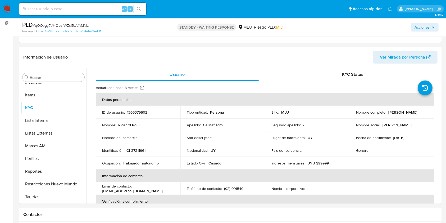
select select "10"
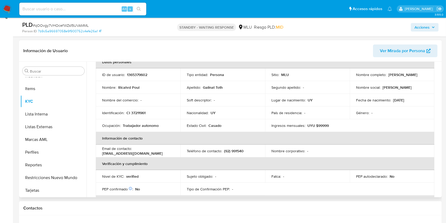
scroll to position [30, 0]
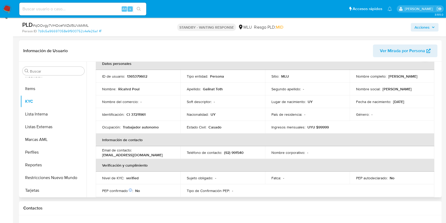
drag, startPoint x: 83, startPoint y: 182, endPoint x: 87, endPoint y: 178, distance: 4.9
click at [83, 182] on button "Restricciones Nuevo Mundo" at bounding box center [53, 177] width 66 height 13
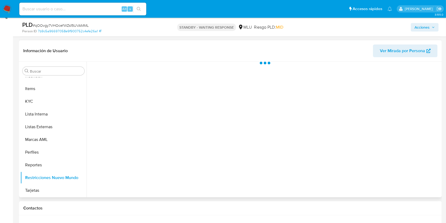
scroll to position [0, 0]
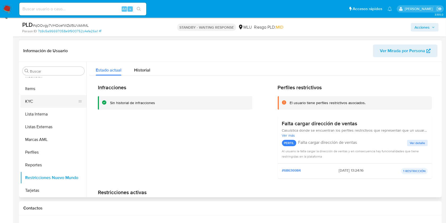
click at [45, 99] on button "KYC" at bounding box center [51, 101] width 62 height 13
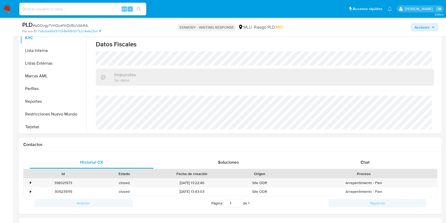
scroll to position [182, 0]
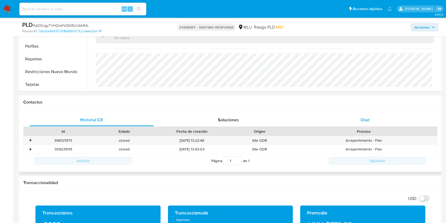
click at [357, 118] on div "Chat" at bounding box center [365, 120] width 124 height 13
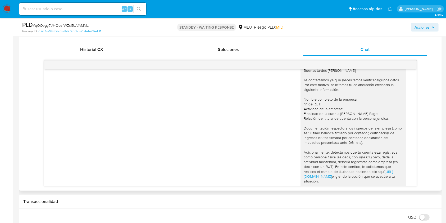
scroll to position [8, 0]
click at [398, 143] on div "Buenas tardes [PERSON_NAME], Te contactamos ya que necesitamos verificar alguno…" at bounding box center [354, 154] width 106 height 173
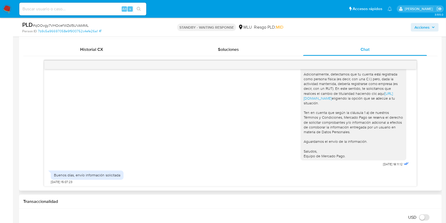
scroll to position [89, 0]
click at [354, 167] on div "Buenas tardes [PERSON_NAME], Te contactamos ya que necesitamos verificar alguno…" at bounding box center [356, 75] width 110 height 184
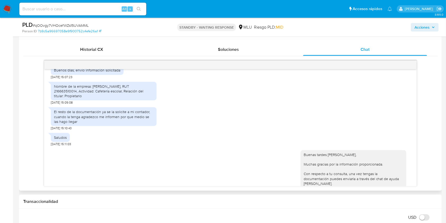
scroll to position [191, 0]
click at [187, 168] on div "Buenas tardes [PERSON_NAME], Muchas gracias por la información proporcionada. C…" at bounding box center [230, 184] width 359 height 73
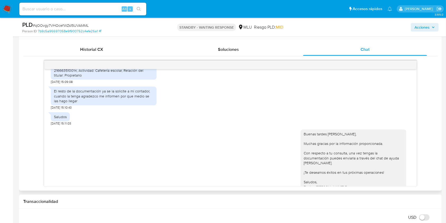
scroll to position [224, 0]
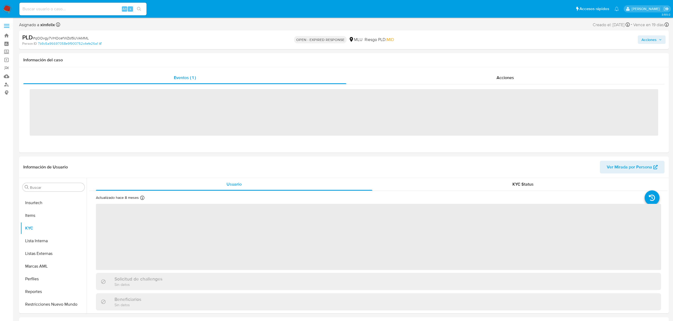
scroll to position [236, 0]
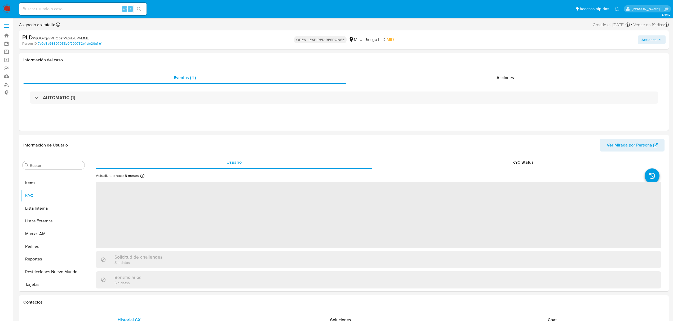
select select "10"
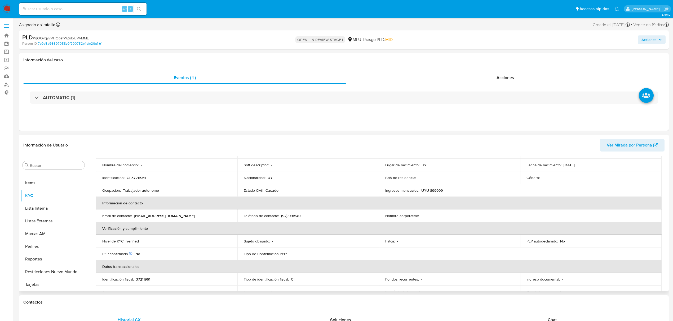
scroll to position [70, 0]
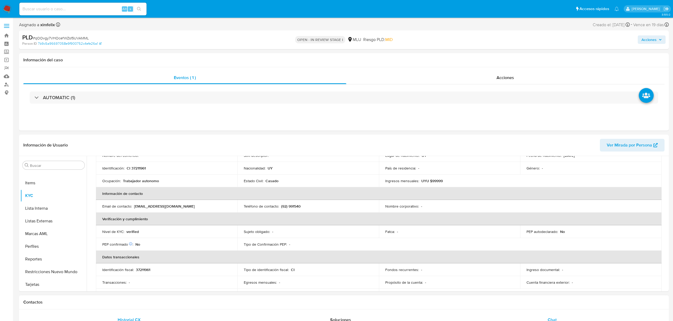
click at [553, 317] on div "Chat" at bounding box center [552, 320] width 199 height 13
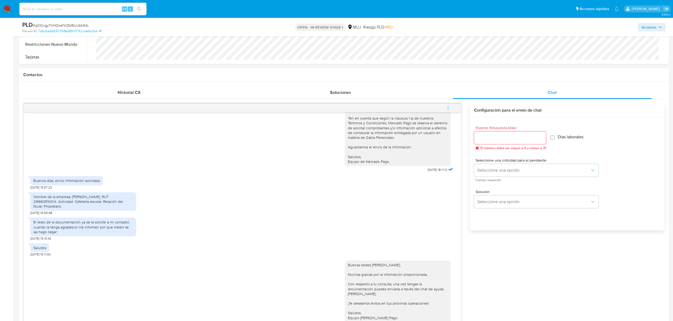
scroll to position [247, 0]
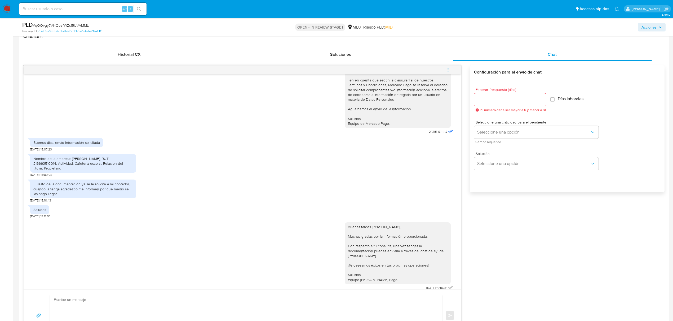
click at [446, 68] on icon "menu-action" at bounding box center [447, 70] width 5 height 5
click at [404, 62] on li "Cerrar conversación" at bounding box center [412, 60] width 54 height 10
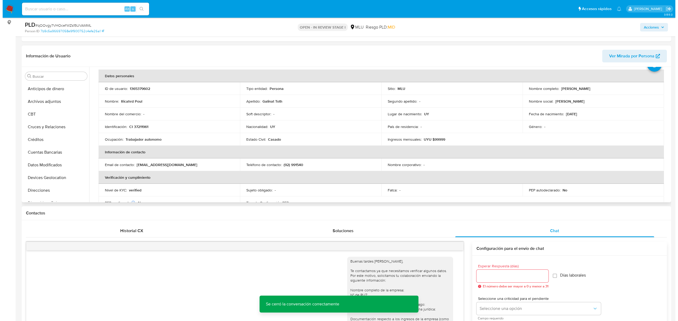
scroll to position [0, 0]
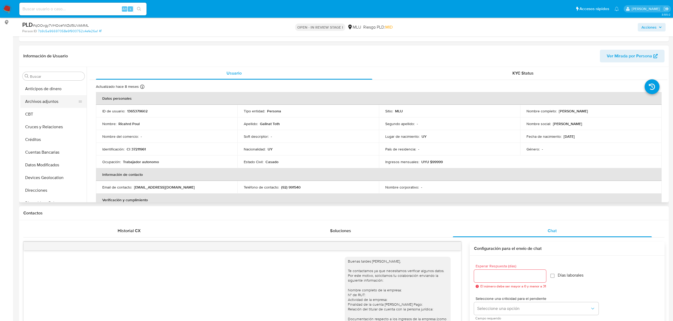
click at [51, 103] on button "Archivos adjuntos" at bounding box center [51, 101] width 62 height 13
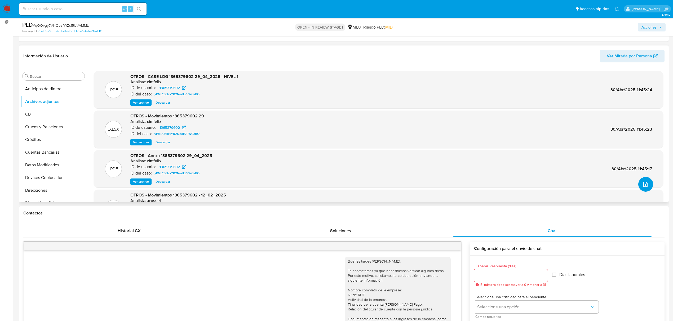
click at [642, 186] on icon "upload-file" at bounding box center [645, 184] width 6 height 6
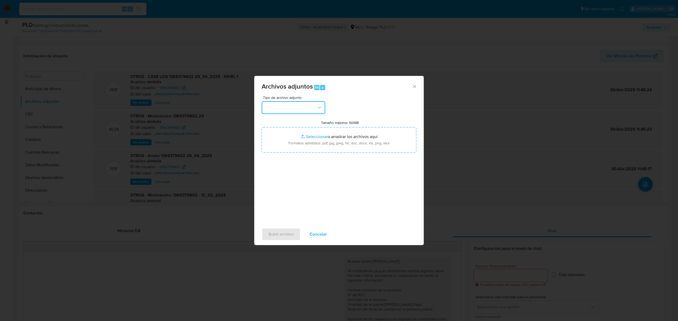
click at [288, 108] on button "button" at bounding box center [294, 107] width 64 height 13
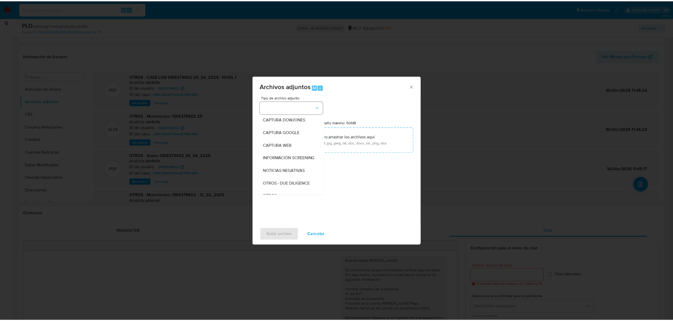
scroll to position [28, 0]
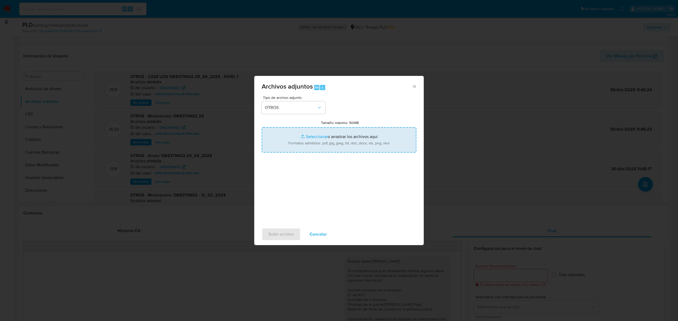
type input "C:\fakepath\Anexo 1365379602 15_08_2025.pdf"
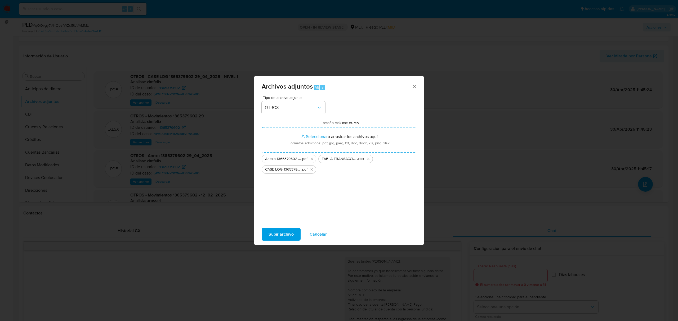
click at [271, 232] on span "Subir archivo" at bounding box center [281, 235] width 25 height 12
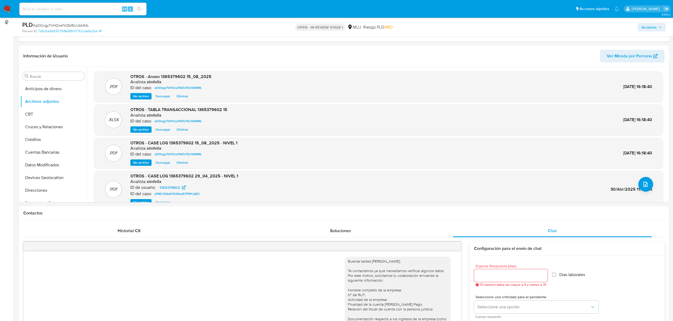
click at [640, 28] on button "Acciones" at bounding box center [651, 27] width 28 height 8
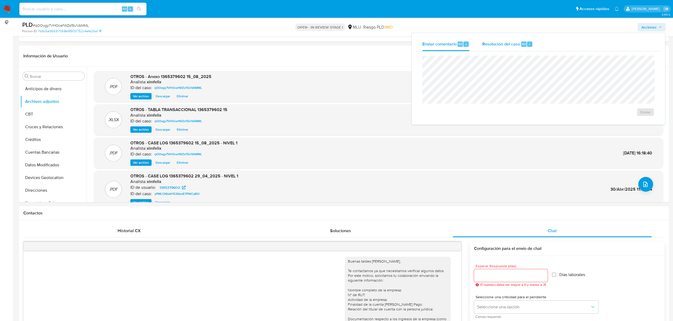
click at [509, 43] on span "Resolución del caso" at bounding box center [501, 44] width 38 height 6
click at [571, 118] on button "No ROI" at bounding box center [586, 117] width 40 height 13
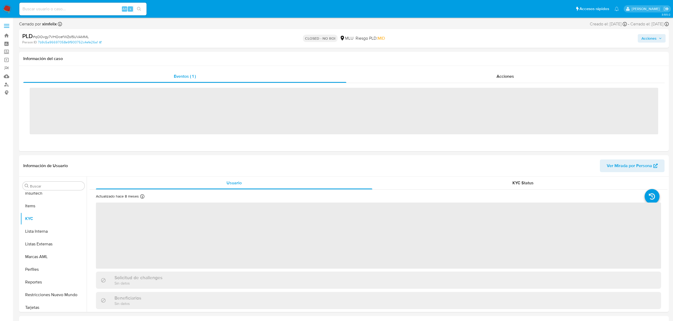
scroll to position [236, 0]
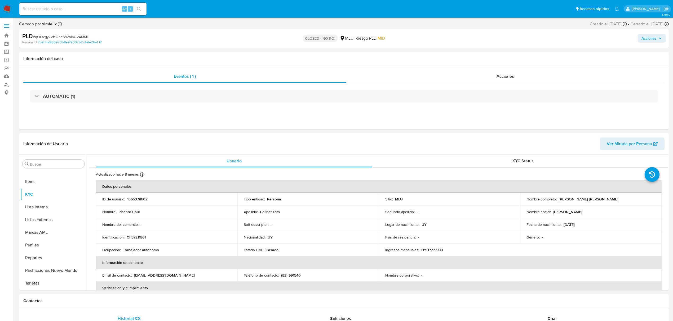
select select "10"
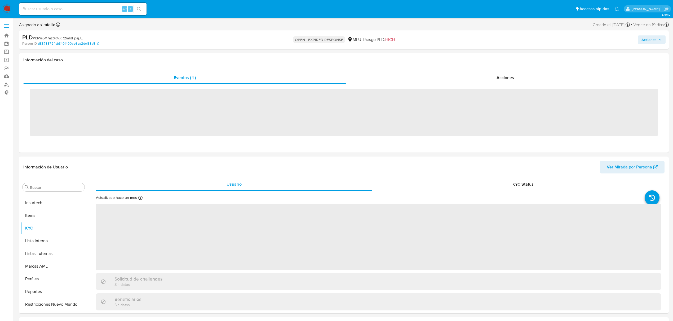
scroll to position [236, 0]
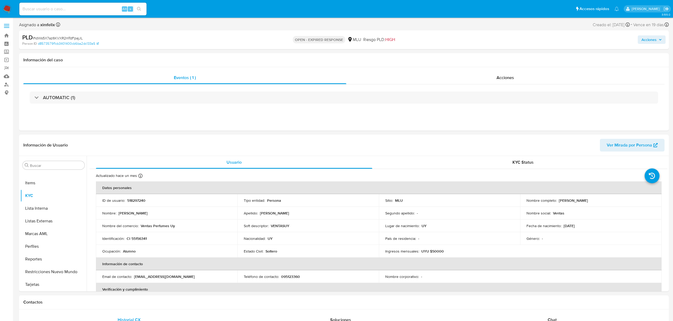
select select "10"
click at [533, 317] on div "Chat" at bounding box center [552, 320] width 199 height 13
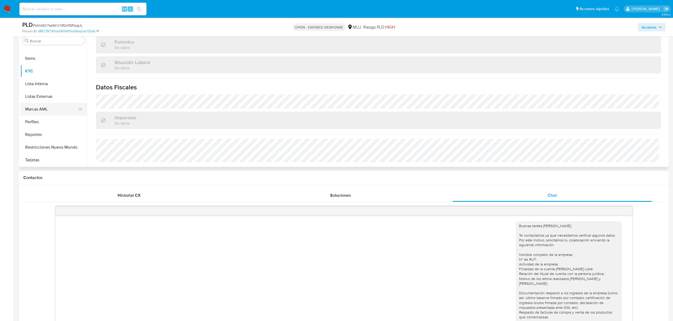
scroll to position [131, 0]
click at [51, 85] on button "Historial Casos" at bounding box center [51, 88] width 62 height 13
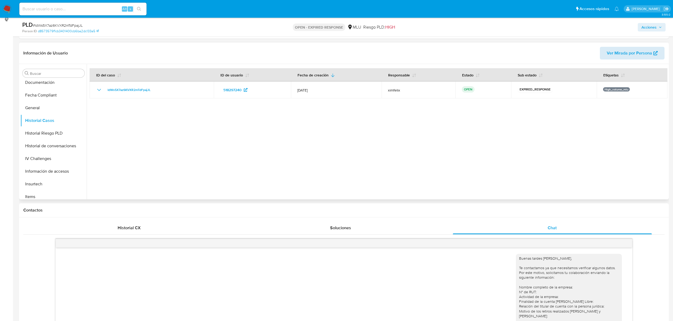
scroll to position [35, 0]
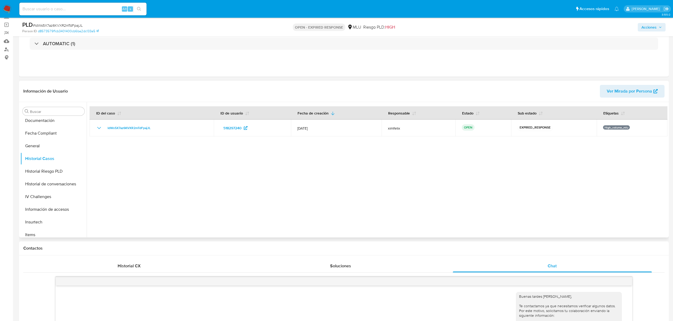
click at [636, 94] on span "Ver Mirada por Persona" at bounding box center [628, 91] width 45 height 13
click at [57, 161] on button "Cruces y Relaciones" at bounding box center [51, 162] width 62 height 13
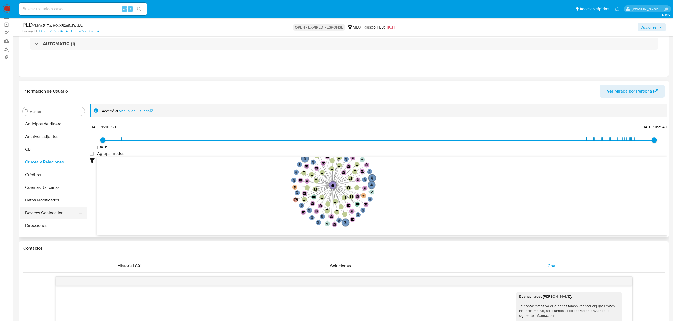
click at [50, 211] on button "Devices Geolocation" at bounding box center [51, 213] width 62 height 13
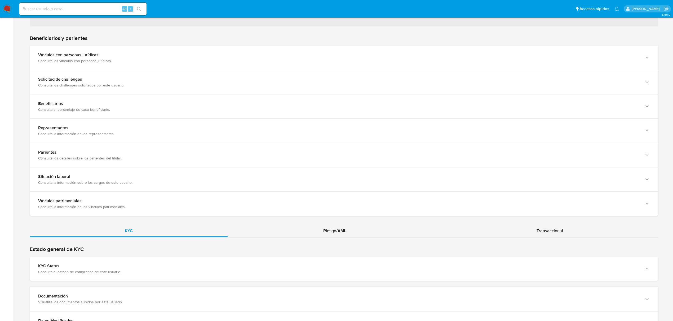
scroll to position [364, 0]
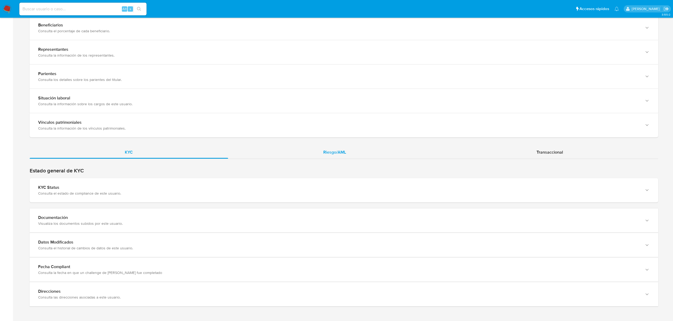
click at [334, 149] on div "Riesgo/AML" at bounding box center [334, 152] width 213 height 13
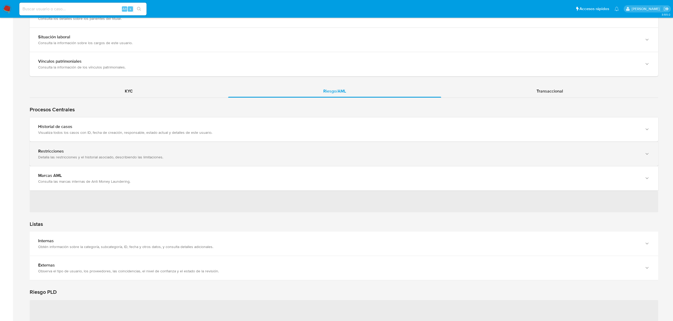
scroll to position [435, 0]
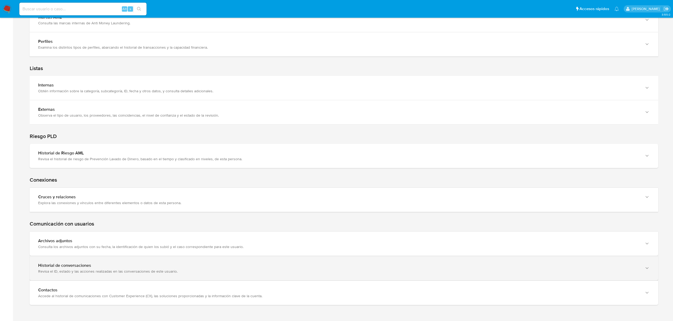
click at [294, 271] on div "Revisa el ID, estado y las acciones realizadas en las conversaciones de este us…" at bounding box center [338, 271] width 601 height 5
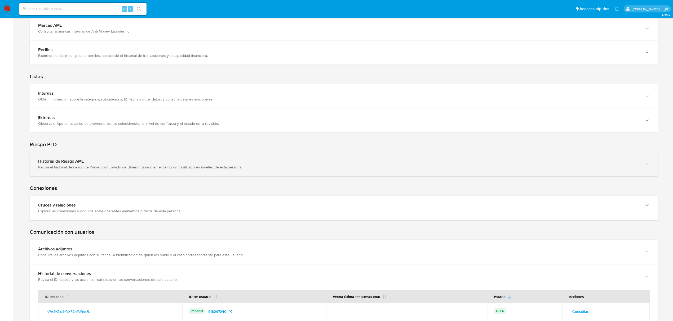
scroll to position [556, 0]
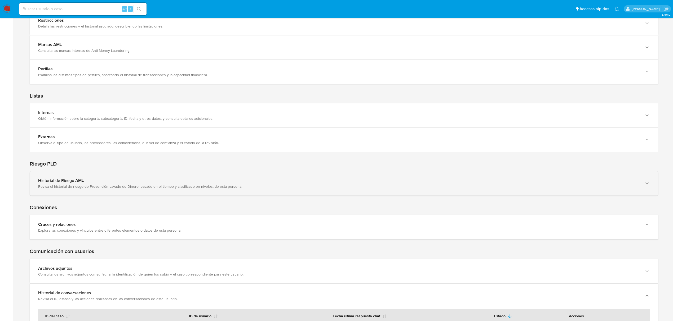
click at [321, 188] on div "Revisa el historial de riesgo de Prevención Lavado de Dinero, basado en el tiem…" at bounding box center [338, 186] width 601 height 5
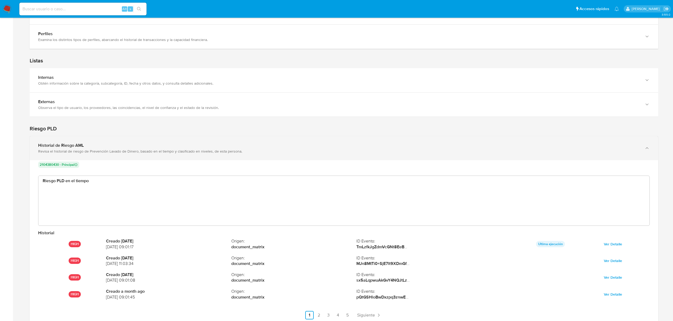
scroll to position [521, 0]
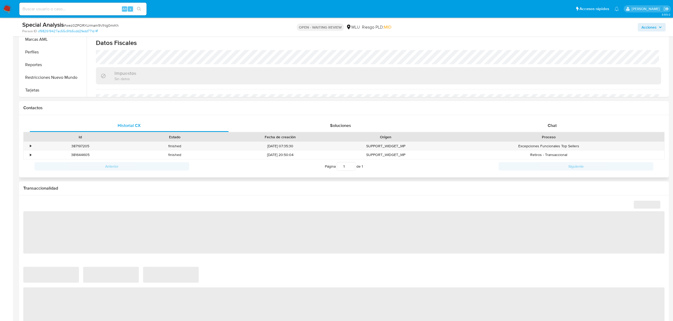
scroll to position [176, 0]
select select "10"
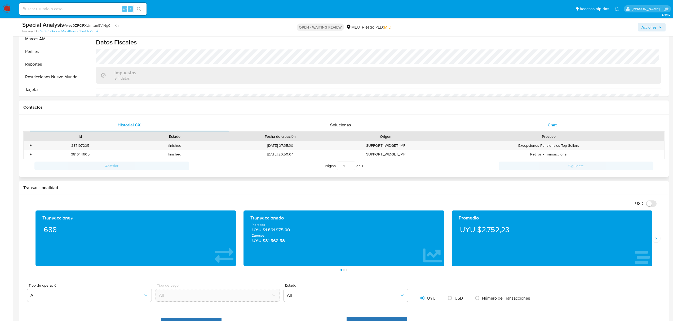
click at [548, 119] on div "Chat" at bounding box center [552, 125] width 199 height 13
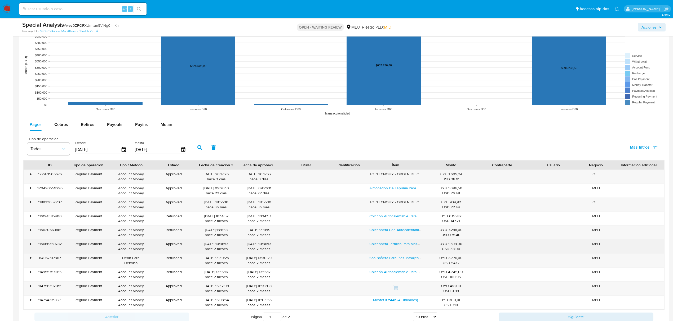
scroll to position [671, 0]
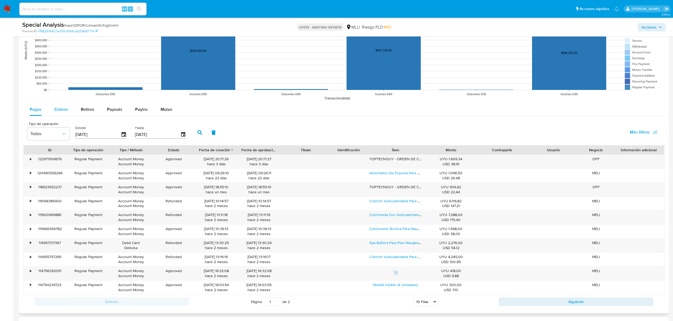
click at [60, 106] on div "Cobros" at bounding box center [61, 109] width 14 height 13
select select "10"
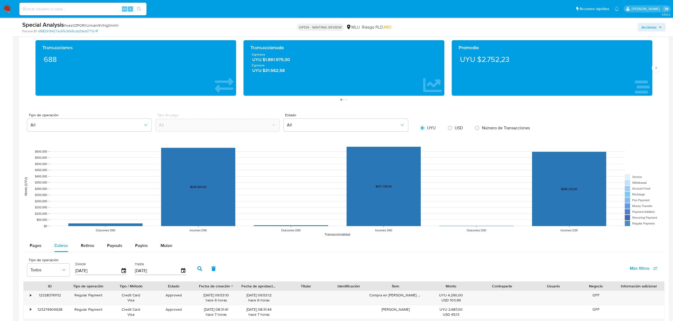
scroll to position [530, 0]
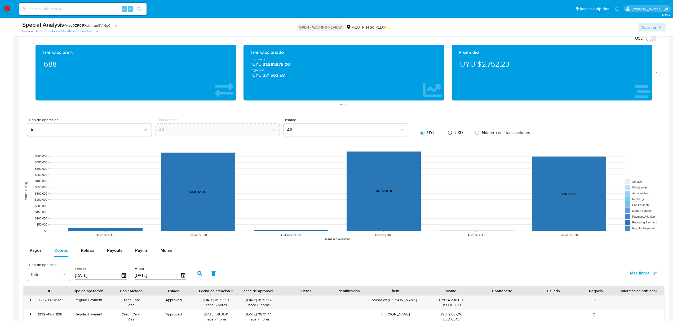
click at [449, 132] on input "radio" at bounding box center [449, 133] width 8 height 8
radio input "true"
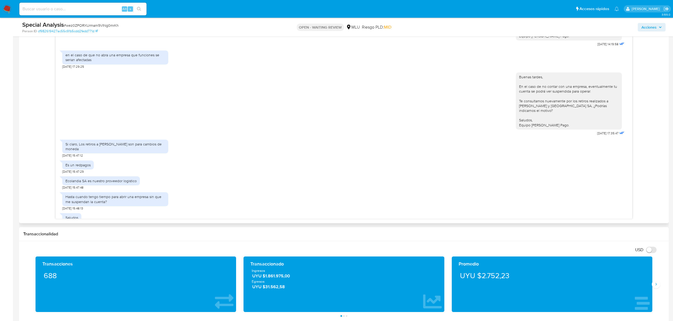
scroll to position [382, 0]
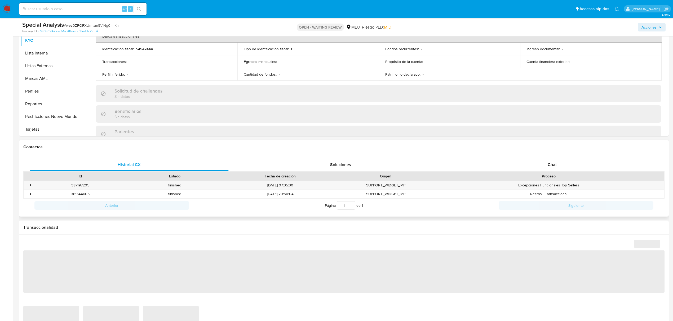
scroll to position [261, 0]
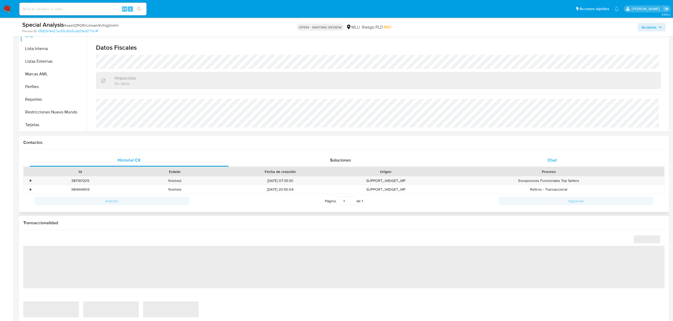
select select "10"
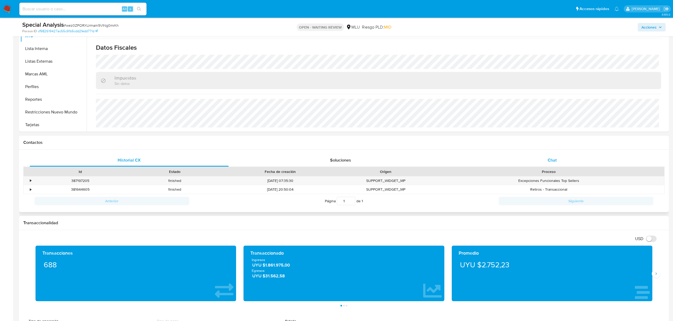
click at [550, 162] on span "Chat" at bounding box center [551, 160] width 9 height 6
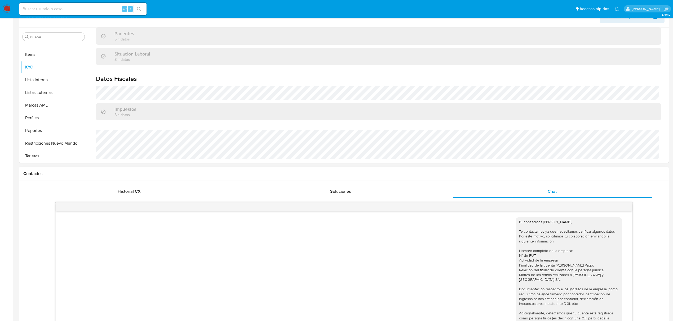
scroll to position [0, 0]
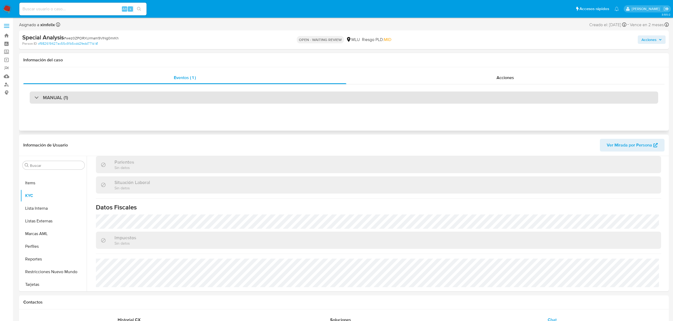
click at [372, 99] on div "MANUAL (1)" at bounding box center [344, 98] width 628 height 12
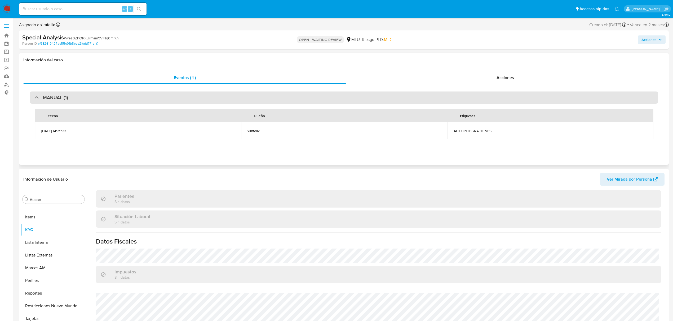
click at [371, 100] on div "MANUAL (1)" at bounding box center [344, 98] width 628 height 12
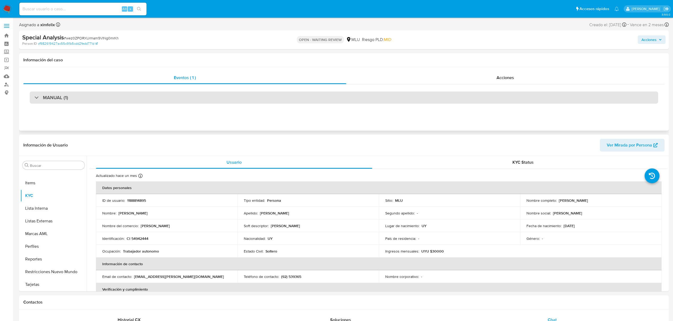
click at [258, 92] on div "MANUAL (1)" at bounding box center [344, 98] width 628 height 12
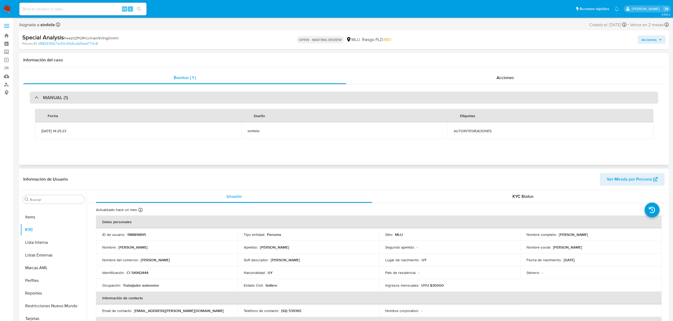
click at [263, 100] on div "MANUAL (1)" at bounding box center [344, 98] width 628 height 12
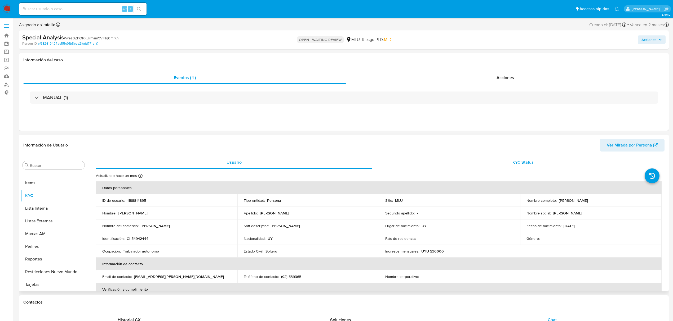
click at [502, 156] on div "KYC Status" at bounding box center [523, 162] width 276 height 13
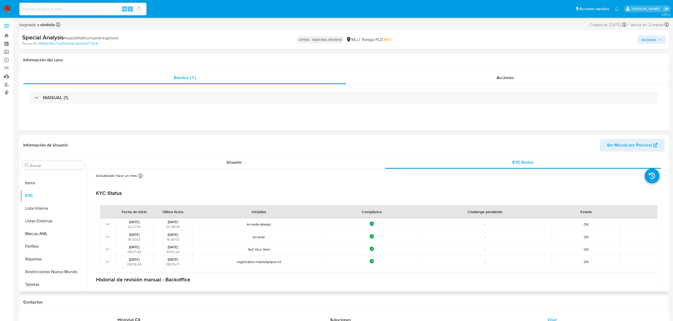
click at [273, 174] on div "Actualizado [DATE] Creado: [DATE] 08:04:56 Actualizado: [DATE] 15:39:10" at bounding box center [372, 176] width 552 height 7
click at [269, 166] on div "Usuario" at bounding box center [234, 162] width 276 height 13
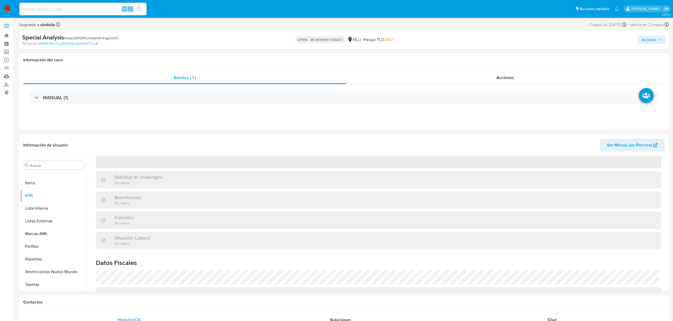
scroll to position [106, 0]
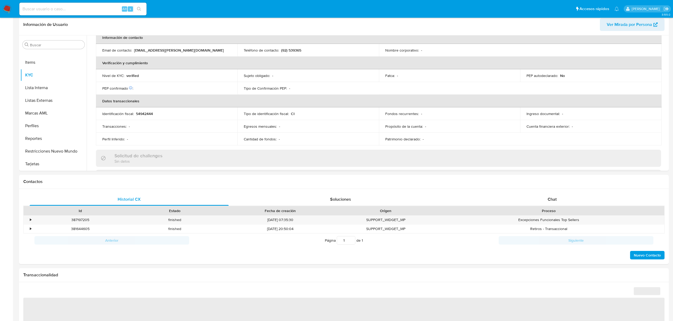
select select "10"
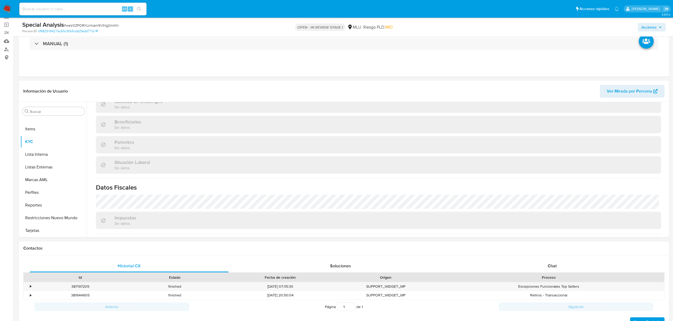
scroll to position [261, 0]
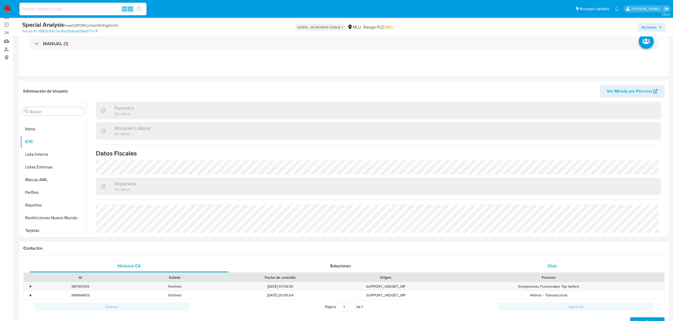
click at [557, 266] on div "Chat" at bounding box center [552, 266] width 199 height 13
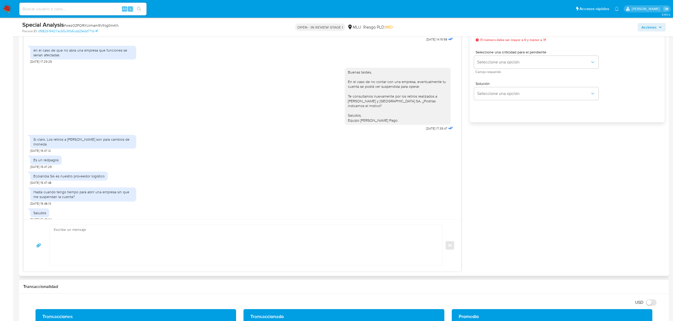
scroll to position [318, 0]
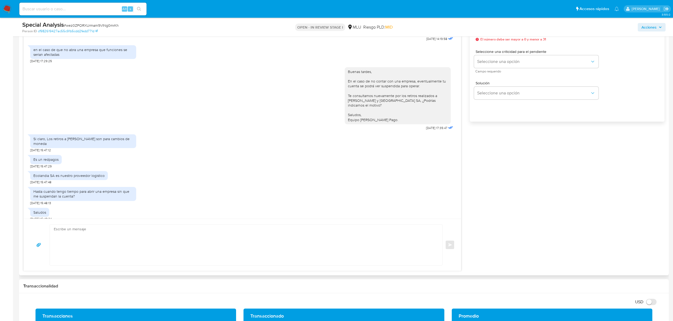
click at [383, 234] on textarea at bounding box center [245, 245] width 382 height 41
click at [177, 256] on textarea "Buenas tardes, Gracias por la información proporcionada. Te otorgamos un plazo …" at bounding box center [245, 245] width 382 height 41
click at [281, 252] on textarea "Buenas tardes, Gracias por la información proporcionada. Te otorgamos un plazo …" at bounding box center [245, 245] width 382 height 41
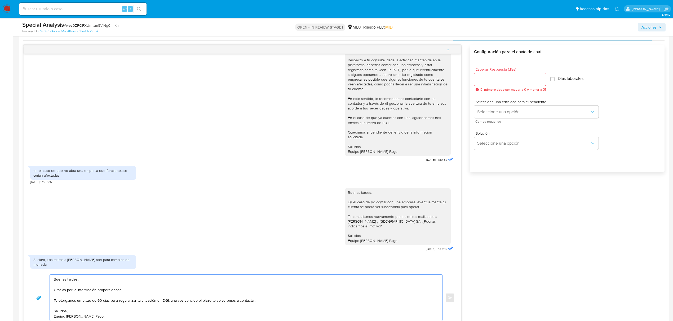
scroll to position [176, 0]
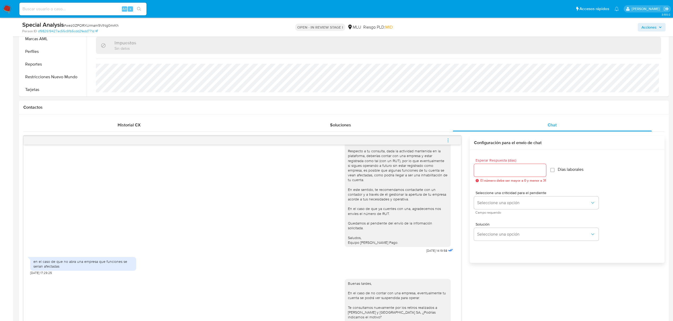
type textarea "Buenas tardes, Gracias por la información proporcionada. Te otorgamos un plazo …"
click at [487, 168] on input "Esperar Respuesta (días)" at bounding box center [510, 170] width 72 height 7
type input "3"
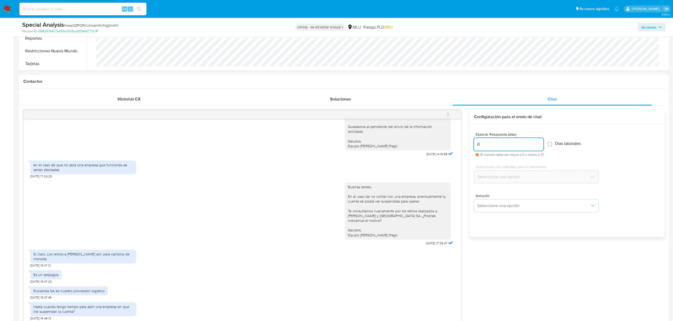
scroll to position [353, 0]
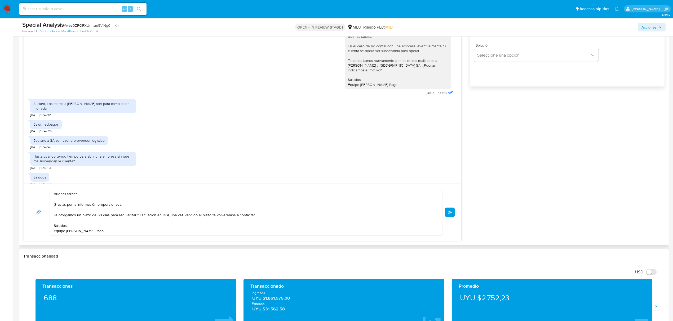
type input "0"
click at [159, 216] on textarea "Buenas tardes, Gracias por la información proporcionada. Te otorgamos un plazo …" at bounding box center [245, 213] width 382 height 46
click at [157, 216] on textarea "Buenas tardes, Gracias por la información proporcionada. Te otorgamos un plazo …" at bounding box center [245, 213] width 382 height 46
click at [159, 218] on textarea "Buenas tardes, Gracias por la información proporcionada. Te otorgamos un plazo …" at bounding box center [245, 213] width 382 height 46
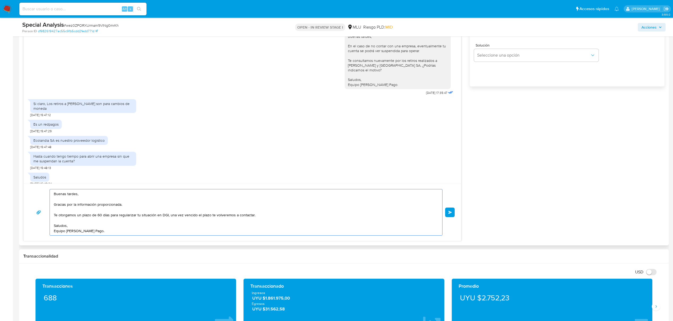
click at [159, 218] on textarea "Buenas tardes, Gracias por la información proporcionada. Te otorgamos un plazo …" at bounding box center [245, 213] width 382 height 46
click at [158, 217] on textarea "Buenas tardes, Gracias por la información proporcionada. Te otorgamos un plazo …" at bounding box center [245, 213] width 382 height 46
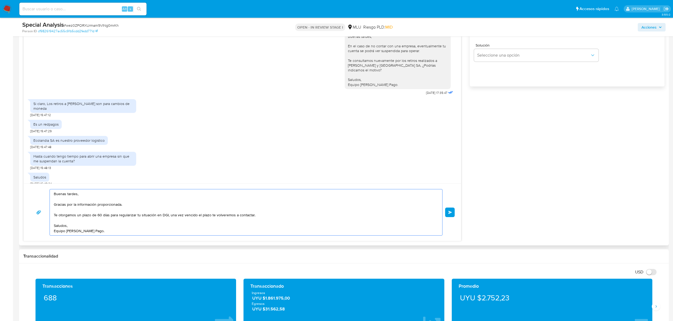
click at [157, 217] on textarea "Buenas tardes, Gracias por la información proporcionada. Te otorgamos un plazo …" at bounding box center [245, 213] width 382 height 46
type textarea "Buenas tardes, Gracias por la información proporcionada. Te otorgamos un plazo …"
click at [452, 214] on span "Enviar" at bounding box center [450, 212] width 4 height 3
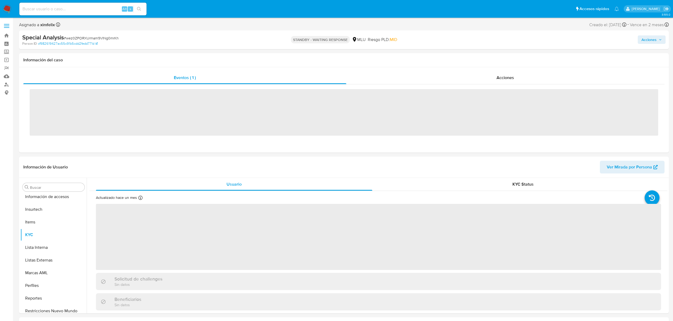
scroll to position [236, 0]
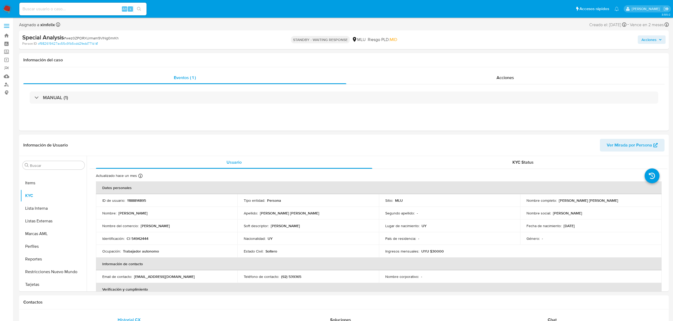
select select "10"
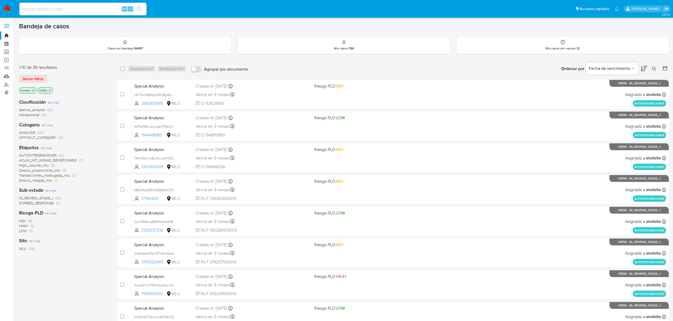
click at [33, 91] on icon "close-filter" at bounding box center [33, 90] width 3 height 3
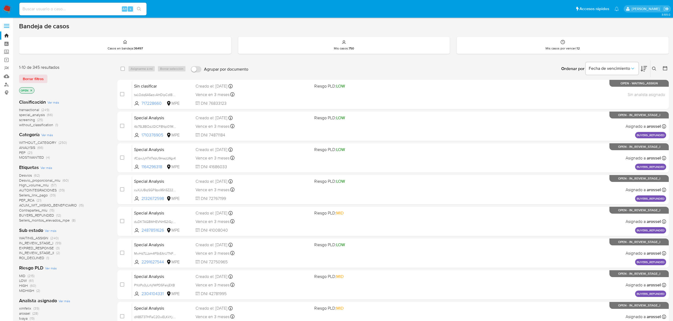
click at [652, 72] on button at bounding box center [654, 69] width 9 height 6
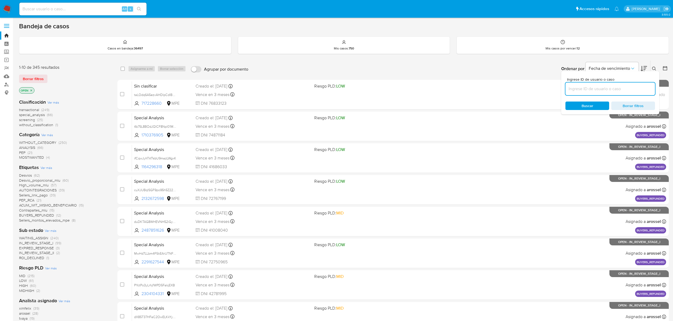
click at [603, 87] on input at bounding box center [610, 89] width 90 height 7
type input "qRPvOd5HBO3aA0oZnvYI1s9n"
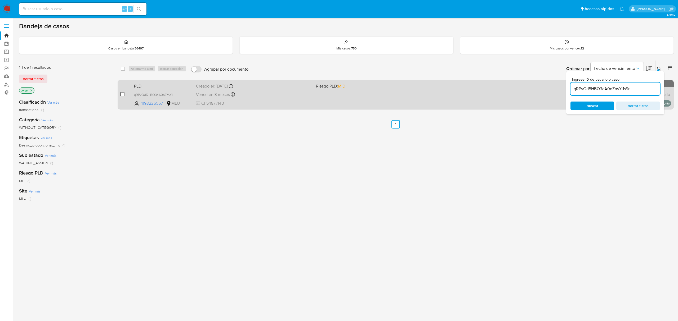
click at [123, 93] on input "checkbox" at bounding box center [122, 94] width 4 height 4
checkbox input "true"
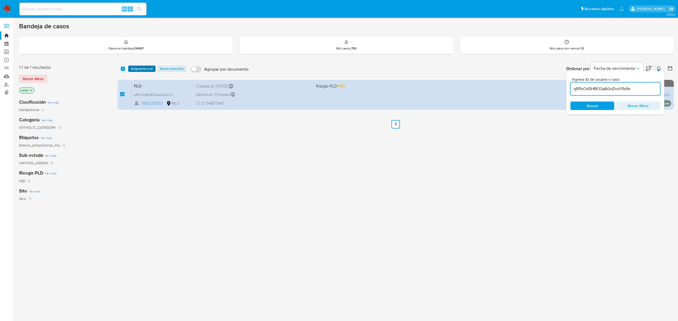
drag, startPoint x: 134, startPoint y: 69, endPoint x: 137, endPoint y: 72, distance: 3.8
click at [135, 69] on span "Asignarme a mí" at bounding box center [142, 68] width 22 height 5
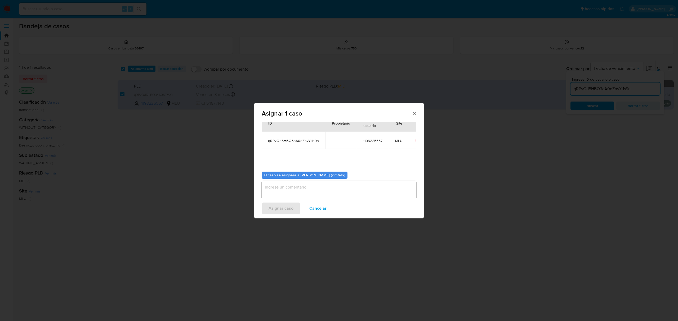
scroll to position [27, 0]
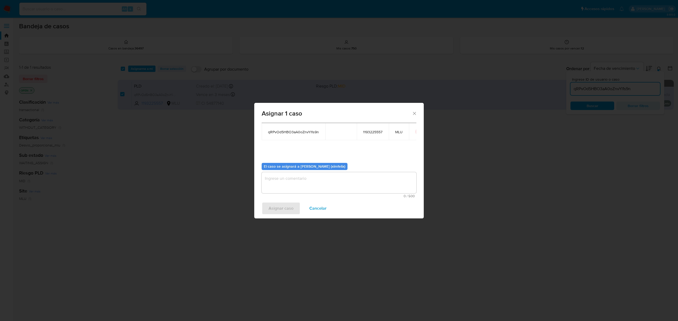
click at [322, 179] on textarea "assign-modal" at bounding box center [339, 182] width 155 height 21
click at [278, 208] on span "Asignar caso" at bounding box center [281, 209] width 25 height 12
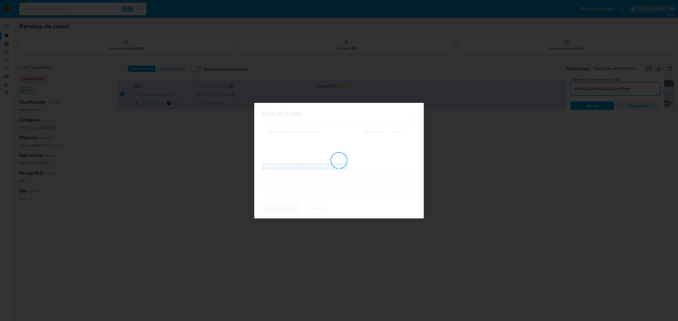
checkbox input "false"
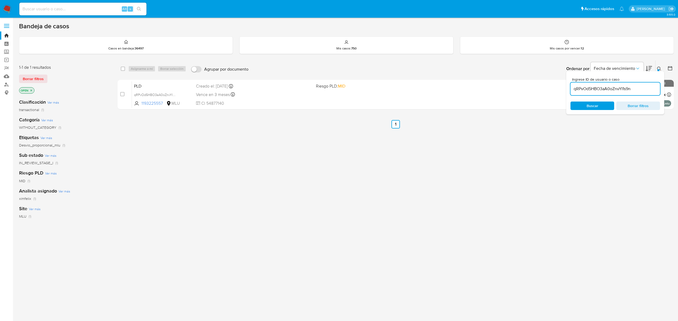
click at [591, 88] on input "qRPvOd5HBO3aA0oZnvYI1s9n" at bounding box center [615, 89] width 90 height 7
paste input "82TOjWCwFCMdn9IxFdAmvqXu"
type input "82TOjWCwFCMdn9IxFdAmvqXu"
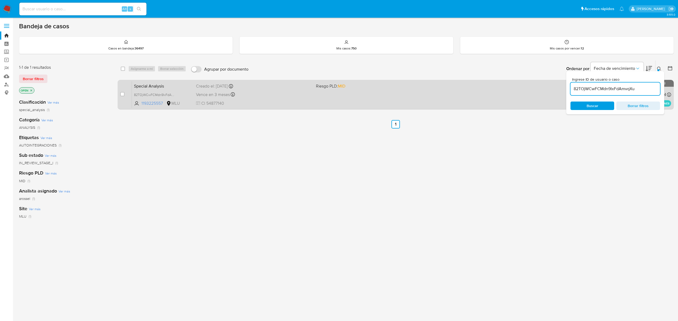
drag, startPoint x: 120, startPoint y: 95, endPoint x: 127, endPoint y: 89, distance: 8.8
click at [120, 95] on input "checkbox" at bounding box center [122, 94] width 4 height 4
checkbox input "true"
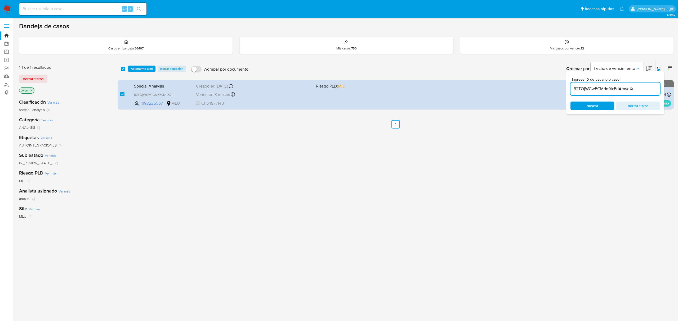
click at [136, 63] on div "select-all-cases-checkbox Asignarme a mí Borrar selección Agrupar por documento…" at bounding box center [396, 69] width 556 height 16
click at [137, 69] on span "Asignarme a mí" at bounding box center [142, 68] width 22 height 5
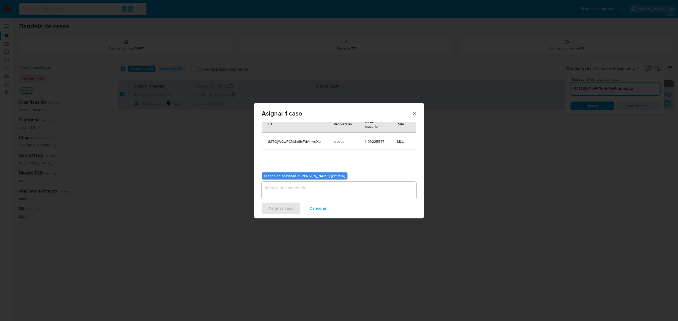
scroll to position [27, 0]
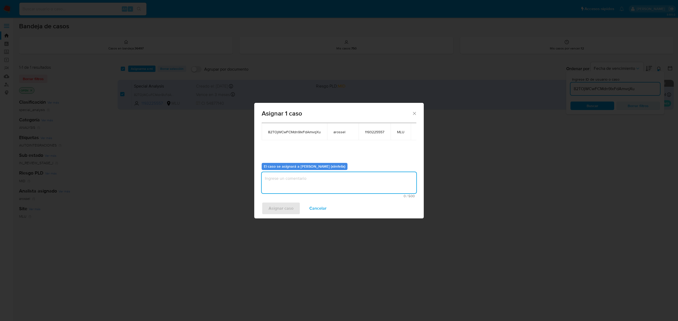
click at [329, 183] on textarea "assign-modal" at bounding box center [339, 182] width 155 height 21
click at [278, 203] on span "Asignar caso" at bounding box center [281, 209] width 25 height 12
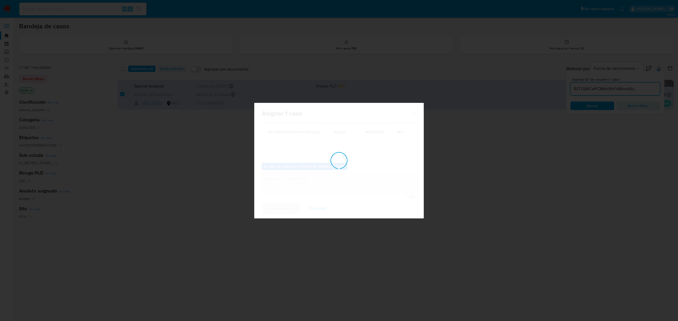
checkbox input "false"
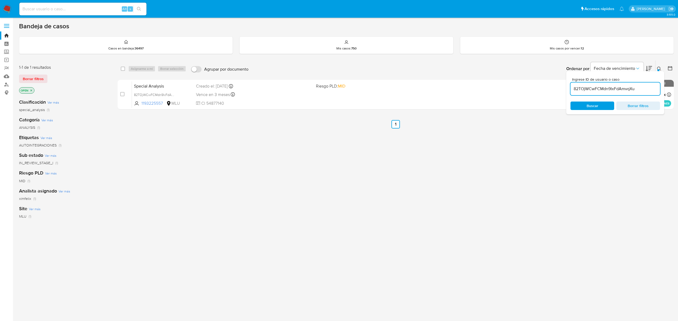
click at [586, 87] on input "82TOjWCwFCMdn9IxFdAmvqXu" at bounding box center [615, 89] width 90 height 7
paste input "MTECTmPHBfnlpV1onpAs0RCg"
type input "MTECTmPHBfnlpV1onpAs0RCg"
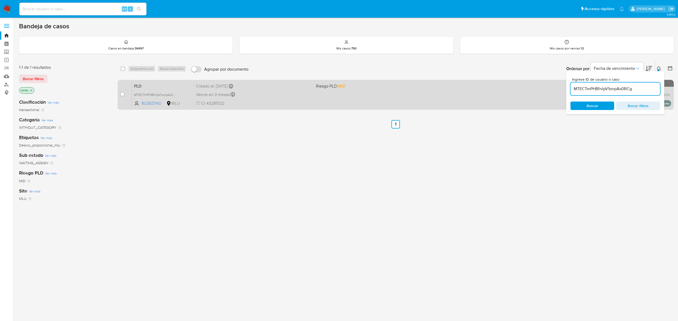
click at [123, 92] on div "case-item-checkbox" at bounding box center [122, 94] width 4 height 5
click at [123, 94] on input "checkbox" at bounding box center [122, 94] width 4 height 4
checkbox input "true"
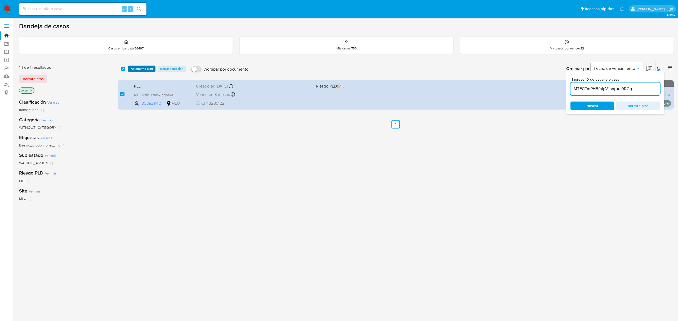
click at [145, 67] on span "Asignarme a mí" at bounding box center [142, 68] width 22 height 5
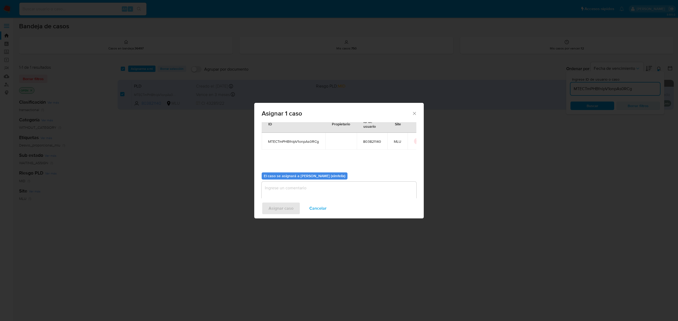
scroll to position [27, 0]
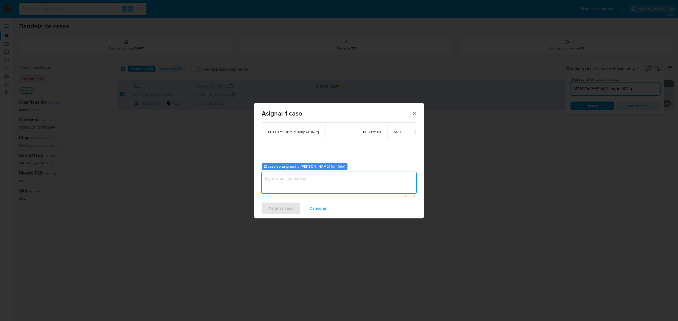
click at [302, 184] on textarea "assign-modal" at bounding box center [339, 182] width 155 height 21
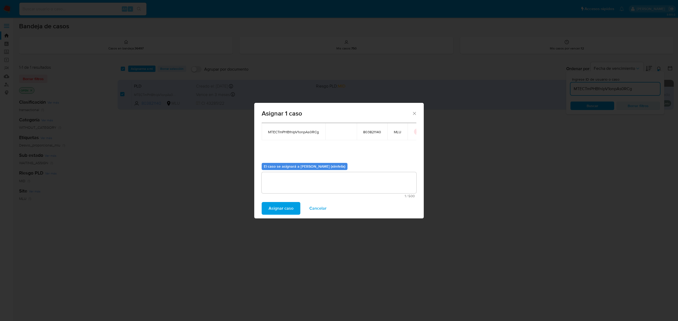
click at [279, 208] on span "Asignar caso" at bounding box center [281, 209] width 25 height 12
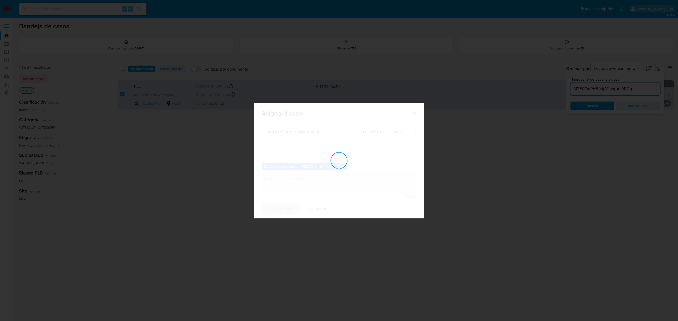
checkbox input "false"
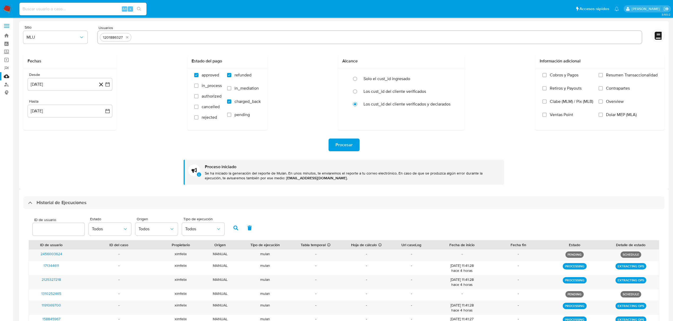
select select "10"
click at [127, 38] on icon "quitar 1201886327" at bounding box center [127, 37] width 4 height 4
click at [127, 38] on input "text" at bounding box center [369, 37] width 539 height 8
paste input "1760124035 255754420 239162204 1766488491 142908083 463604890 45761582 10262130…"
type input "1760124035"
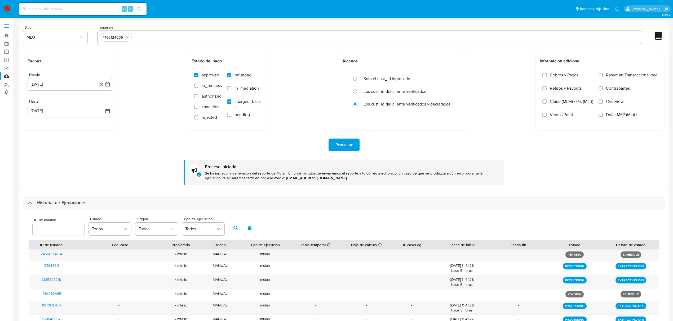
paste input "255754420 239162204 1766488491 142908083 463604890 45761582 102621306 803821140…"
paste input "239162204 1766488491 142908083 463604890 45761582 102621306 803821140 119322555…"
drag, startPoint x: 153, startPoint y: 37, endPoint x: 319, endPoint y: 41, distance: 166.6
click at [319, 41] on input "255754420 239162204 1766488491 142908083 463604890 45761582 102621306 803821140…" at bounding box center [386, 37] width 505 height 8
type input "255754420"
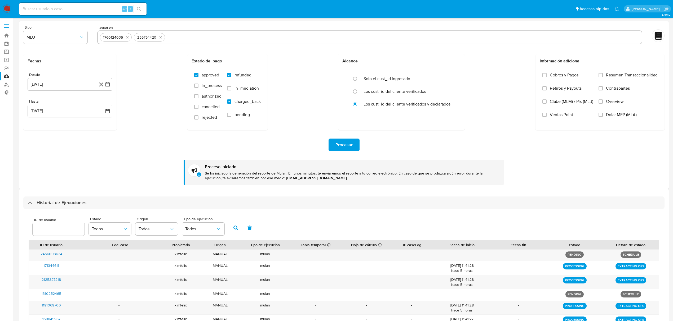
paste input "239162204 1766488491 142908083 463604890 45761582 102621306 803821140 119322555…"
type input "239162204"
paste input "1766488491 142908083 463604890 45761582 102621306 803821140 1193225557 12018863…"
type input "1766488491"
paste input "142908083 463604890 45761582 102621306 803821140 1193225557 1201886327"
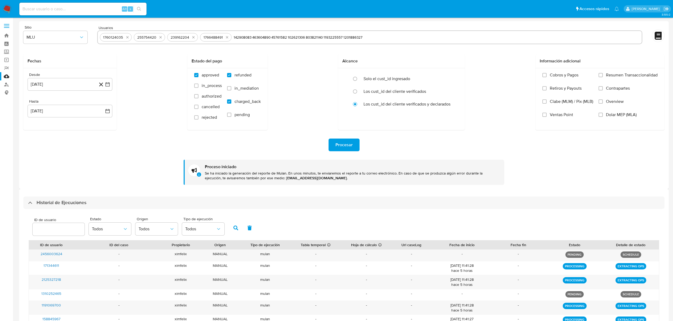
type input "142908083"
paste input "463604890 45761582 102621306 803821140 1193225557 1201886327"
type input "463604890 45761582 102621306 803821140 1193225557 1201886327"
click at [289, 37] on input "text" at bounding box center [453, 37] width 372 height 8
paste input "463604890 45761582 102621306 803821140 1193225557 1201886327"
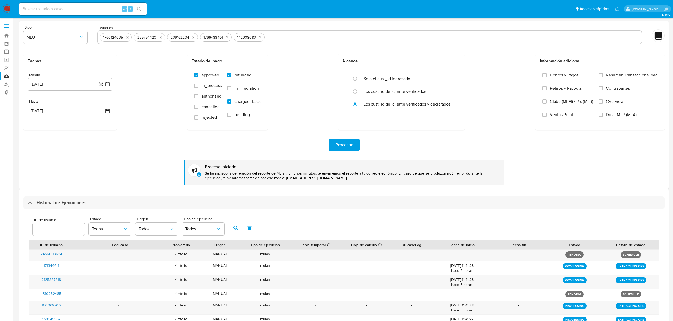
type input "463604890 45761582 102621306 803821140 1193225557 1201886327"
paste input "45761582 102621306 803821140 1193225557 1201886327"
type input "45761582"
paste input "102621306 803821140 1193225557 1201886327"
type input "102621306"
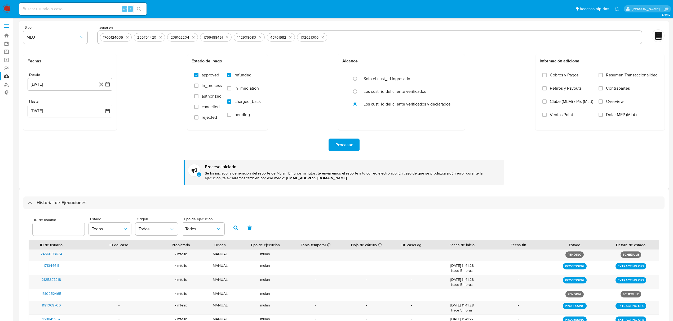
paste input "803821140 1193225557 1201886327"
type input "803821140"
paste input "1193225557 1201886327"
type input "1193225557"
paste input "1201886327"
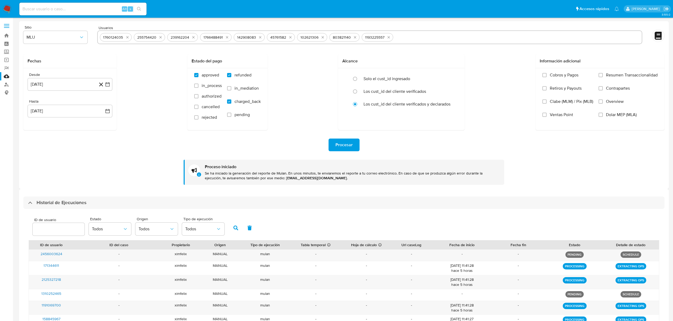
type input "1201886327"
click at [339, 150] on span "Procesar" at bounding box center [343, 145] width 17 height 12
click at [127, 36] on icon "quitar 1760124035" at bounding box center [127, 37] width 4 height 4
click at [127, 36] on icon "quitar 255754420" at bounding box center [126, 37] width 4 height 4
click at [157, 36] on icon "quitar 239162204" at bounding box center [159, 37] width 4 height 4
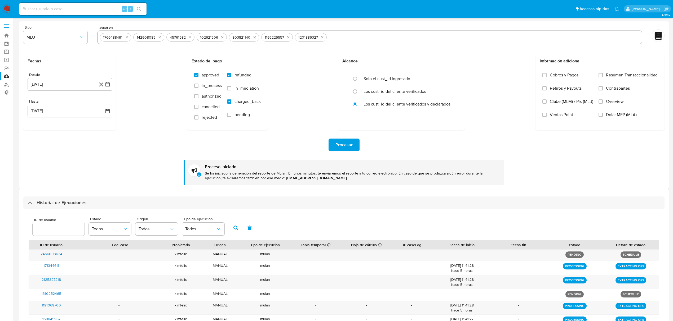
click at [127, 36] on icon "quitar 1766488491" at bounding box center [127, 37] width 4 height 4
click at [158, 36] on icon "quitar 142908083" at bounding box center [160, 37] width 4 height 4
click at [127, 36] on div "45761582" at bounding box center [114, 37] width 28 height 8
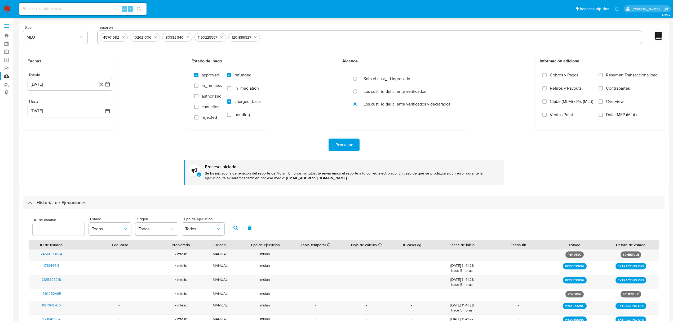
click at [127, 36] on div "45761582" at bounding box center [114, 37] width 28 height 8
click at [124, 36] on icon "quitar 45761582" at bounding box center [123, 37] width 4 height 4
click at [124, 36] on icon "quitar 102621306" at bounding box center [125, 37] width 2 height 2
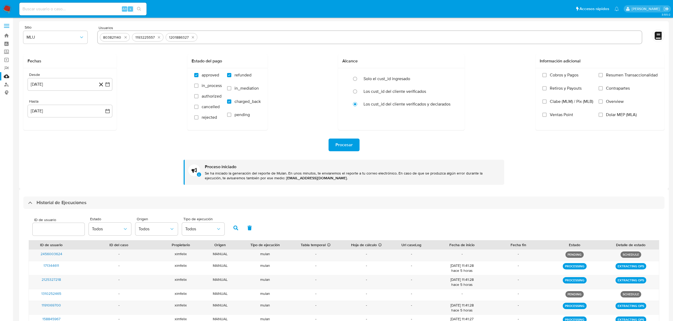
click at [124, 36] on icon "quitar 803821140" at bounding box center [125, 37] width 2 height 2
click at [156, 36] on button "quitar 1193225557" at bounding box center [159, 37] width 6 height 6
click at [124, 36] on button "quitar 1201886327" at bounding box center [127, 37] width 6 height 6
click at [133, 36] on input "text" at bounding box center [386, 37] width 506 height 8
click at [124, 36] on input "text" at bounding box center [369, 37] width 539 height 8
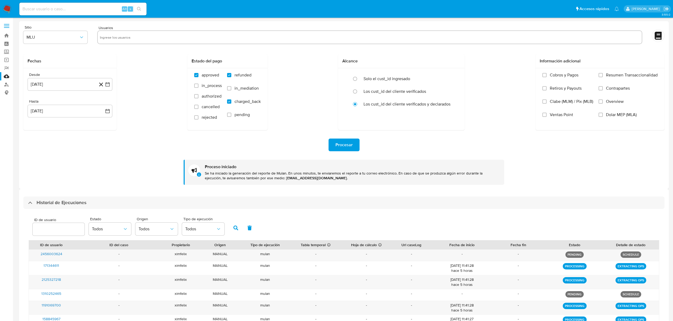
click at [124, 36] on input "text" at bounding box center [369, 37] width 539 height 8
paste input "463604890"
type input "463604890"
click at [124, 36] on input "463604890" at bounding box center [369, 37] width 539 height 8
click at [347, 145] on span "Procesar" at bounding box center [343, 145] width 17 height 12
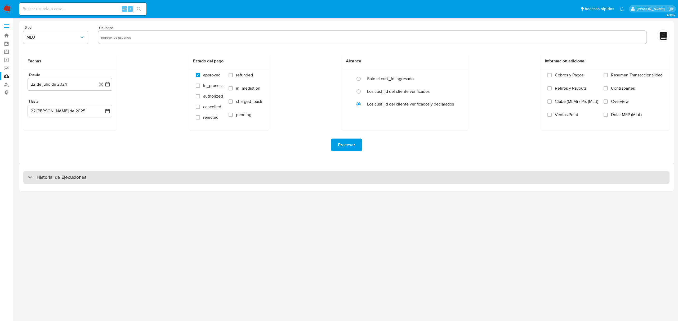
click at [374, 181] on div "Historial de Ejecuciones" at bounding box center [346, 177] width 646 height 13
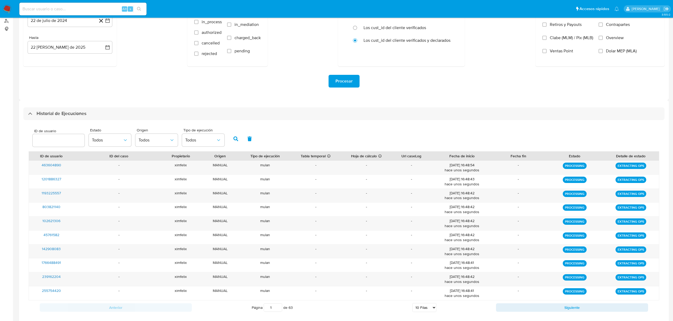
scroll to position [74, 0]
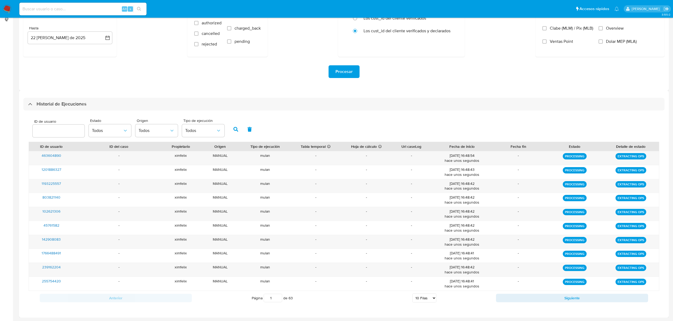
click at [421, 302] on select "5 Filas 10 Filas 20 Filas 25 Filas 50 Filas 100 Filas" at bounding box center [424, 298] width 24 height 9
select select "100"
click at [412, 294] on select "5 Filas 10 Filas 20 Filas 25 Filas 50 Filas 100 Filas" at bounding box center [424, 298] width 24 height 9
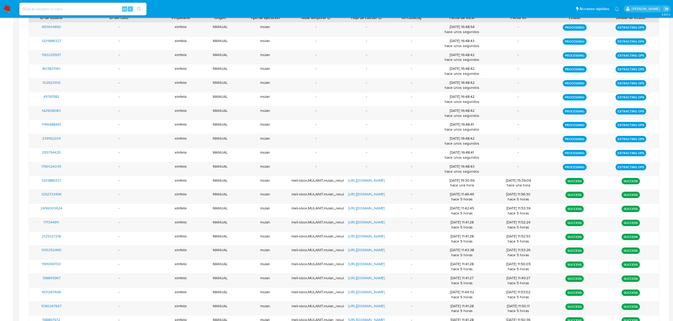
scroll to position [215, 0]
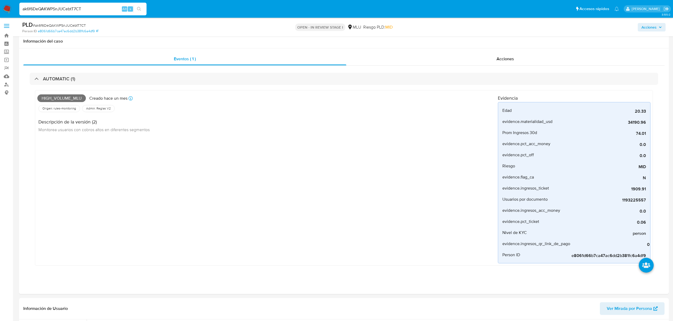
select select "10"
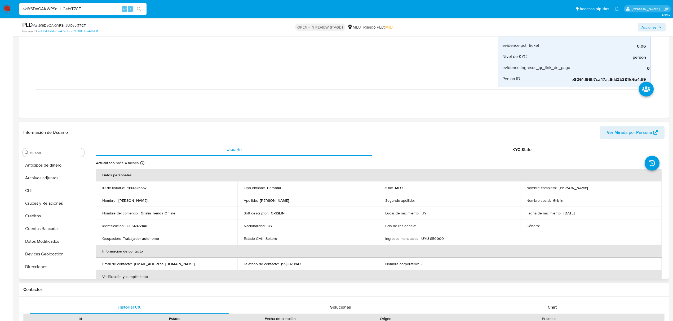
scroll to position [236, 0]
drag, startPoint x: 596, startPoint y: 185, endPoint x: 582, endPoint y: 189, distance: 14.7
click at [573, 189] on td "Nombre completo : [PERSON_NAME]" at bounding box center [590, 188] width 141 height 13
click at [603, 189] on div "Nombre completo : [PERSON_NAME]" at bounding box center [590, 188] width 129 height 5
drag, startPoint x: 587, startPoint y: 186, endPoint x: 594, endPoint y: 190, distance: 7.7
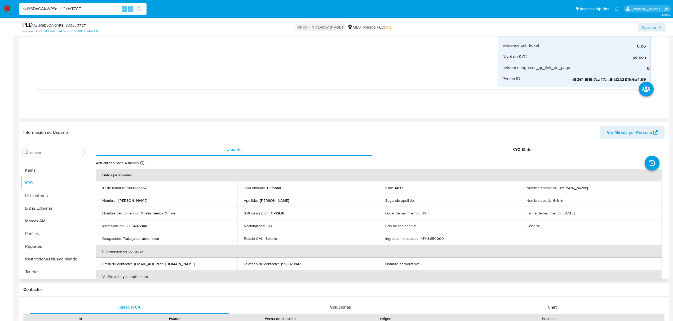
click at [562, 188] on p "[PERSON_NAME]" at bounding box center [572, 188] width 29 height 5
click at [602, 190] on div "Nombre completo : [PERSON_NAME]" at bounding box center [590, 188] width 129 height 5
drag, startPoint x: 587, startPoint y: 189, endPoint x: 557, endPoint y: 189, distance: 29.9
click at [557, 189] on div "Nombre completo : [PERSON_NAME]" at bounding box center [590, 188] width 129 height 5
copy p "[PERSON_NAME]"
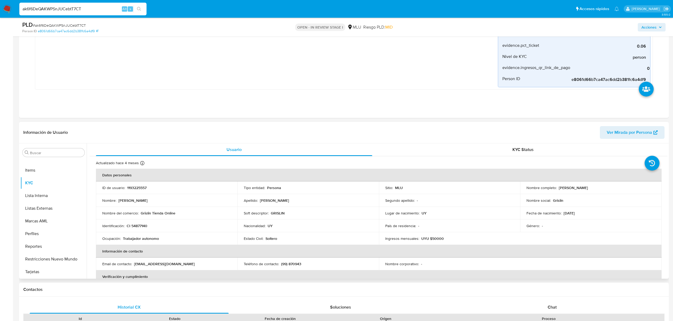
click at [621, 138] on span "Ver Mirada por Persona" at bounding box center [628, 132] width 45 height 13
click at [137, 223] on td "Identificación : CI 54877140" at bounding box center [166, 226] width 141 height 13
click at [138, 226] on p "CI 54877140" at bounding box center [137, 226] width 21 height 5
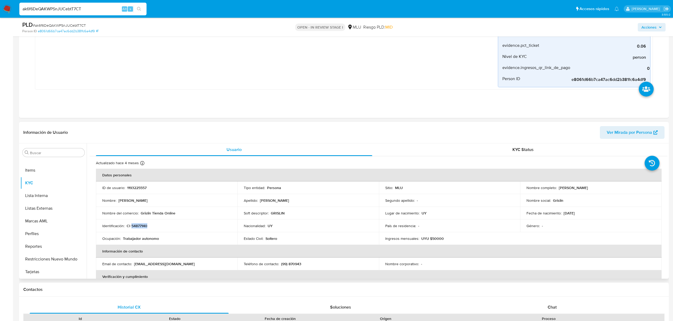
copy p "54877140"
drag, startPoint x: 184, startPoint y: 217, endPoint x: 141, endPoint y: 215, distance: 42.9
click at [141, 215] on td "Nombre del comercio : Grislin Tienda Online" at bounding box center [166, 213] width 141 height 13
copy p "Grislin Tienda Online"
click at [238, 269] on td "Teléfono de contacto : (99) 870943" at bounding box center [307, 264] width 141 height 13
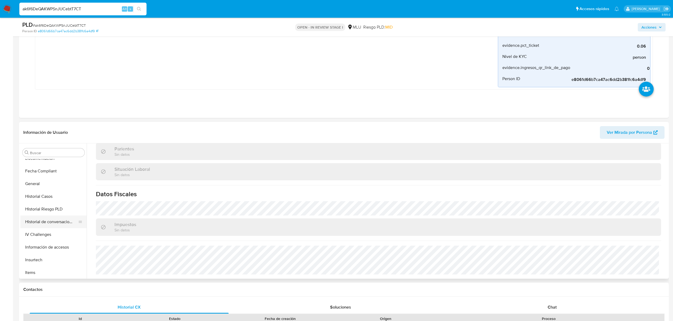
scroll to position [131, 0]
click at [41, 204] on button "Historial Casos" at bounding box center [51, 200] width 62 height 13
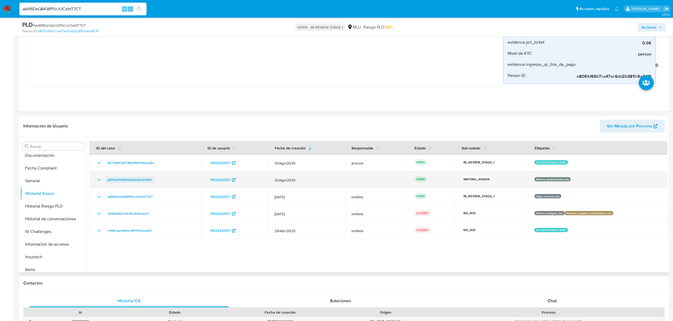
drag, startPoint x: 157, startPoint y: 182, endPoint x: 107, endPoint y: 181, distance: 50.1
click at [107, 181] on div "qRPvOd5HBO3aA0oZnvYI1s9n" at bounding box center [145, 180] width 99 height 6
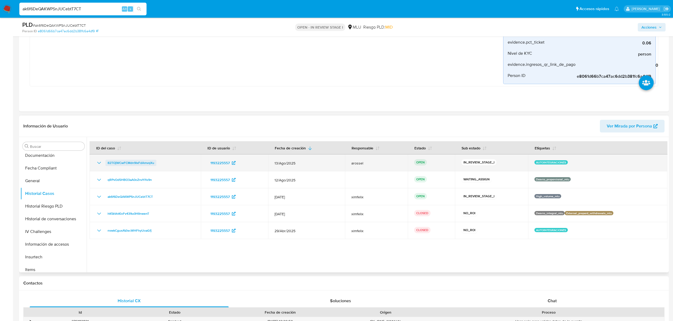
drag, startPoint x: 150, startPoint y: 162, endPoint x: 106, endPoint y: 166, distance: 43.5
click at [107, 165] on td "82TOjWCwFCMdn9IxFdAmvqXu" at bounding box center [145, 163] width 111 height 17
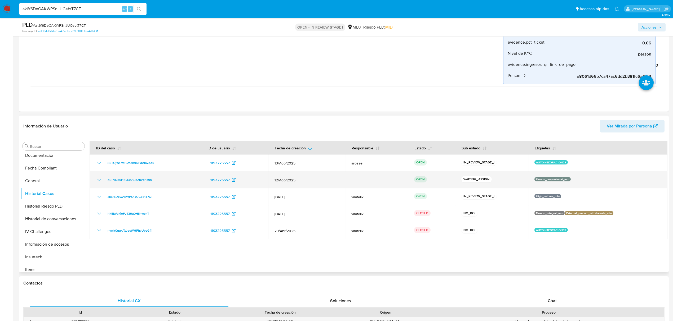
drag, startPoint x: 572, startPoint y: 181, endPoint x: 532, endPoint y: 179, distance: 39.8
click at [534, 179] on div "Desvio_proporcional_mlu" at bounding box center [597, 179] width 127 height 5
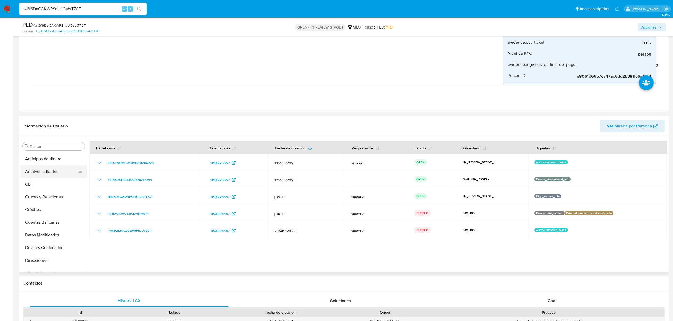
click at [52, 175] on button "Archivos adjuntos" at bounding box center [51, 172] width 62 height 13
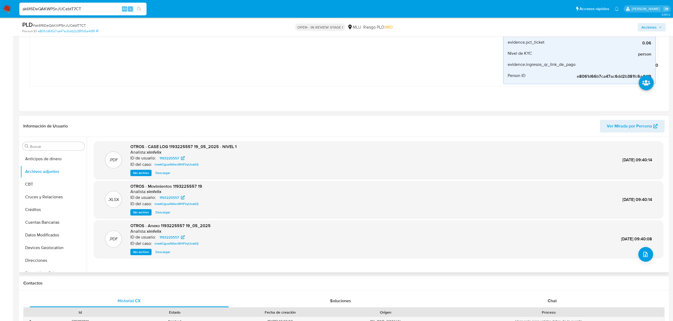
click at [146, 175] on span "Ver archivo" at bounding box center [141, 173] width 16 height 5
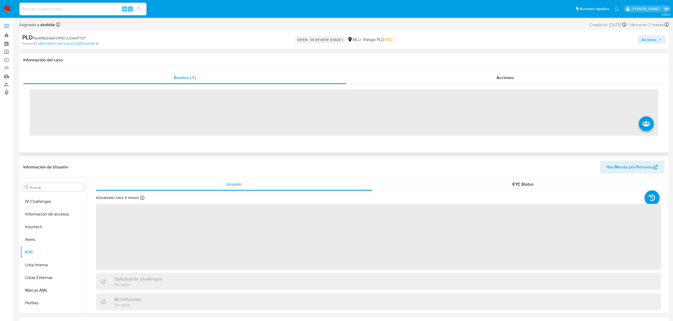
scroll to position [236, 0]
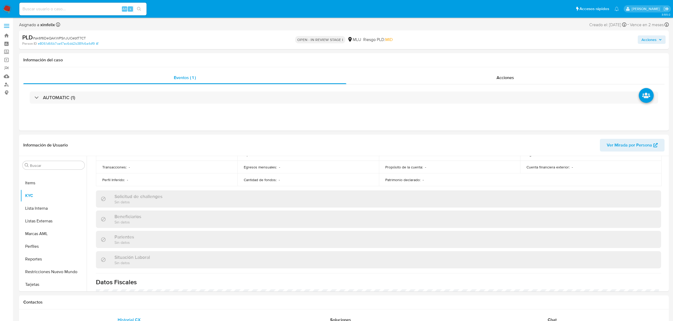
select select "10"
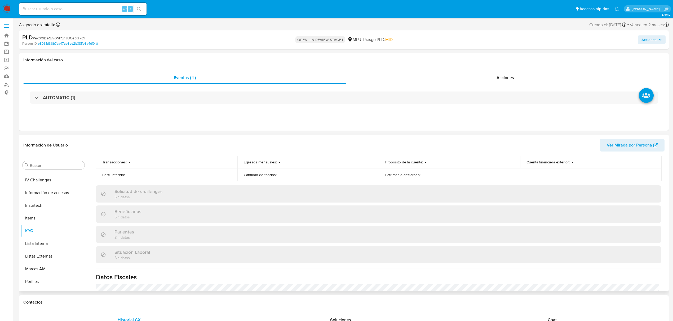
scroll to position [50, 0]
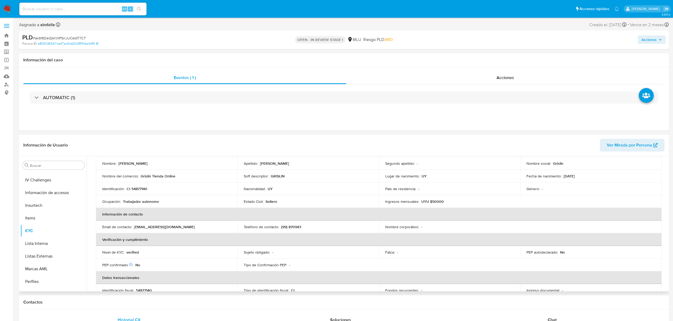
click at [441, 203] on p "UYU $50000" at bounding box center [432, 201] width 23 height 5
click at [436, 202] on p "UYU $50000" at bounding box center [432, 201] width 23 height 5
copy p "50000"
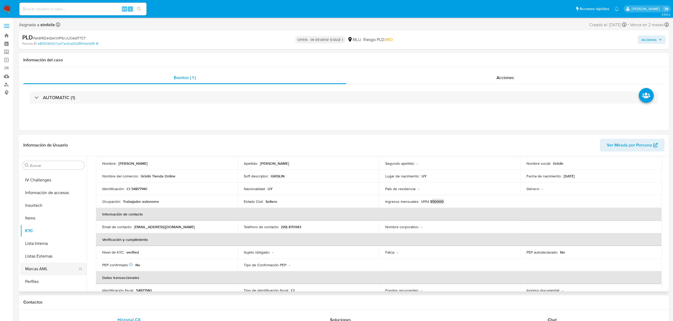
scroll to position [236, 0]
click at [46, 247] on button "Perfiles" at bounding box center [51, 246] width 62 height 13
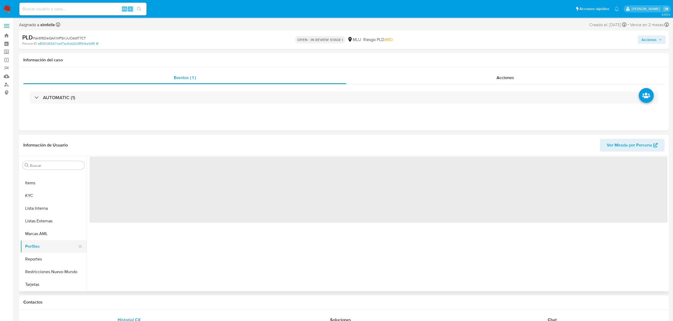
scroll to position [0, 0]
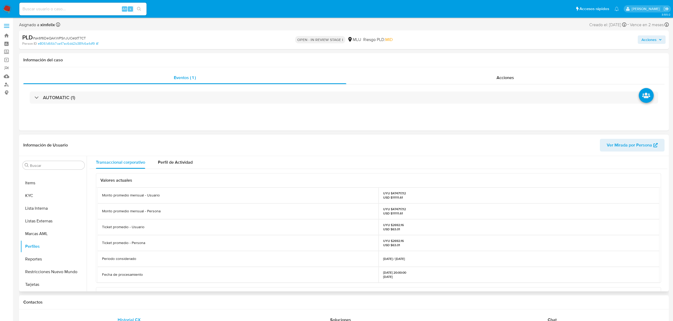
click at [394, 209] on p "UYU $474717.12 USD $11111.61" at bounding box center [394, 211] width 23 height 8
copy p "474717.12"
click at [52, 215] on button "Historial Casos" at bounding box center [51, 213] width 62 height 13
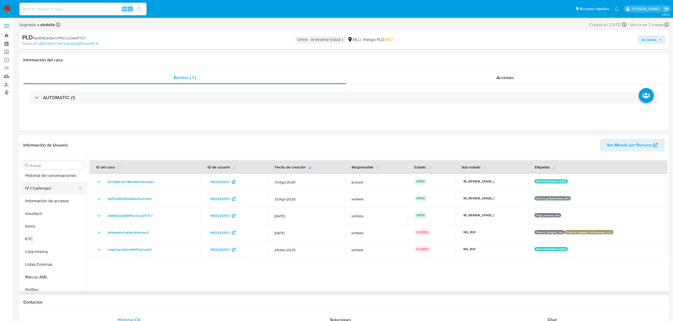
scroll to position [236, 0]
click at [55, 200] on button "KYC" at bounding box center [51, 196] width 62 height 13
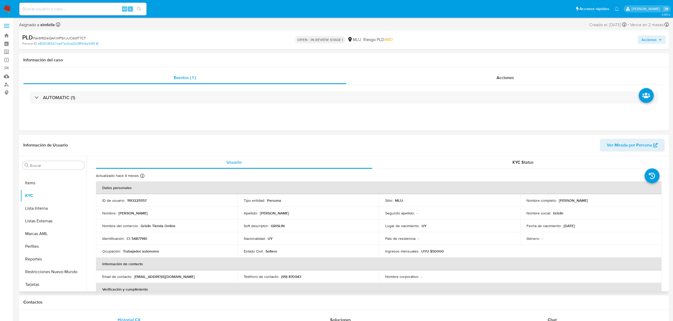
drag, startPoint x: 597, startPoint y: 202, endPoint x: 556, endPoint y: 199, distance: 41.1
click at [556, 199] on div "Nombre completo : Leandro Galoso Curbelo" at bounding box center [590, 200] width 129 height 5
copy p "Leandro Galoso Curbelo"
click at [140, 240] on p "CI 54877140" at bounding box center [137, 238] width 21 height 5
click at [140, 239] on p "CI 54877140" at bounding box center [137, 238] width 21 height 5
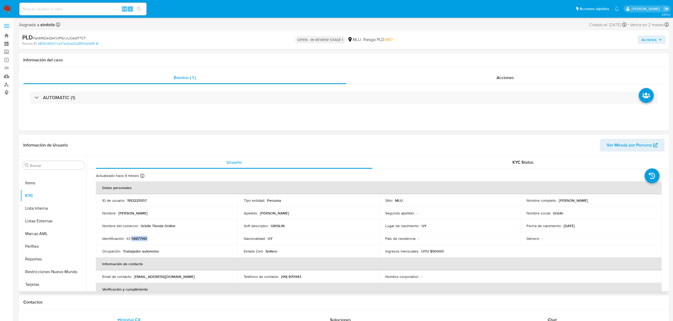
copy p "54877140"
drag, startPoint x: 176, startPoint y: 227, endPoint x: 141, endPoint y: 227, distance: 34.7
click at [141, 227] on div "Nombre del comercio : Grislin Tienda Online" at bounding box center [166, 226] width 129 height 5
copy p "Grislin Tienda Online"
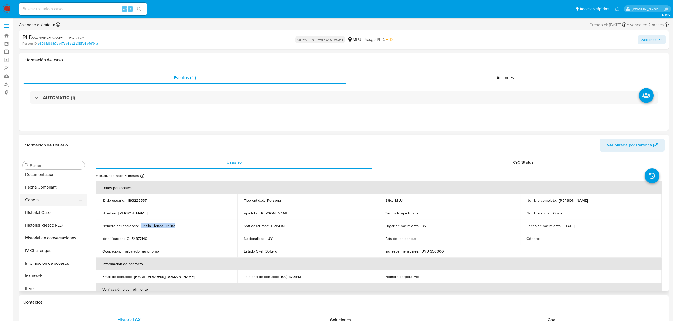
scroll to position [60, 0]
click at [50, 209] on button "Devices Geolocation" at bounding box center [51, 207] width 62 height 13
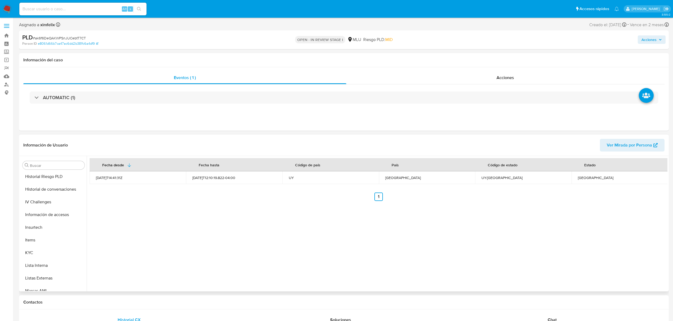
scroll to position [236, 0]
click at [38, 194] on button "KYC" at bounding box center [51, 196] width 62 height 13
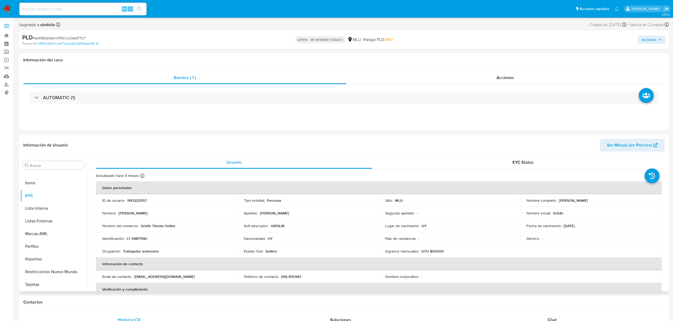
drag, startPoint x: 598, startPoint y: 202, endPoint x: 557, endPoint y: 202, distance: 40.3
click at [557, 202] on div "Nombre completo : Leandro Galoso Curbelo" at bounding box center [590, 200] width 129 height 5
copy p "[PERSON_NAME]"
drag, startPoint x: 176, startPoint y: 226, endPoint x: 142, endPoint y: 224, distance: 34.5
click at [141, 224] on div "Nombre del comercio : Grislin Tienda Online" at bounding box center [166, 226] width 129 height 5
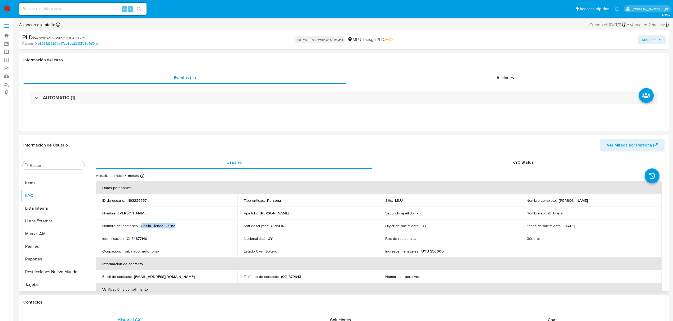
copy p "Grislin Tienda Online"
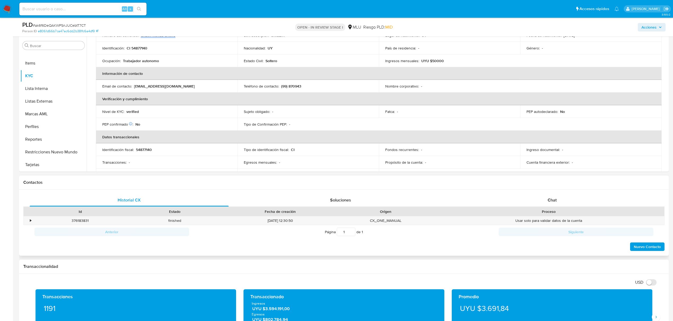
scroll to position [106, 0]
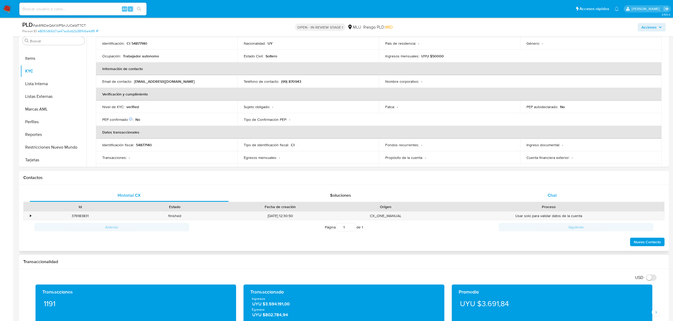
click at [548, 193] on span "Chat" at bounding box center [551, 196] width 9 height 6
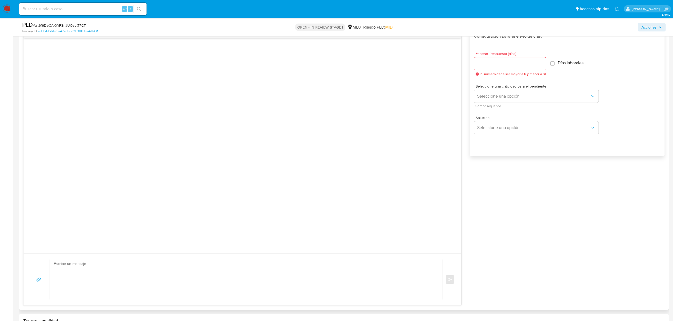
scroll to position [318, 0]
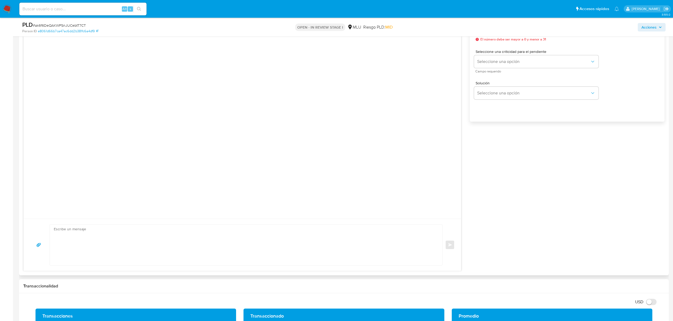
click at [192, 236] on textarea at bounding box center [245, 245] width 382 height 41
paste textarea "Te contactamos ya que necesitamos verificar algunos datos. Por este motivo, sol…"
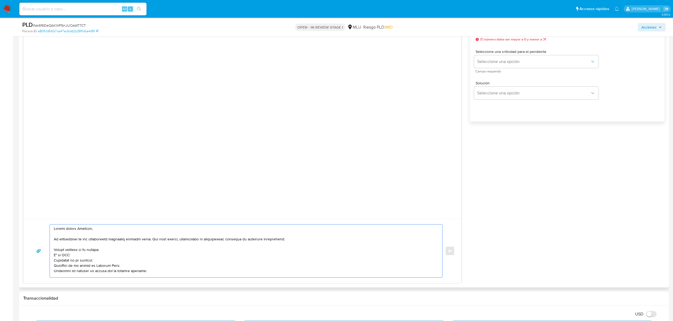
scroll to position [0, 0]
type textarea "Buenas tardes Leandro, Te contactamos ya que necesitamos verificar algunos dato…"
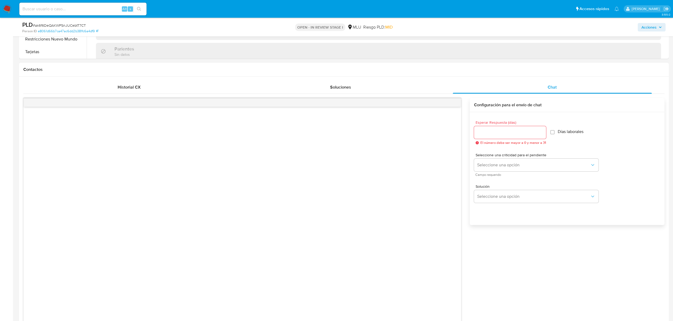
scroll to position [212, 0]
click at [495, 137] on input "Esperar Respuesta (días)" at bounding box center [510, 135] width 72 height 7
type input "3"
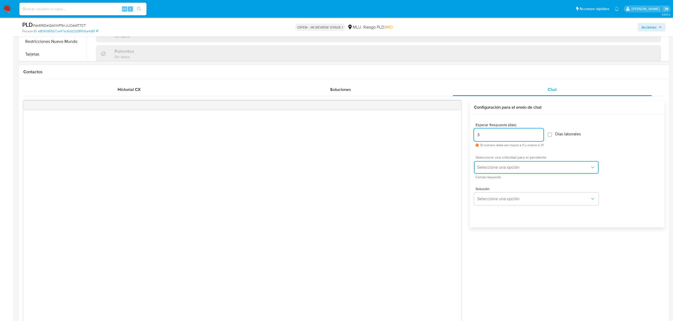
click at [500, 173] on button "Seleccione una opción" at bounding box center [536, 167] width 124 height 13
click at [500, 166] on div "LOW" at bounding box center [535, 168] width 116 height 11
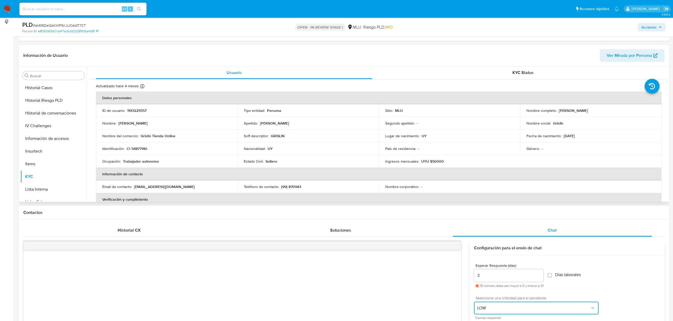
scroll to position [70, 0]
click at [54, 90] on button "Historial Casos" at bounding box center [51, 88] width 62 height 13
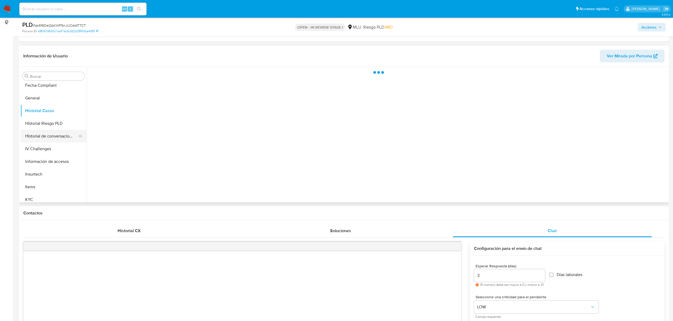
scroll to position [131, 0]
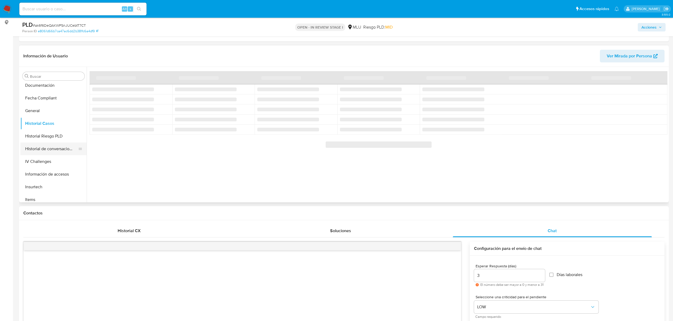
click at [56, 150] on button "Historial de conversaciones" at bounding box center [51, 149] width 62 height 13
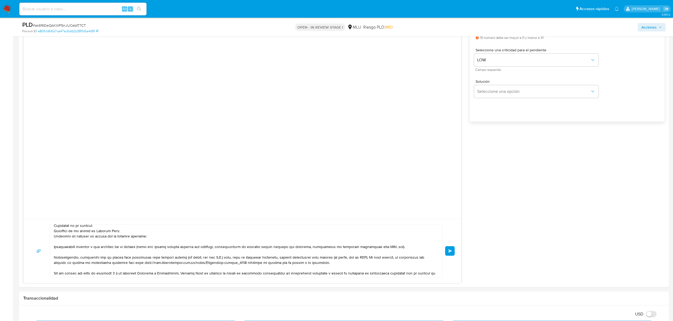
scroll to position [72, 0]
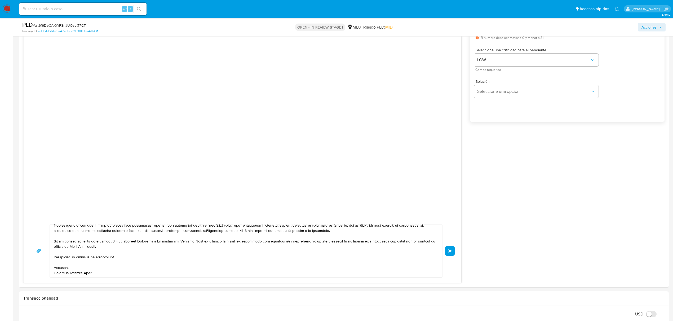
click at [452, 252] on button "Enviar" at bounding box center [450, 252] width 10 height 10
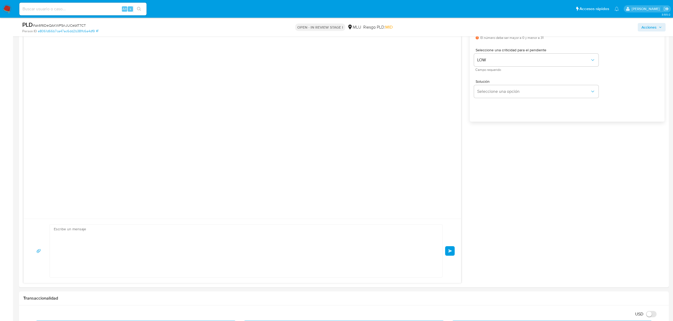
scroll to position [0, 0]
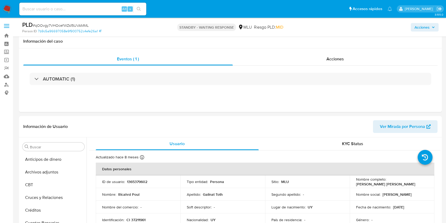
select select "10"
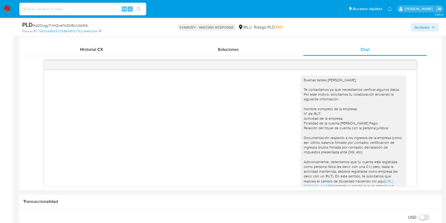
scroll to position [224, 0]
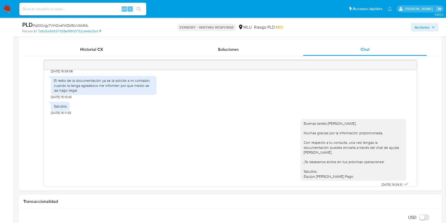
click at [78, 8] on input at bounding box center [82, 9] width 127 height 7
paste input "668361188"
type input "668361188"
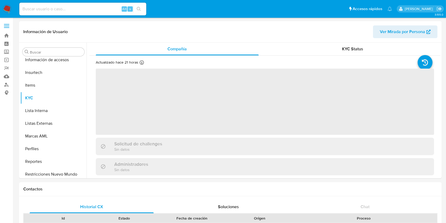
scroll to position [236, 0]
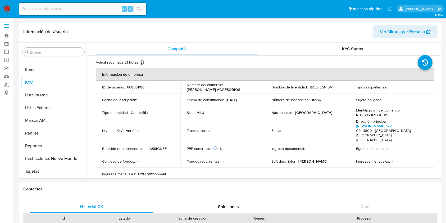
select select "10"
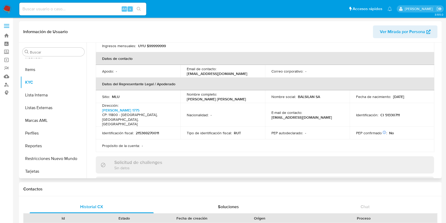
scroll to position [0, 0]
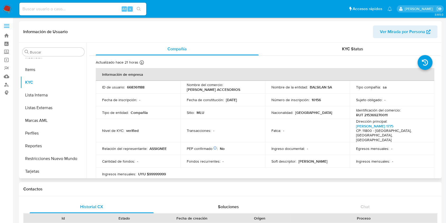
click at [262, 70] on th "Información de empresa" at bounding box center [265, 74] width 339 height 13
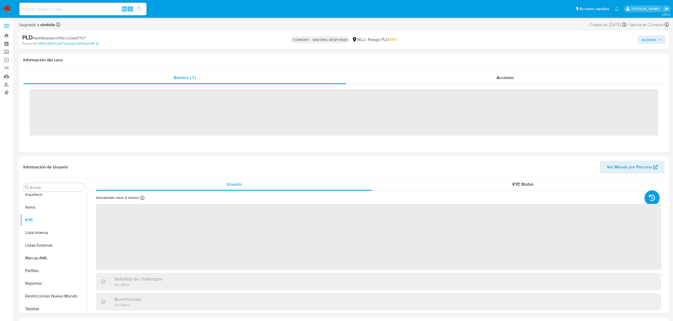
scroll to position [236, 0]
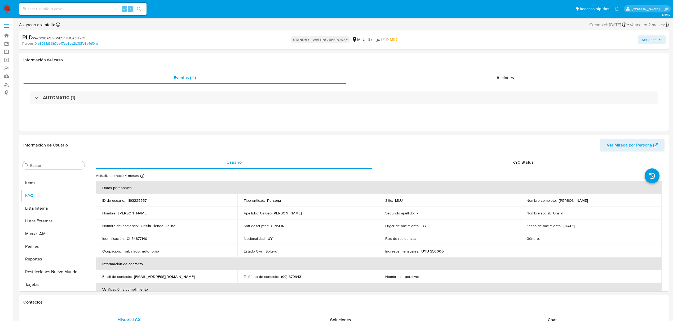
select select "10"
drag, startPoint x: 102, startPoint y: 4, endPoint x: 99, endPoint y: 6, distance: 3.2
click at [100, 5] on div "Alt s" at bounding box center [82, 9] width 127 height 13
click at [99, 6] on input at bounding box center [82, 9] width 127 height 7
paste input "SIRDrVDnzK5UW3TUyQODUEVm"
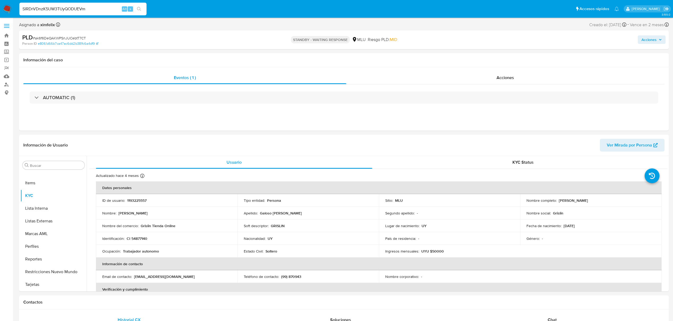
type input "SIRDrVDnzK5UW3TUyQODUEVm"
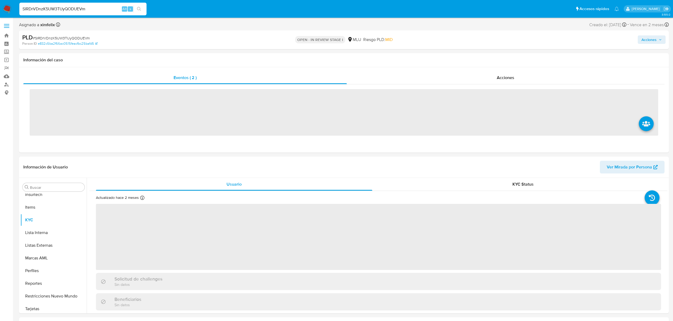
scroll to position [236, 0]
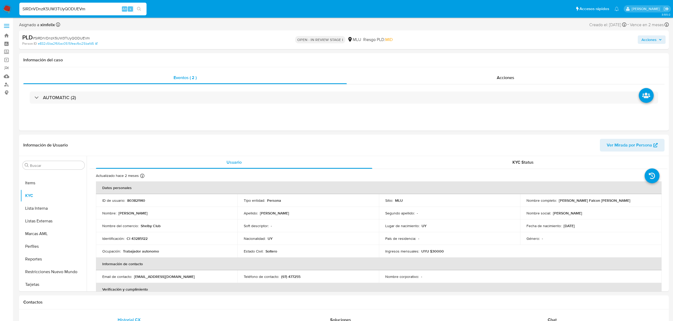
select select "10"
drag, startPoint x: 600, startPoint y: 202, endPoint x: 557, endPoint y: 202, distance: 42.1
click at [557, 202] on div "Nombre completo : Daniel Fabian Falcon Sanchez" at bounding box center [590, 200] width 129 height 5
copy p "[PERSON_NAME]"
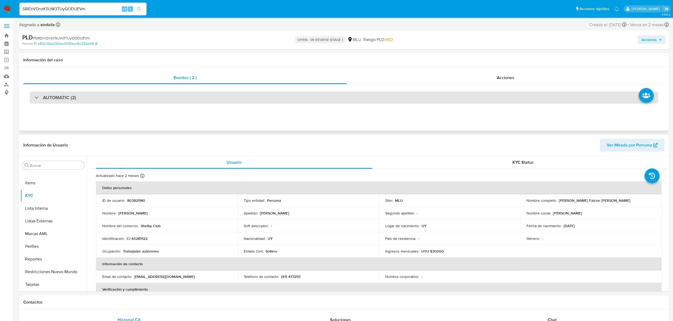
click at [84, 99] on div "AUTOMATIC (2)" at bounding box center [344, 98] width 628 height 12
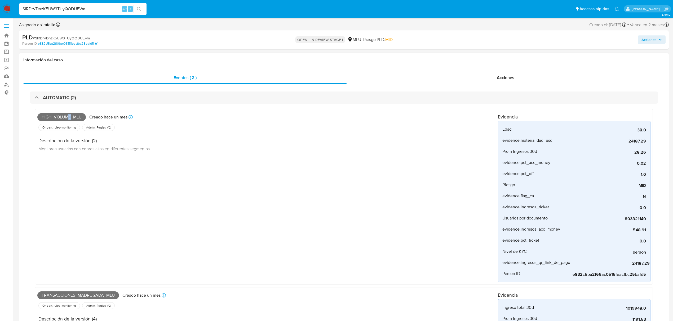
click at [69, 114] on span "High_volume_mlu" at bounding box center [61, 117] width 48 height 8
click at [69, 117] on span "High_volume_mlu" at bounding box center [61, 117] width 48 height 8
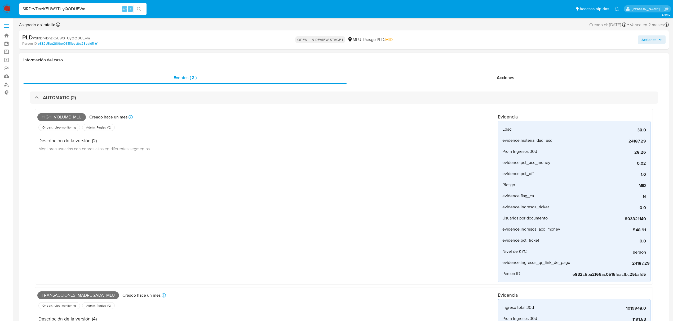
click at [78, 297] on span "Transacciones_madrugada_mlu" at bounding box center [78, 296] width 82 height 8
copy span "Transacciones_madrugada_mlu"
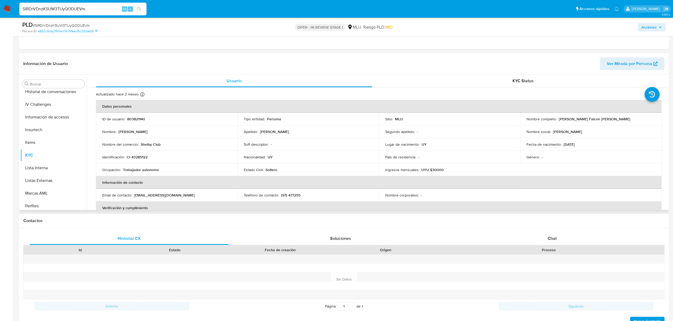
scroll to position [131, 0]
click at [57, 135] on button "Historial Casos" at bounding box center [53, 131] width 66 height 13
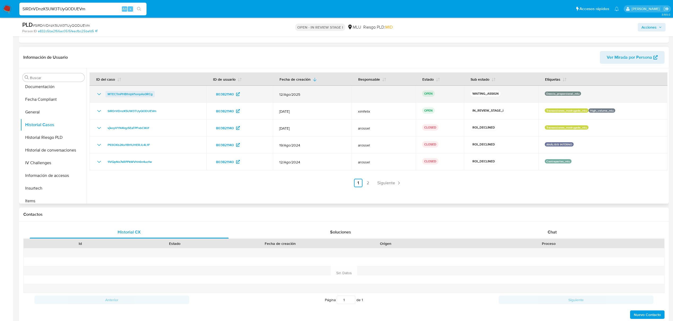
drag, startPoint x: 158, startPoint y: 98, endPoint x: 107, endPoint y: 97, distance: 50.9
click at [107, 97] on div "MTECTmPHBfnlpV1onpAs0RCg" at bounding box center [148, 94] width 104 height 6
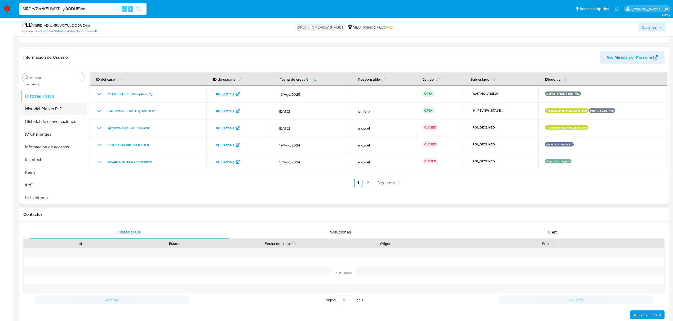
scroll to position [236, 0]
click at [48, 109] on button "KYC" at bounding box center [51, 108] width 62 height 13
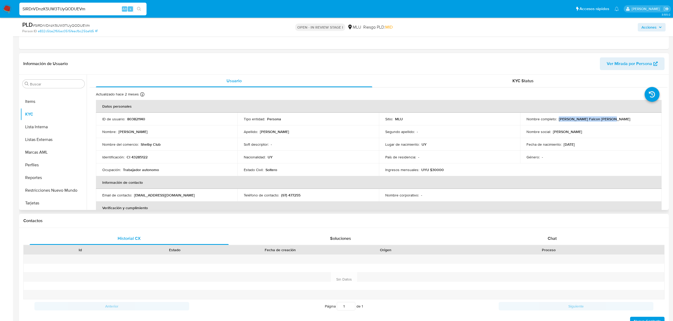
drag, startPoint x: 607, startPoint y: 117, endPoint x: 557, endPoint y: 122, distance: 50.5
click at [557, 122] on td "Nombre completo : Daniel Fabian Falcon Sanchez" at bounding box center [590, 119] width 141 height 13
click at [143, 157] on p "CI 43285122" at bounding box center [137, 157] width 21 height 5
copy p "43285122"
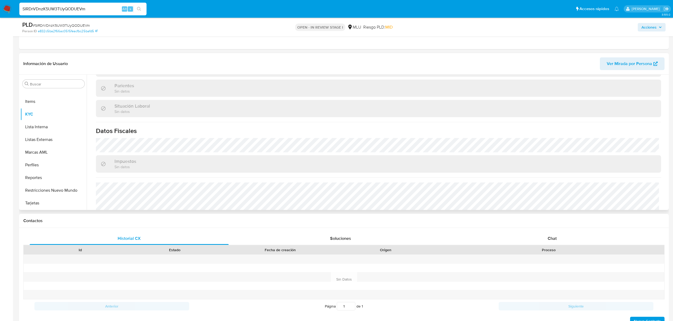
scroll to position [261, 0]
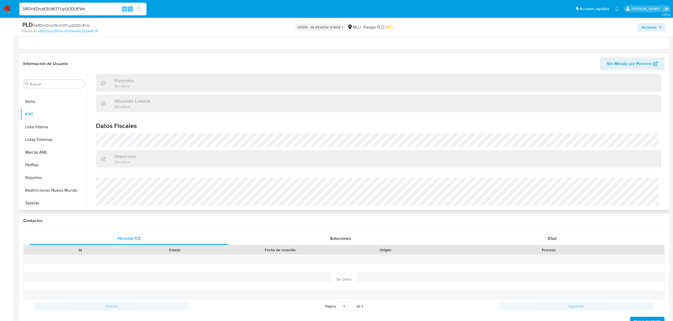
click at [632, 65] on span "Ver Mirada por Persona" at bounding box center [628, 63] width 45 height 13
click at [56, 118] on button "CBT" at bounding box center [51, 122] width 62 height 13
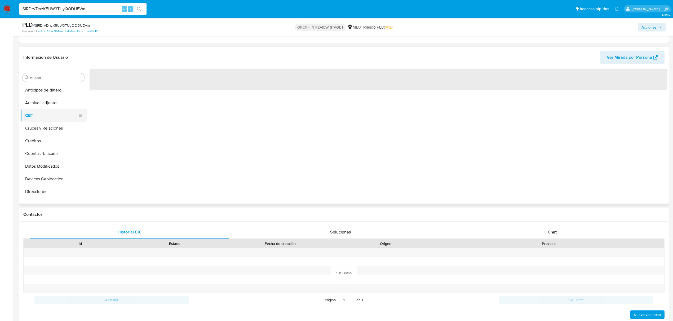
drag, startPoint x: 59, startPoint y: 106, endPoint x: 59, endPoint y: 113, distance: 6.9
click at [59, 106] on button "Archivos adjuntos" at bounding box center [53, 103] width 66 height 13
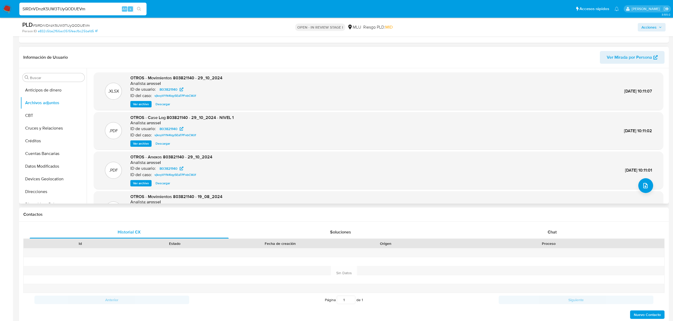
click at [145, 144] on span "Ver archivo" at bounding box center [141, 143] width 16 height 5
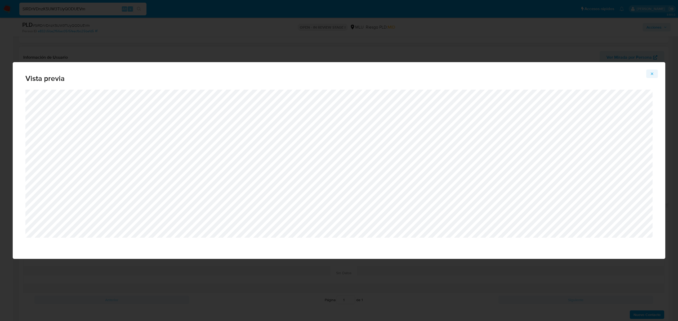
drag, startPoint x: 662, startPoint y: 73, endPoint x: 652, endPoint y: 73, distance: 10.6
click at [661, 73] on div "Vista previa" at bounding box center [339, 76] width 653 height 28
click at [652, 73] on icon "Attachment preview" at bounding box center [652, 74] width 4 height 4
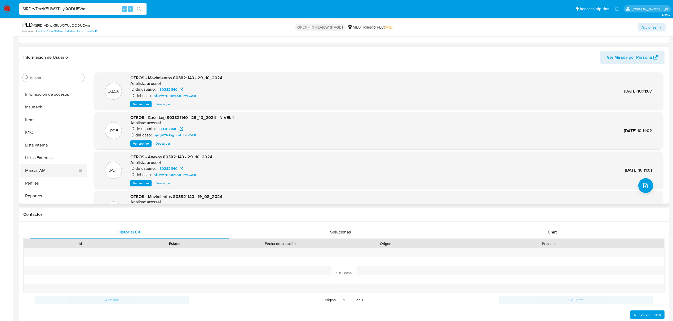
scroll to position [236, 0]
click at [53, 110] on button "KYC" at bounding box center [51, 108] width 62 height 13
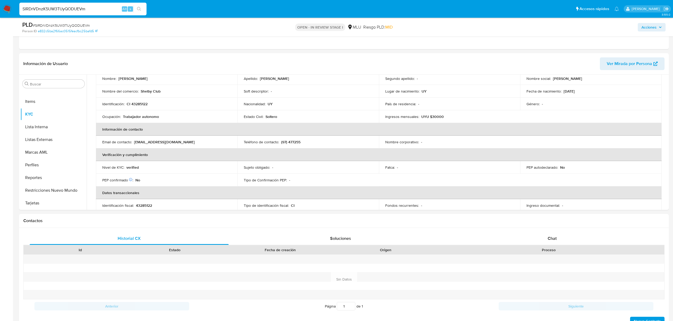
scroll to position [0, 0]
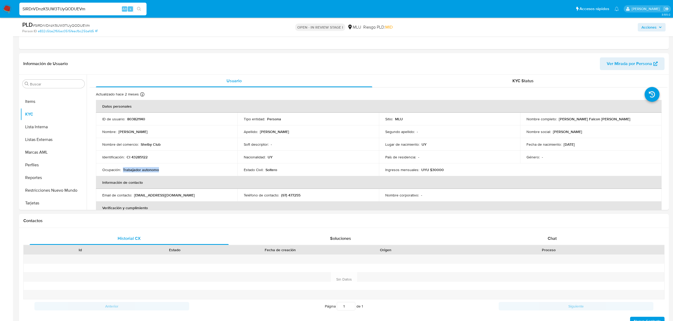
drag, startPoint x: 138, startPoint y: 171, endPoint x: 123, endPoint y: 172, distance: 15.1
click at [123, 172] on div "Ocupación : Trabajador autonomo" at bounding box center [166, 170] width 129 height 5
copy p "Trabajador autonomo"
drag, startPoint x: 158, startPoint y: 144, endPoint x: 140, endPoint y: 145, distance: 17.6
click at [140, 145] on div "Nombre del comercio : Shelby Club" at bounding box center [166, 144] width 129 height 5
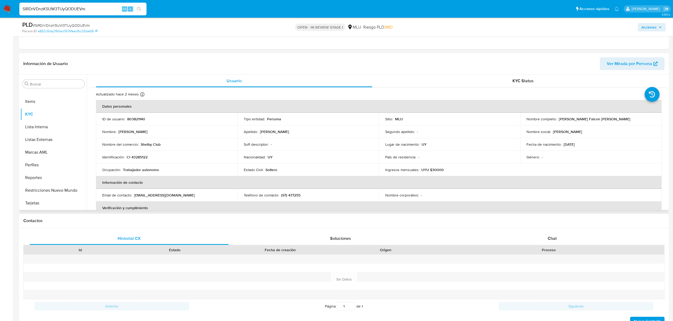
click at [437, 168] on p "UYU $30000" at bounding box center [432, 170] width 23 height 5
copy p "30000"
click at [55, 166] on button "Perfiles" at bounding box center [53, 165] width 66 height 13
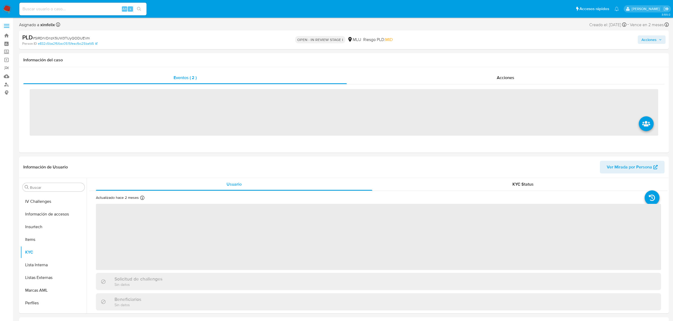
scroll to position [236, 0]
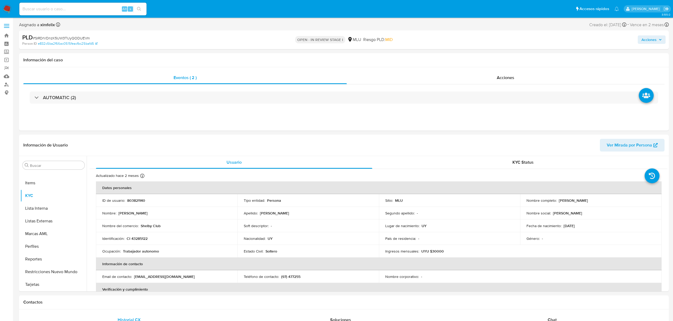
select select "10"
click at [49, 249] on button "Perfiles" at bounding box center [51, 246] width 62 height 13
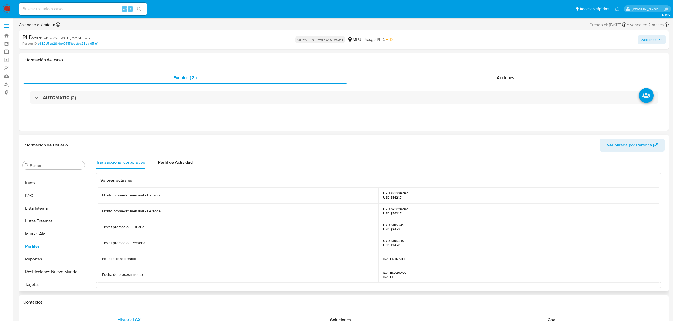
click at [393, 211] on p "UYU $238967.67 USD $5621.7" at bounding box center [395, 211] width 24 height 8
copy p "238967.67"
click at [53, 214] on button "Historial Casos" at bounding box center [51, 213] width 62 height 13
